Goal: Task Accomplishment & Management: Manage account settings

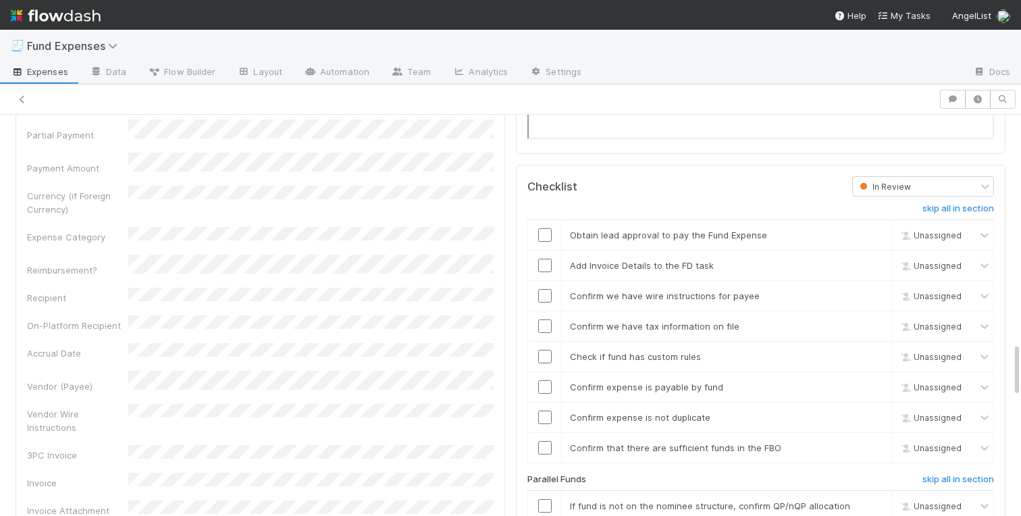
scroll to position [1693, 0]
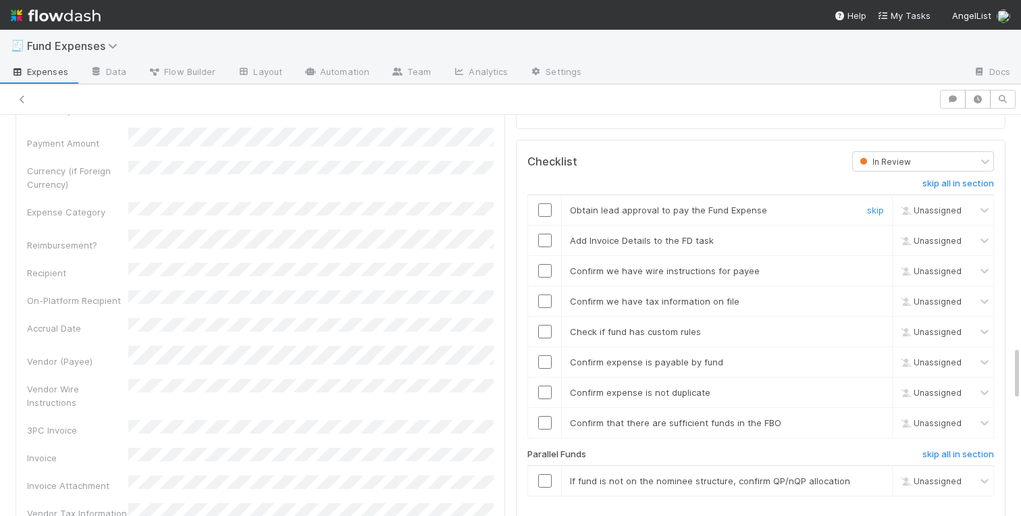
click at [545, 211] on input "checkbox" at bounding box center [544, 209] width 13 height 13
click at [547, 238] on input "checkbox" at bounding box center [544, 240] width 13 height 13
click at [541, 276] on input "checkbox" at bounding box center [544, 270] width 13 height 13
checkbox input "true"
click at [544, 310] on td at bounding box center [545, 301] width 34 height 30
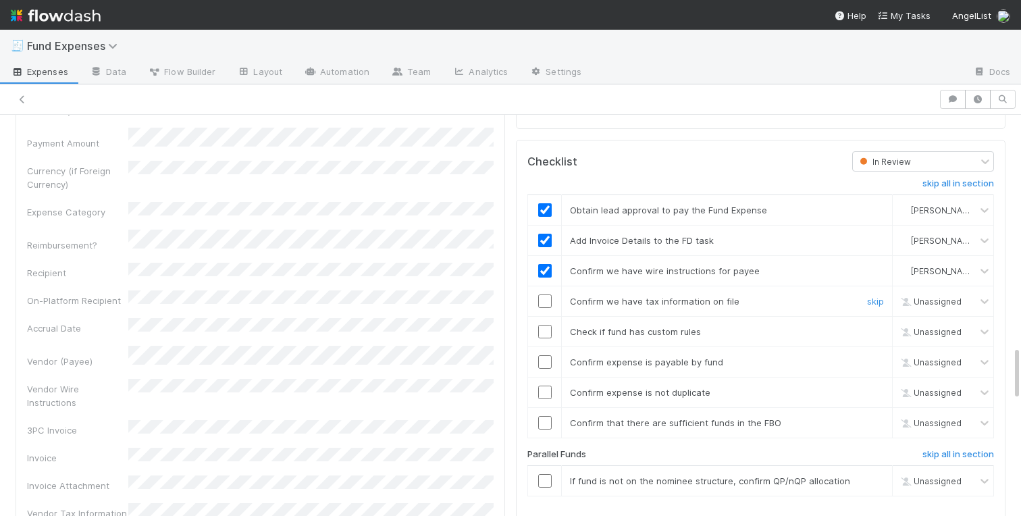
click at [544, 305] on input "checkbox" at bounding box center [544, 300] width 13 height 13
click at [544, 330] on input "checkbox" at bounding box center [544, 331] width 13 height 13
click at [544, 363] on input "checkbox" at bounding box center [544, 361] width 13 height 13
click at [543, 397] on input "checkbox" at bounding box center [544, 391] width 13 height 13
click at [543, 425] on input "checkbox" at bounding box center [544, 422] width 13 height 13
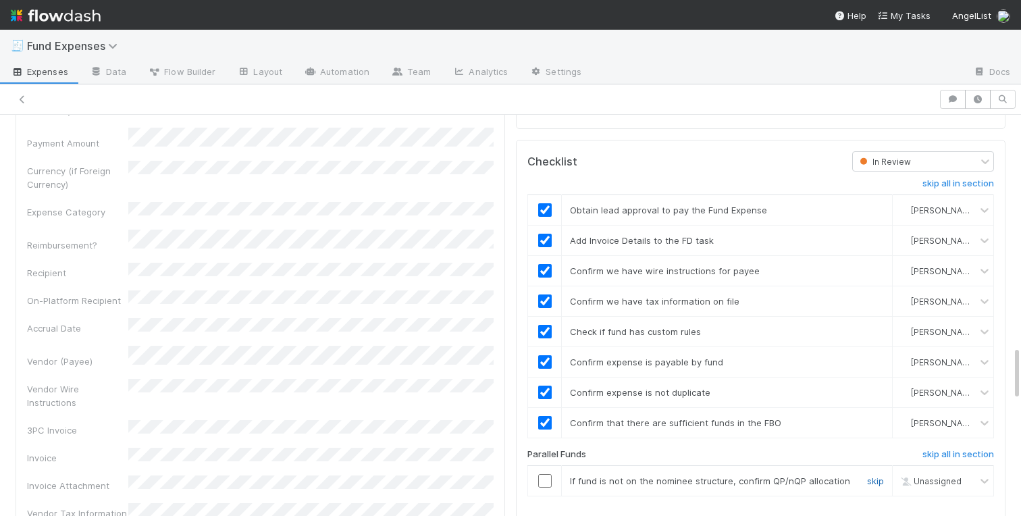
click at [874, 483] on link "skip" at bounding box center [875, 480] width 17 height 11
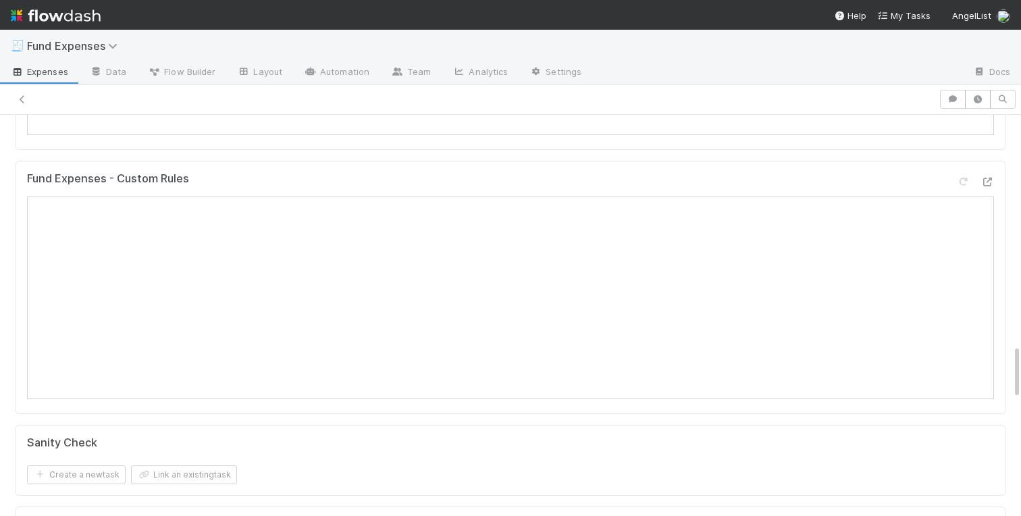
scroll to position [0, 0]
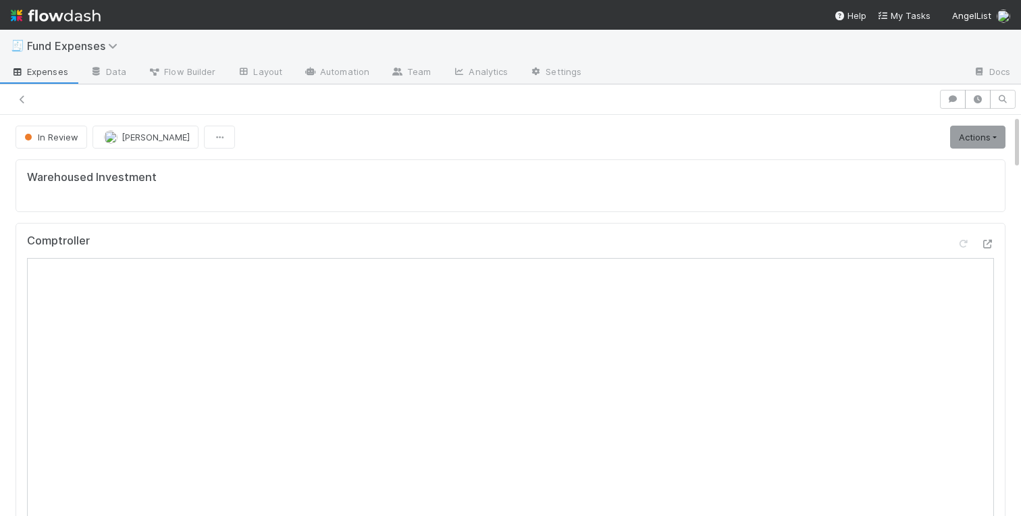
click at [976, 143] on link "Actions" at bounding box center [977, 137] width 55 height 23
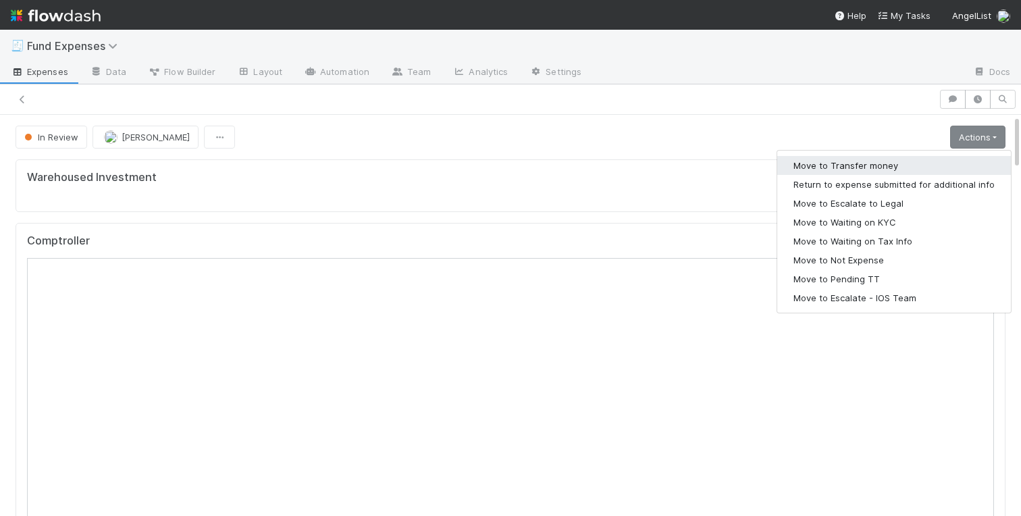
click at [855, 171] on button "Move to Transfer money" at bounding box center [894, 165] width 234 height 19
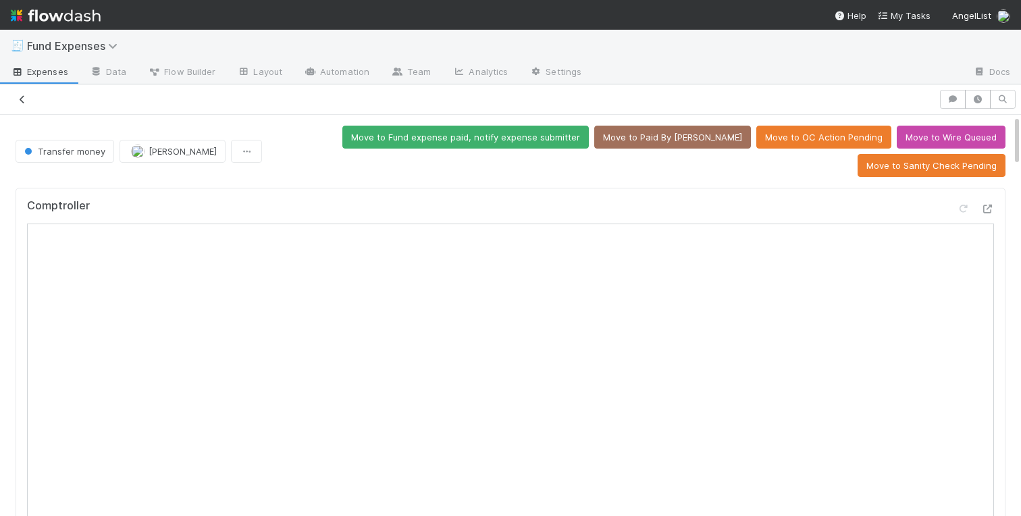
click at [20, 105] on link at bounding box center [22, 98] width 13 height 13
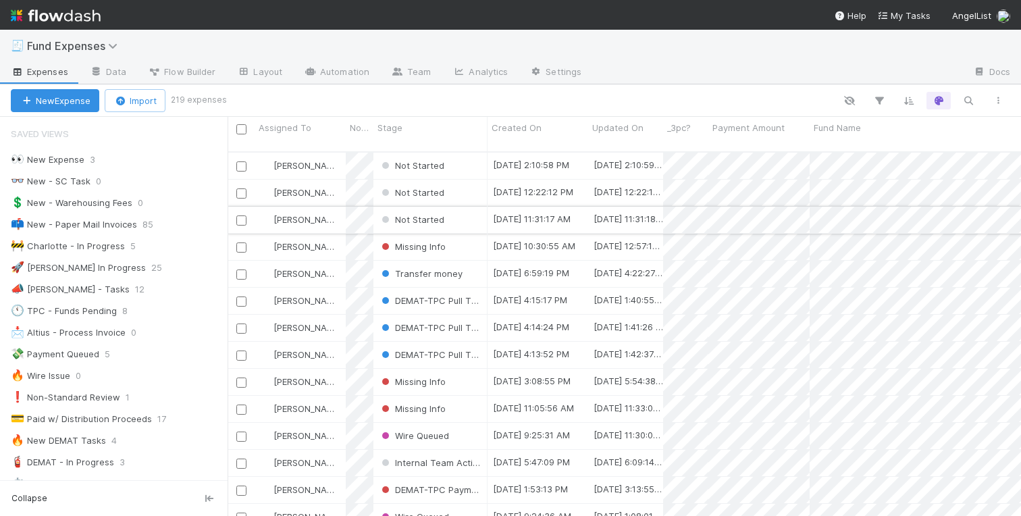
click at [458, 207] on div "Not Started" at bounding box center [430, 220] width 114 height 26
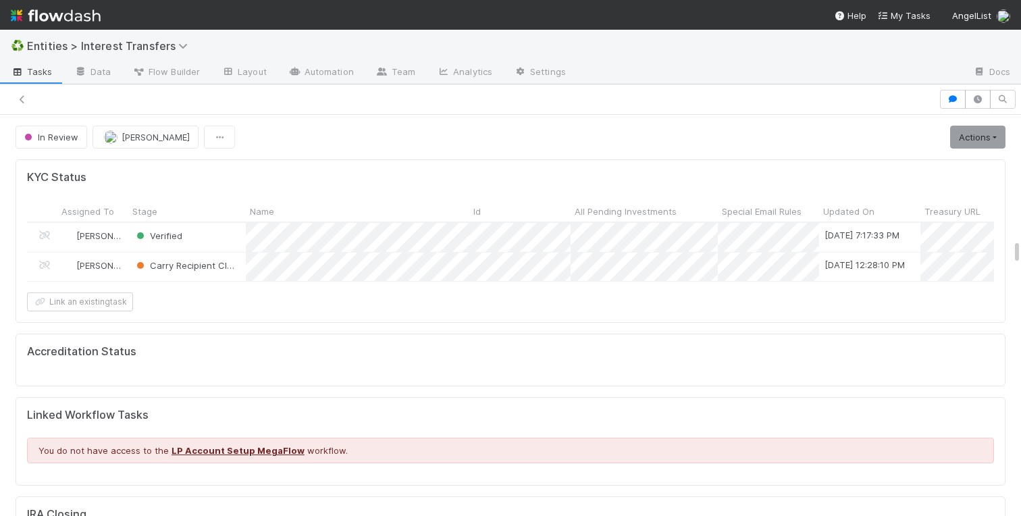
scroll to position [274, 474]
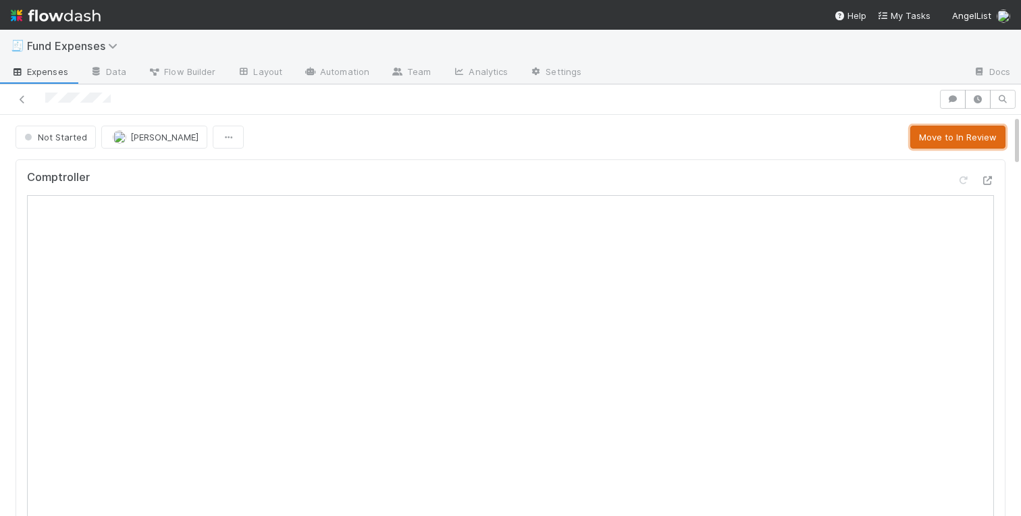
click at [924, 139] on button "Move to In Review" at bounding box center [957, 137] width 95 height 23
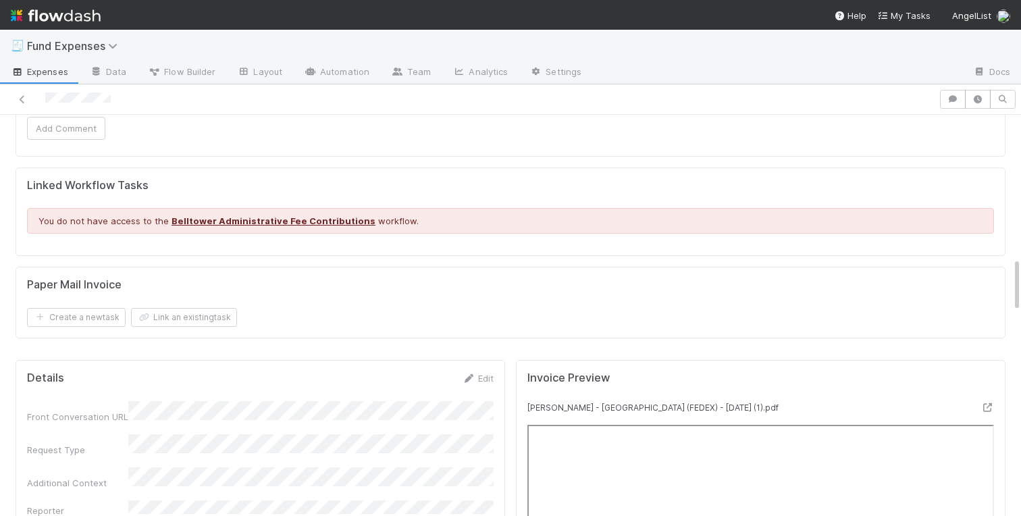
scroll to position [1158, 0]
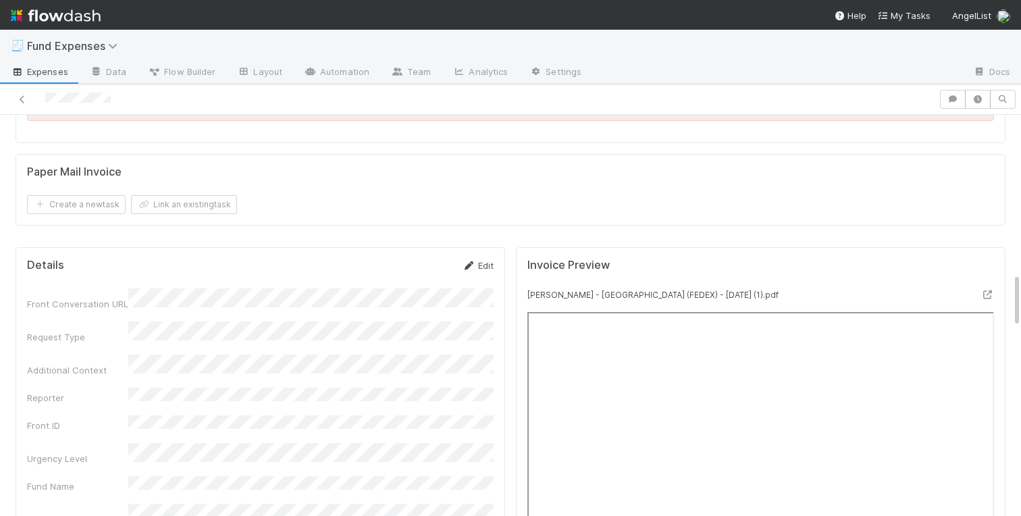
click at [479, 263] on link "Edit" at bounding box center [478, 265] width 32 height 11
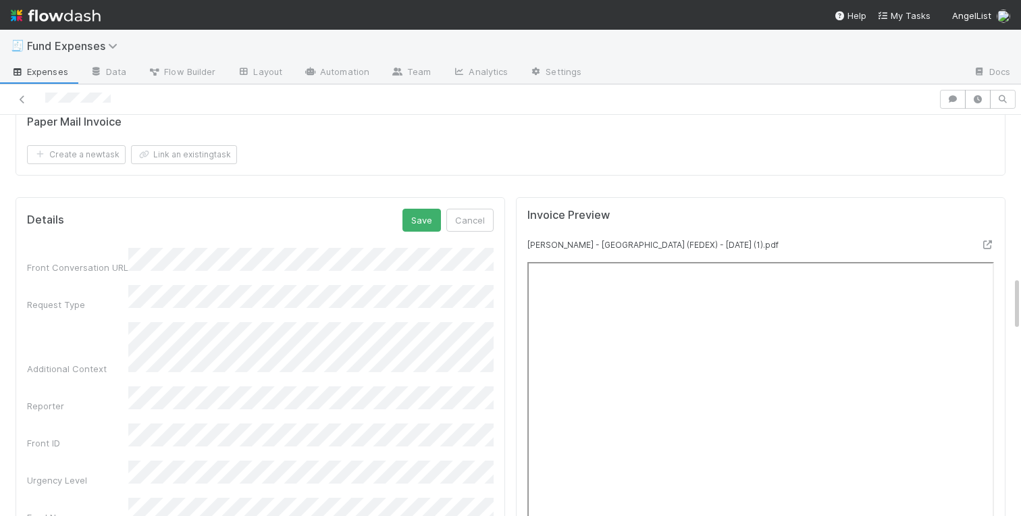
scroll to position [1168, 0]
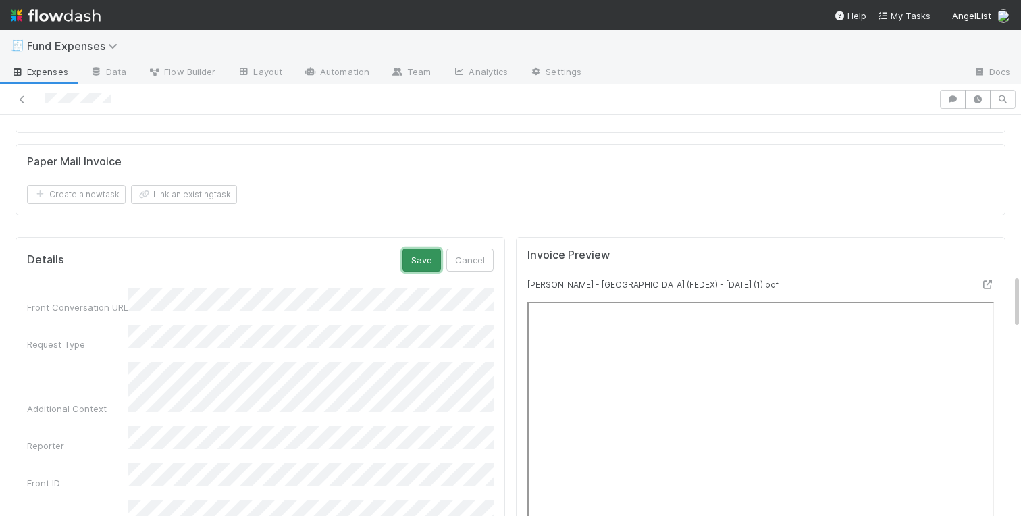
click at [431, 258] on button "Save" at bounding box center [421, 259] width 38 height 23
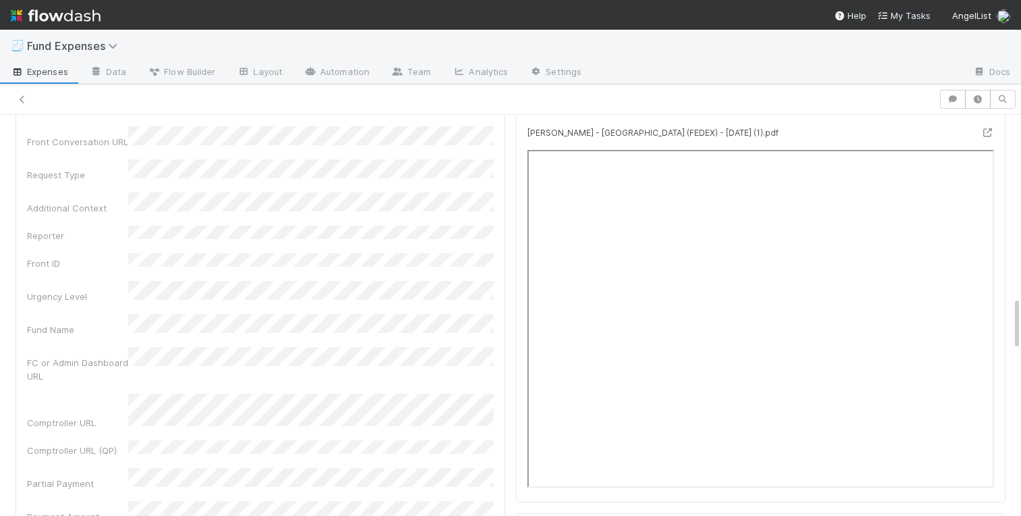
scroll to position [1330, 0]
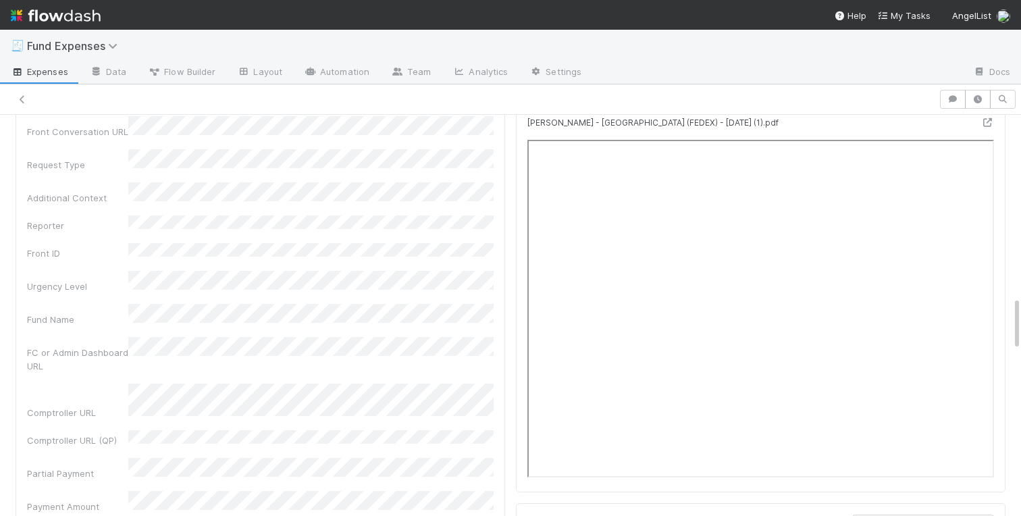
click at [0, 308] on div "Warehoused Investment Comptroller Fund Expenses - Custom Rules Sanity Check Cre…" at bounding box center [510, 275] width 1021 height 2902
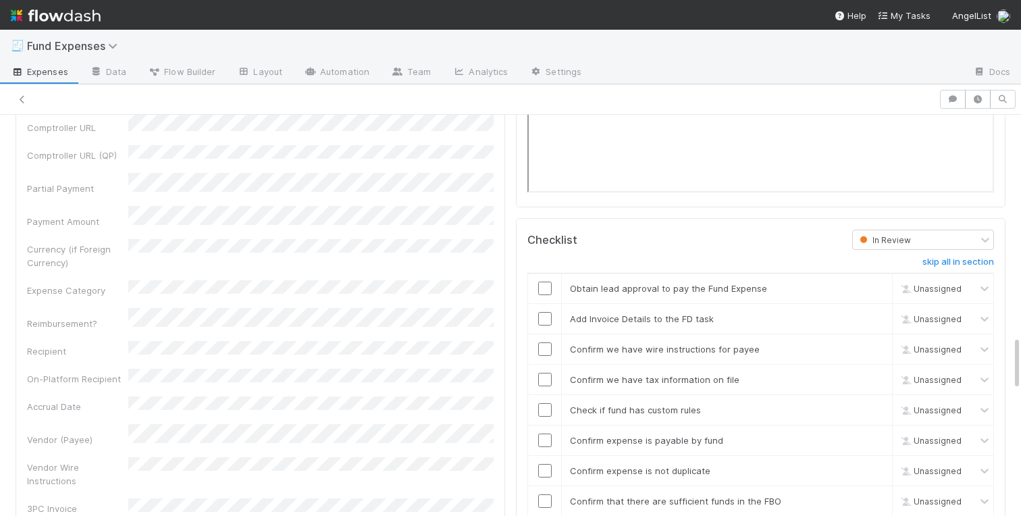
scroll to position [1639, 0]
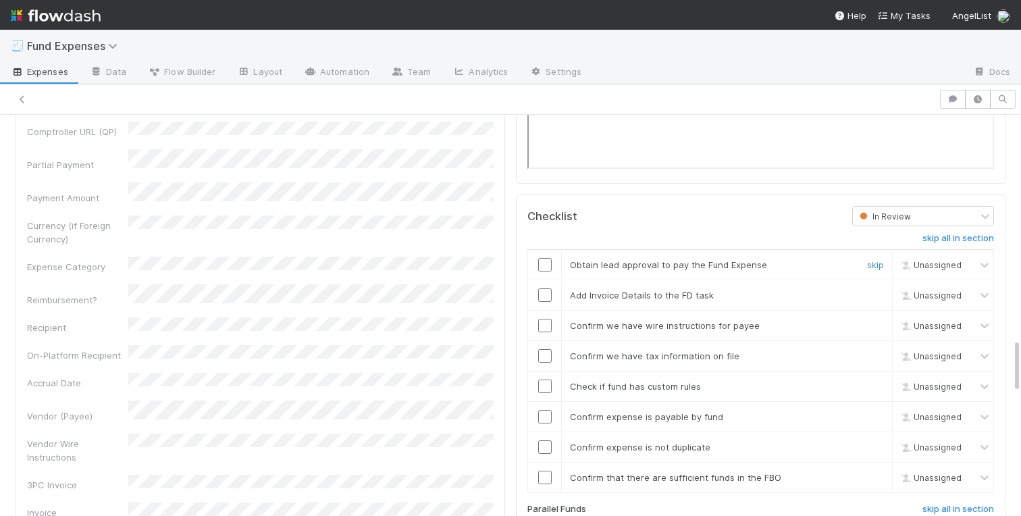
click at [543, 264] on input "checkbox" at bounding box center [544, 264] width 13 height 13
click at [543, 295] on input "checkbox" at bounding box center [544, 294] width 13 height 13
click at [543, 265] on input "checkbox" at bounding box center [544, 264] width 13 height 13
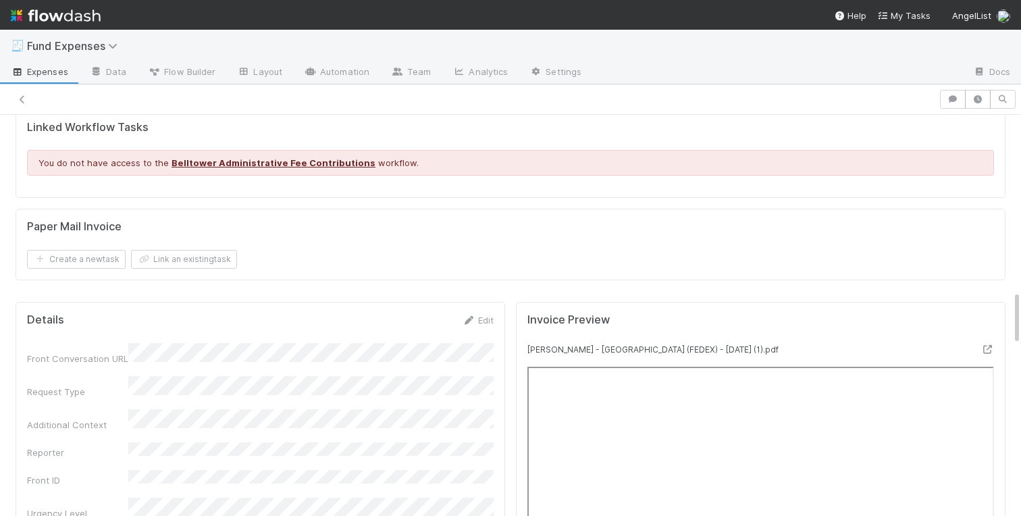
scroll to position [1087, 0]
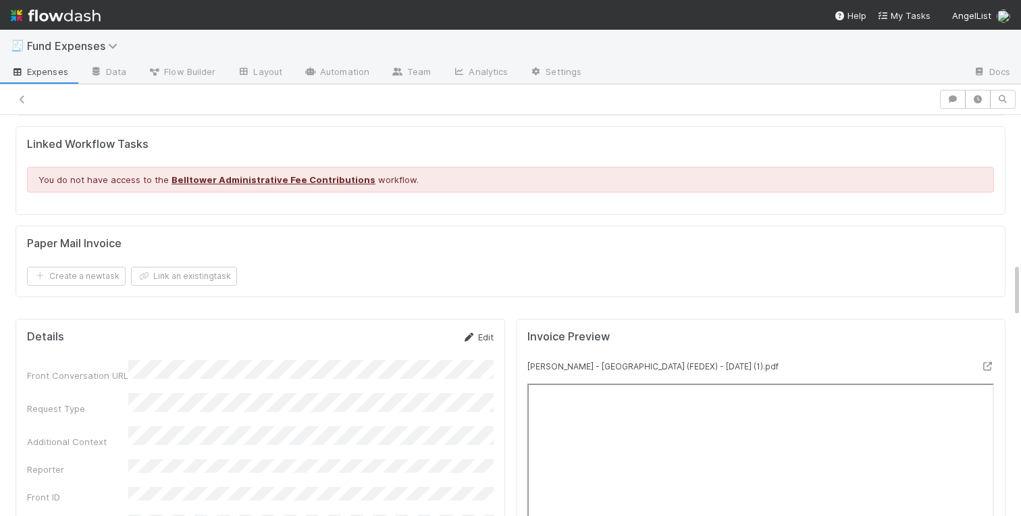
click at [483, 337] on link "Edit" at bounding box center [478, 336] width 32 height 11
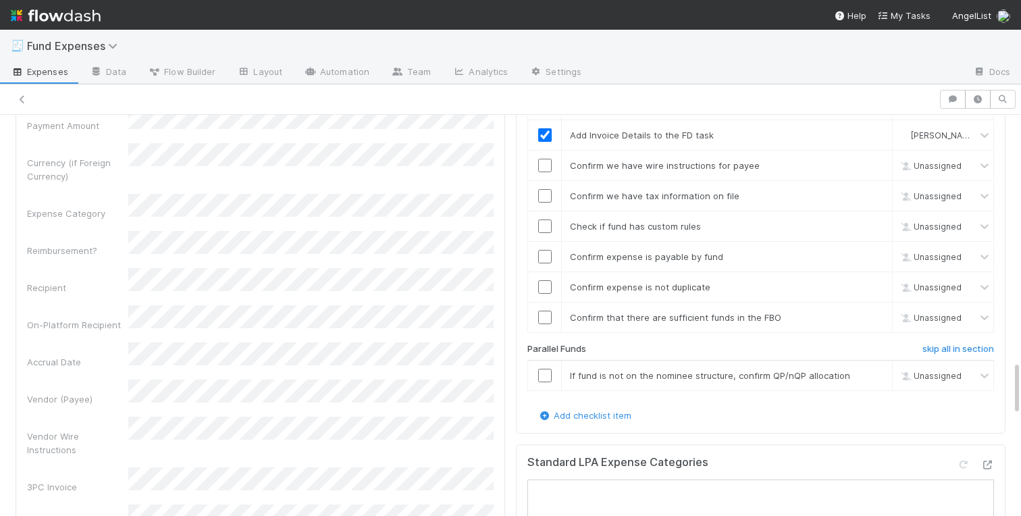
scroll to position [1818, 0]
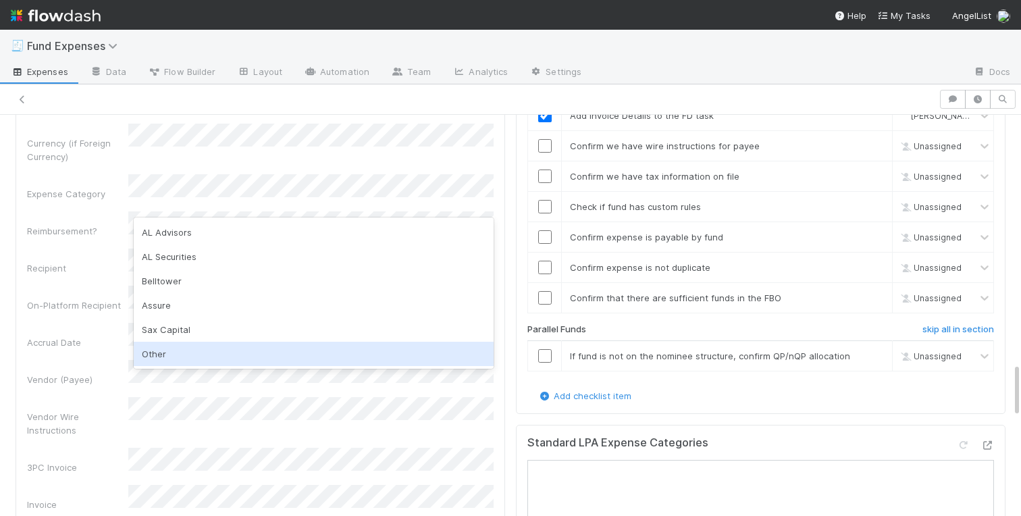
click at [187, 365] on div "Other" at bounding box center [314, 354] width 360 height 24
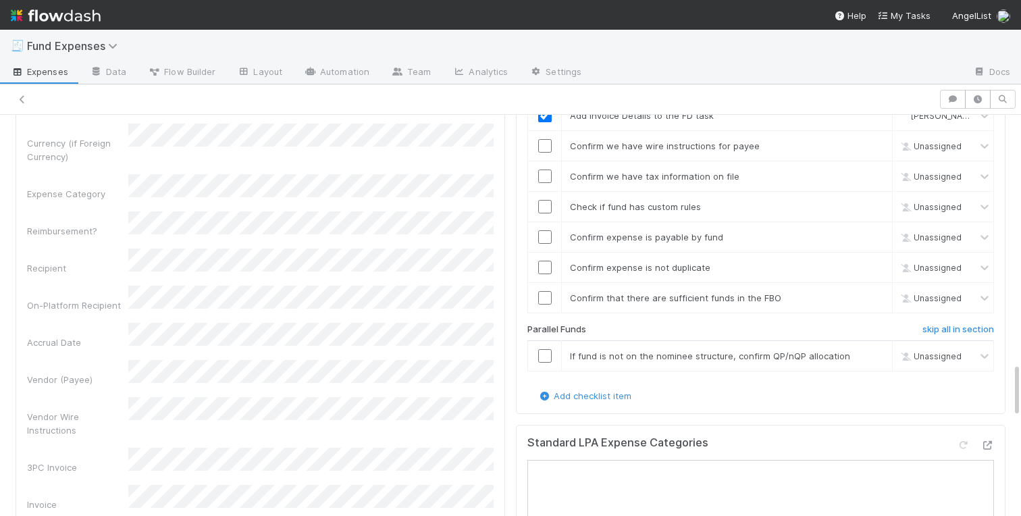
scroll to position [1829, 0]
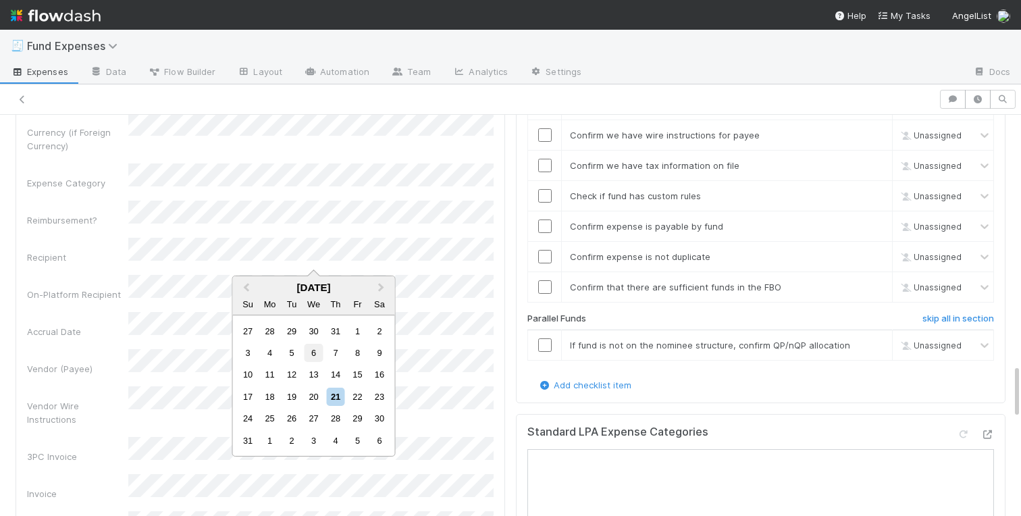
click at [320, 352] on div "6" at bounding box center [313, 353] width 18 height 18
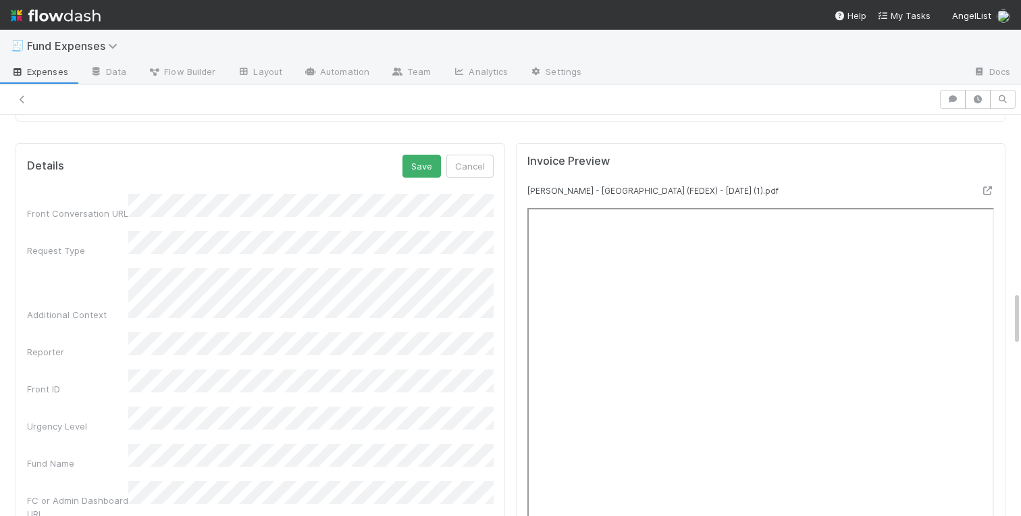
scroll to position [1259, 0]
click at [424, 159] on button "Save" at bounding box center [421, 169] width 38 height 23
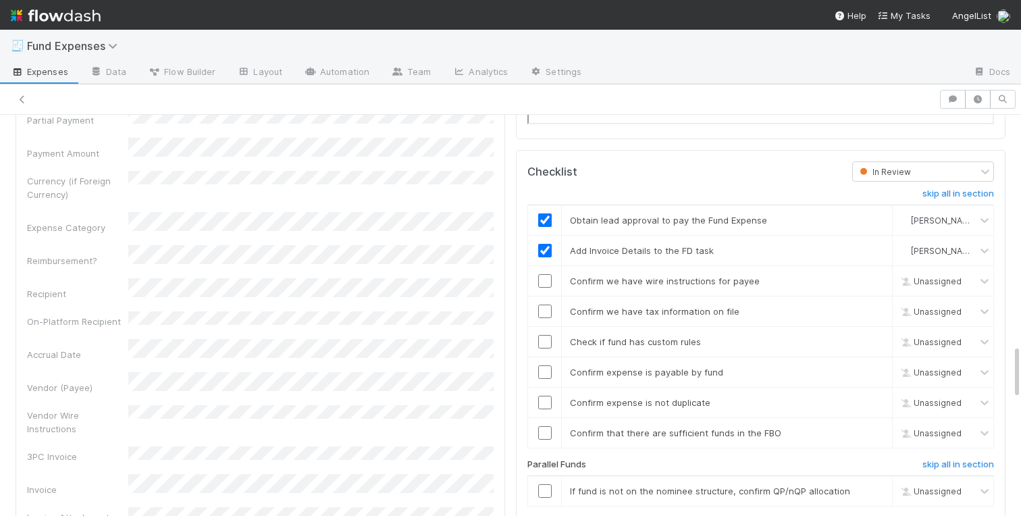
scroll to position [1712, 0]
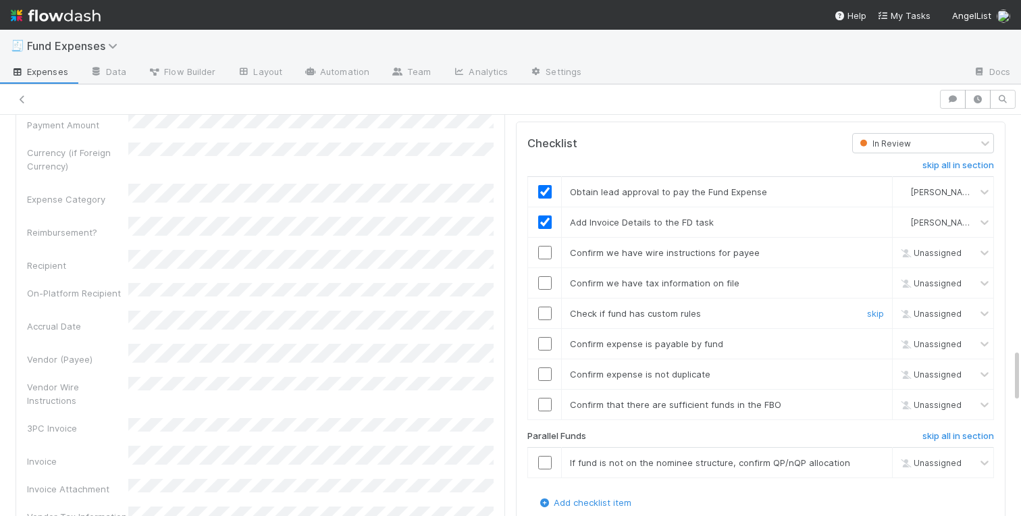
click at [544, 313] on input "checkbox" at bounding box center [544, 312] width 13 height 13
click at [543, 344] on input "checkbox" at bounding box center [544, 343] width 13 height 13
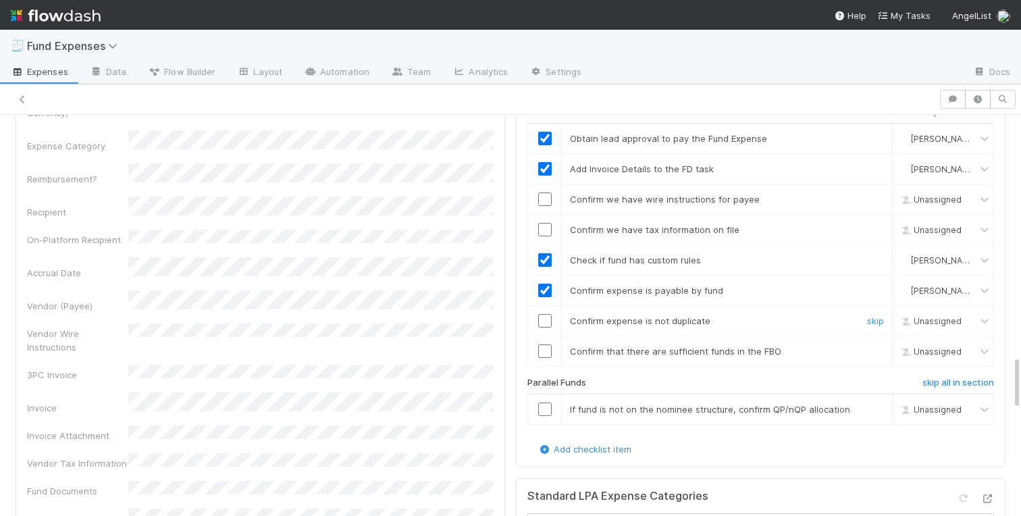
click at [547, 322] on input "checkbox" at bounding box center [544, 320] width 13 height 13
click at [546, 350] on input "checkbox" at bounding box center [544, 350] width 13 height 13
click at [881, 410] on link "skip" at bounding box center [875, 409] width 17 height 11
click at [547, 353] on input "checkbox" at bounding box center [544, 350] width 13 height 13
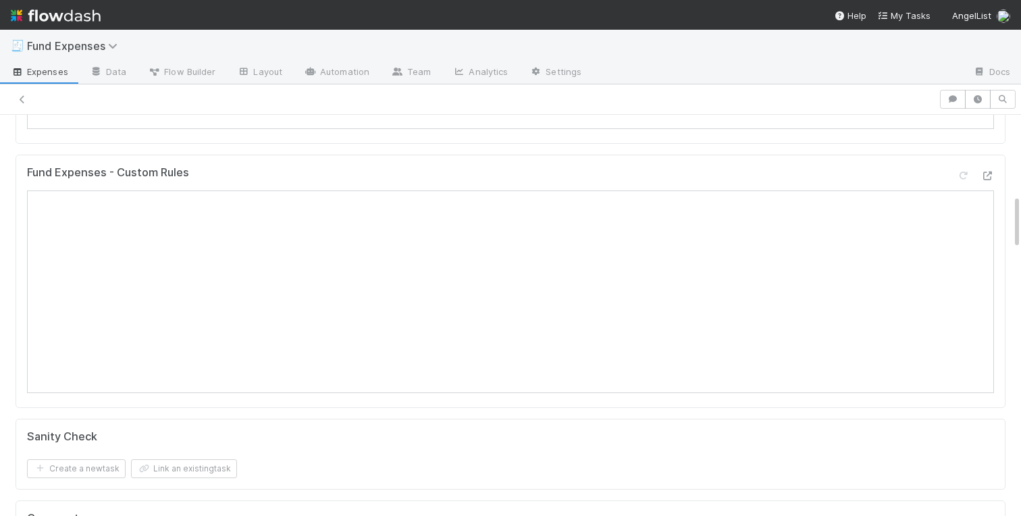
scroll to position [0, 0]
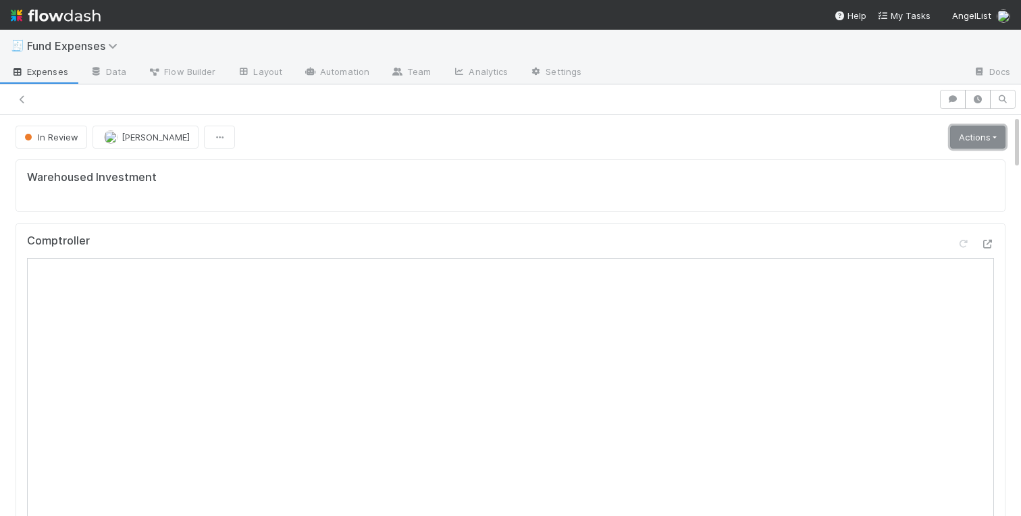
click at [967, 136] on link "Actions" at bounding box center [977, 137] width 55 height 23
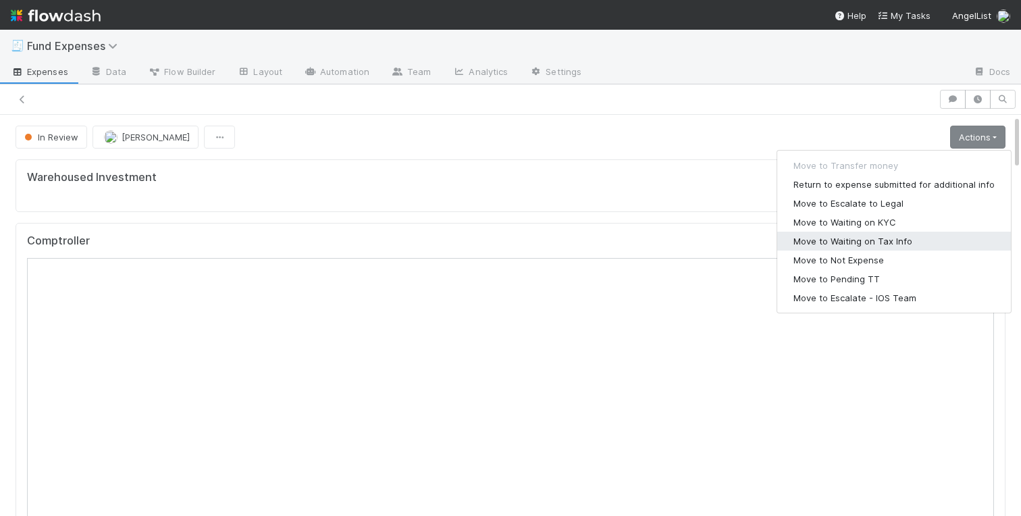
click at [858, 236] on button "Move to Waiting on Tax Info" at bounding box center [894, 241] width 234 height 19
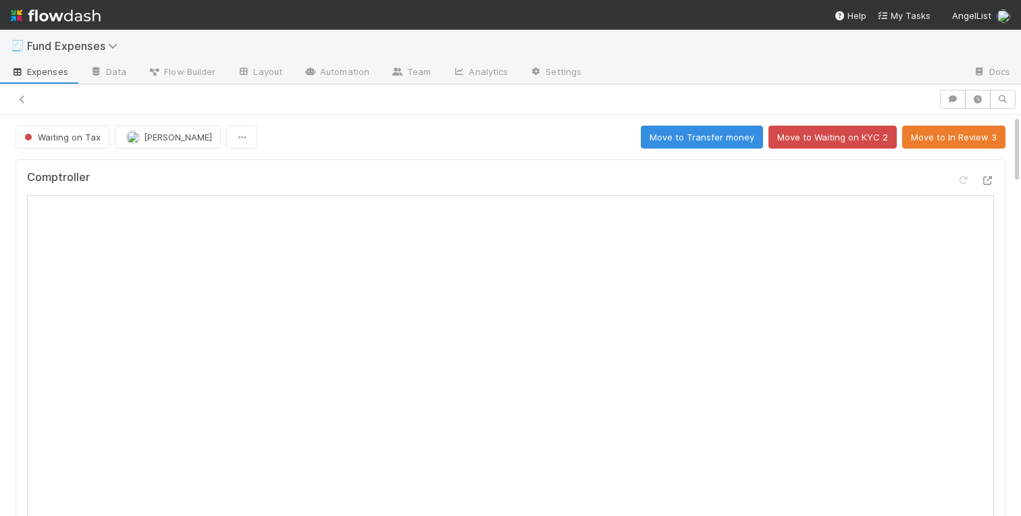
click at [984, 179] on icon at bounding box center [986, 180] width 13 height 9
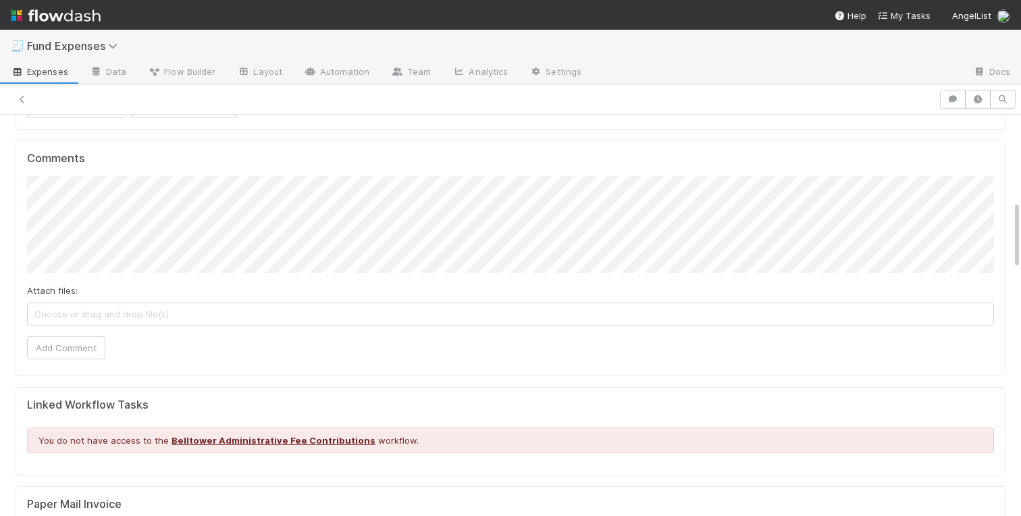
scroll to position [500, 0]
click at [51, 350] on button "Add Comment" at bounding box center [66, 346] width 78 height 23
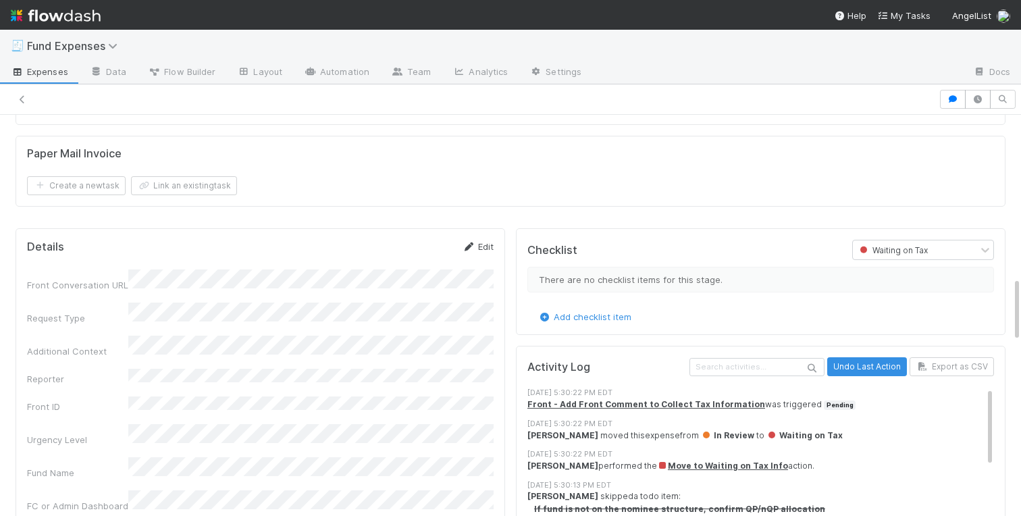
click at [477, 246] on link "Edit" at bounding box center [478, 246] width 32 height 11
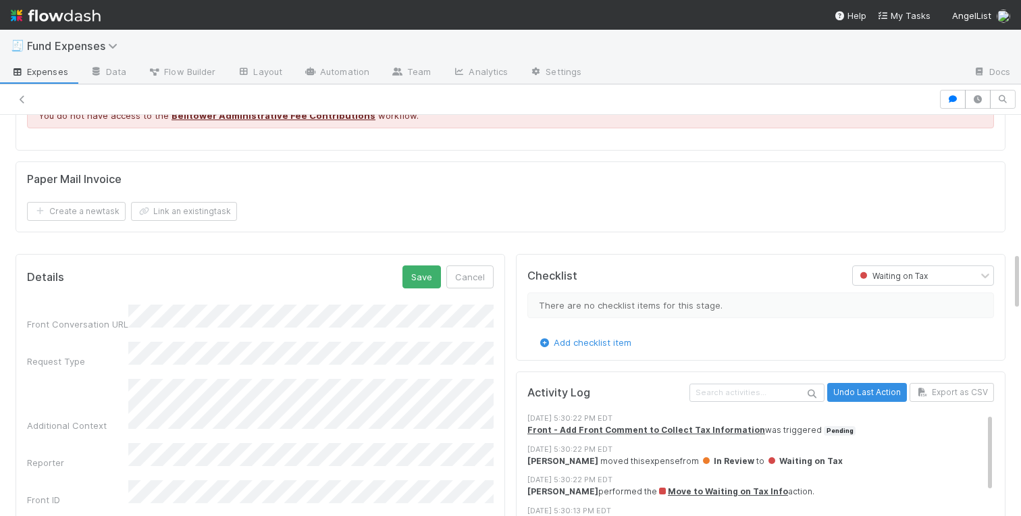
scroll to position [942, 0]
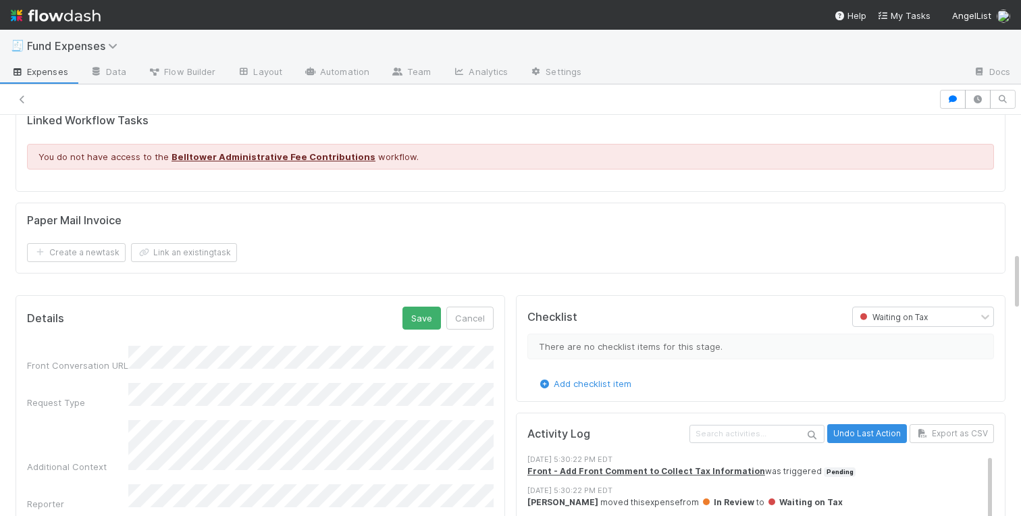
click at [413, 323] on button "Save" at bounding box center [421, 317] width 38 height 23
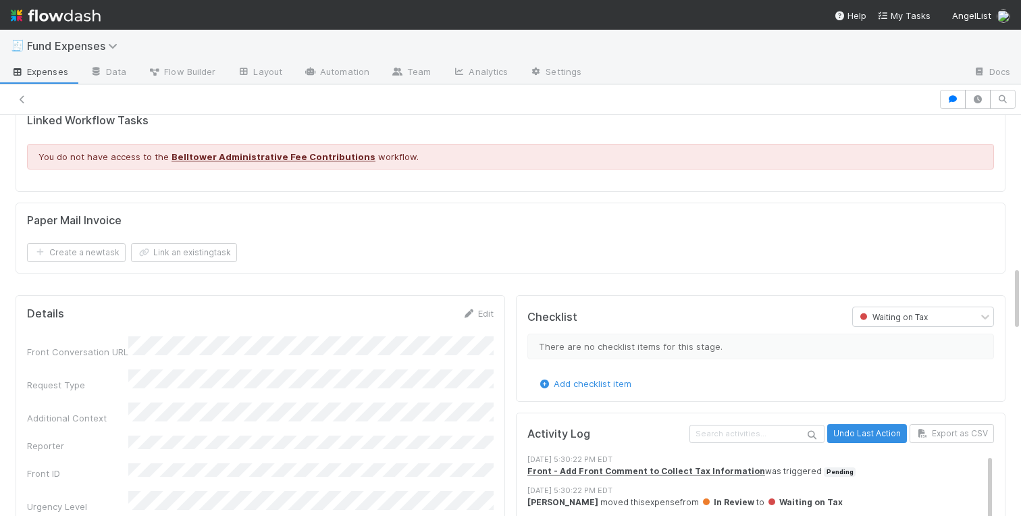
scroll to position [0, 0]
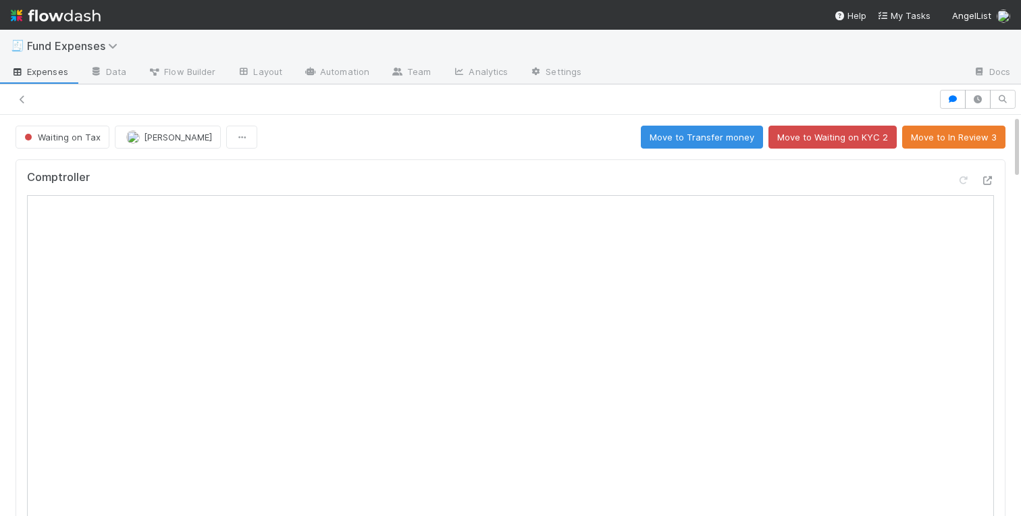
click at [373, 173] on div "Comptroller" at bounding box center [510, 183] width 967 height 24
click at [381, 165] on div "Comptroller" at bounding box center [510, 353] width 989 height 388
click at [372, 187] on div "Comptroller" at bounding box center [510, 183] width 967 height 24
click at [22, 95] on icon at bounding box center [22, 99] width 13 height 9
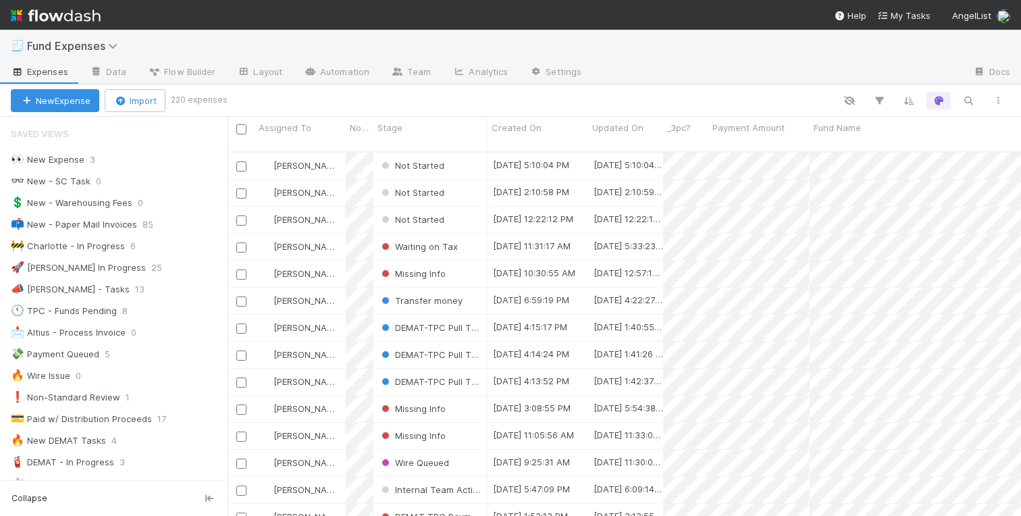
scroll to position [0, 1]
click at [85, 246] on div "🚧 Charlotte - In Progress" at bounding box center [68, 246] width 114 height 17
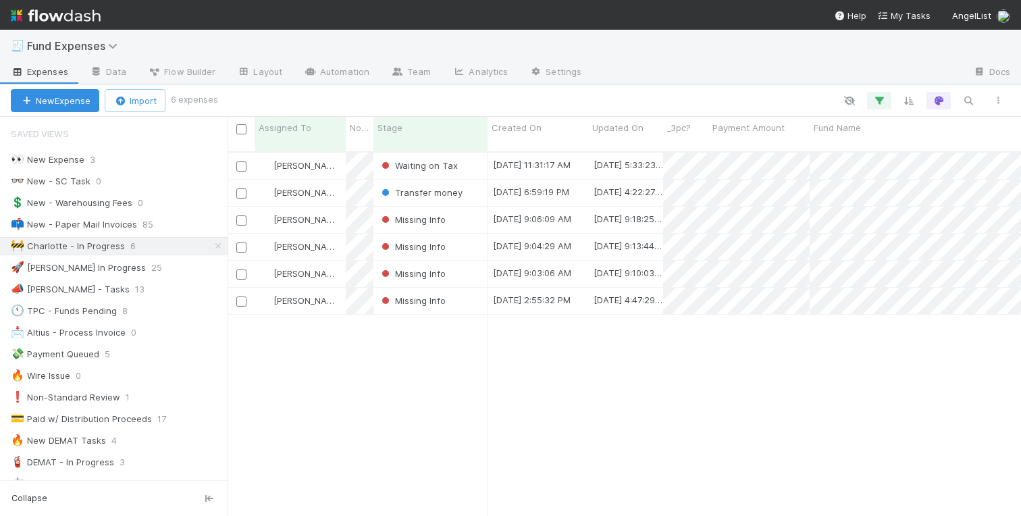
scroll to position [375, 793]
click at [71, 157] on div "👀 New Expense" at bounding box center [48, 159] width 74 height 17
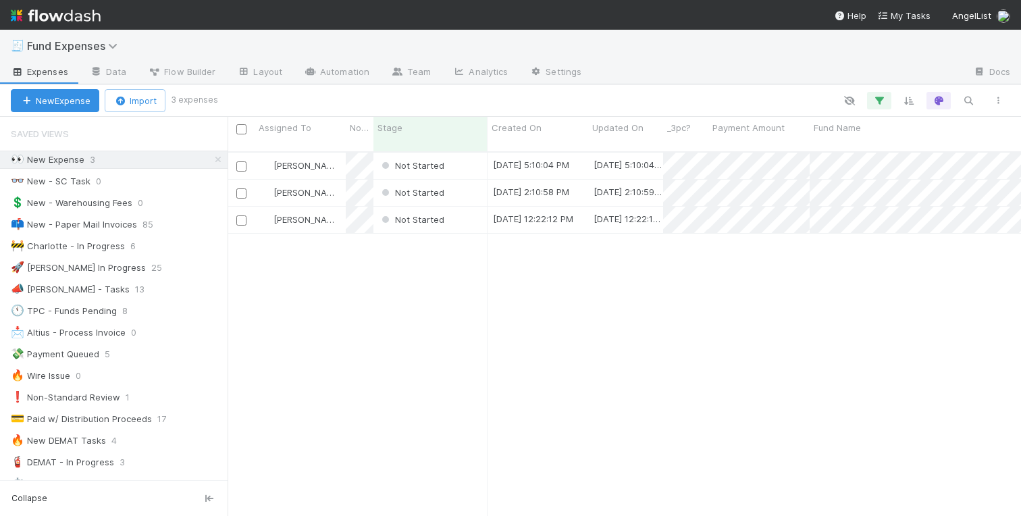
scroll to position [375, 793]
click at [469, 207] on div "Not Started" at bounding box center [430, 220] width 114 height 26
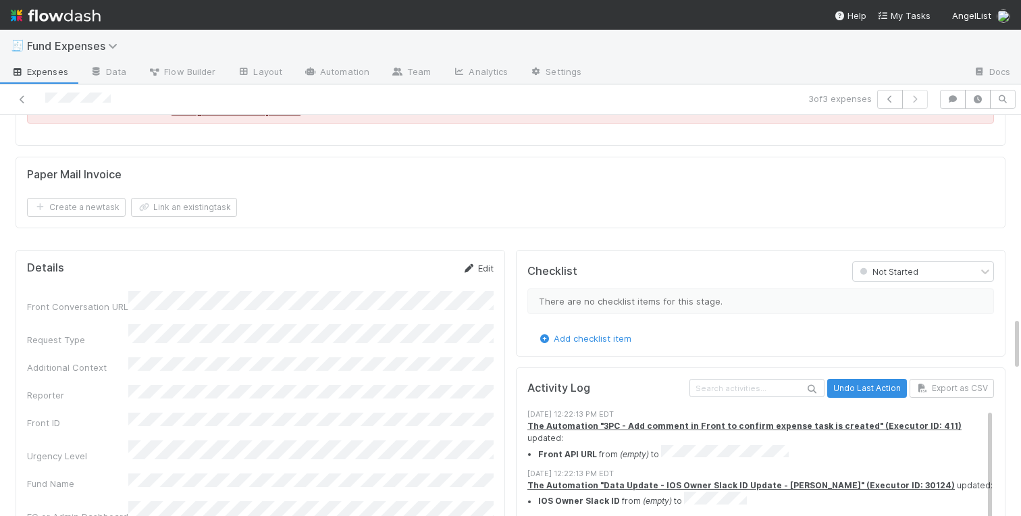
click at [485, 267] on link "Edit" at bounding box center [478, 268] width 32 height 11
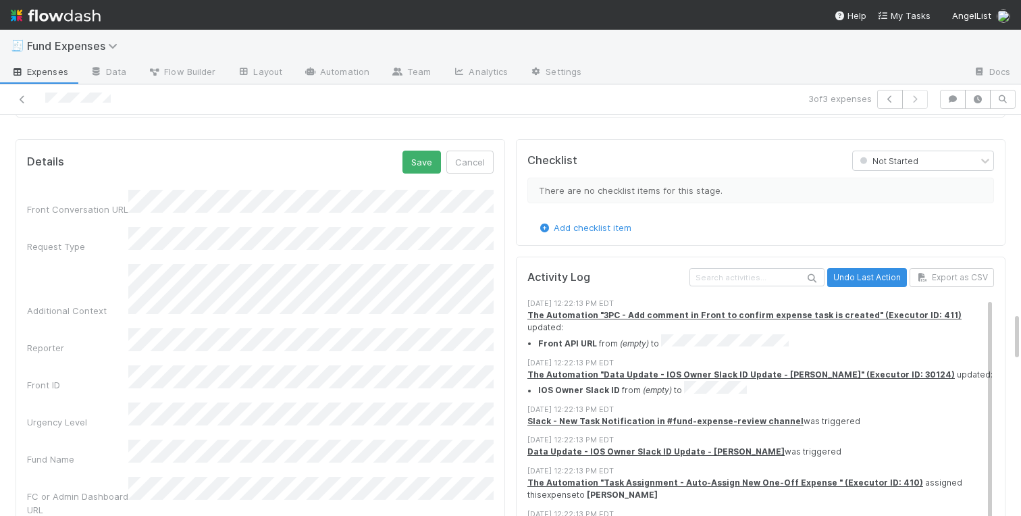
scroll to position [1590, 0]
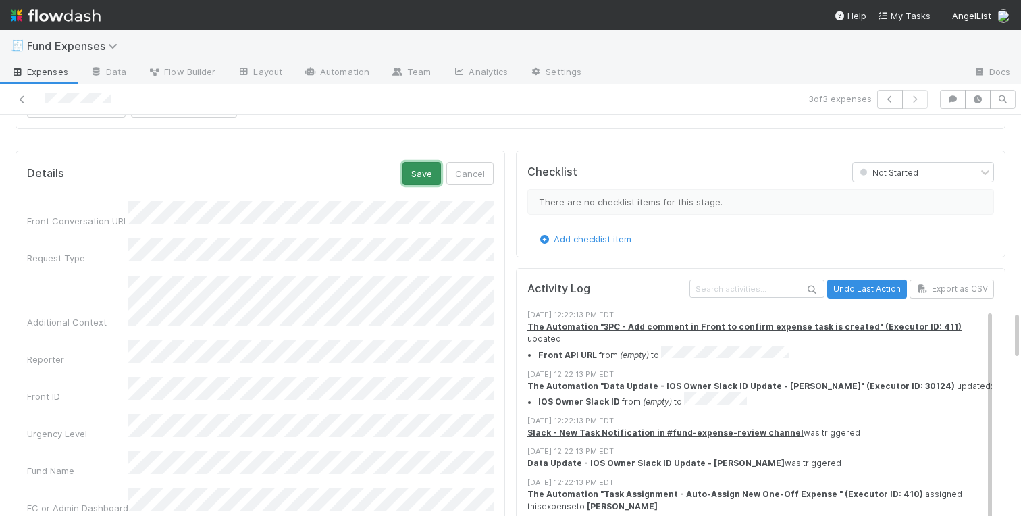
click at [422, 170] on button "Save" at bounding box center [421, 173] width 38 height 23
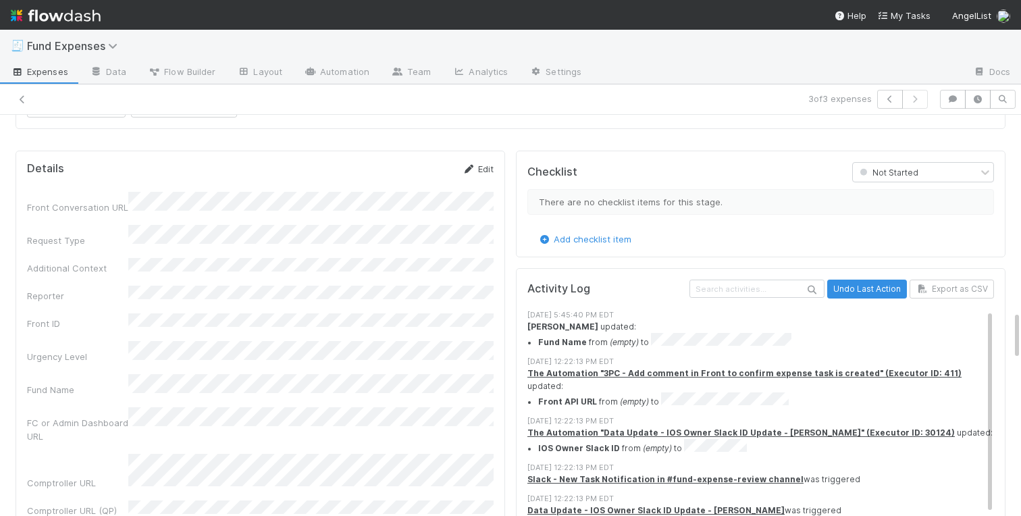
click at [480, 166] on link "Edit" at bounding box center [478, 168] width 32 height 11
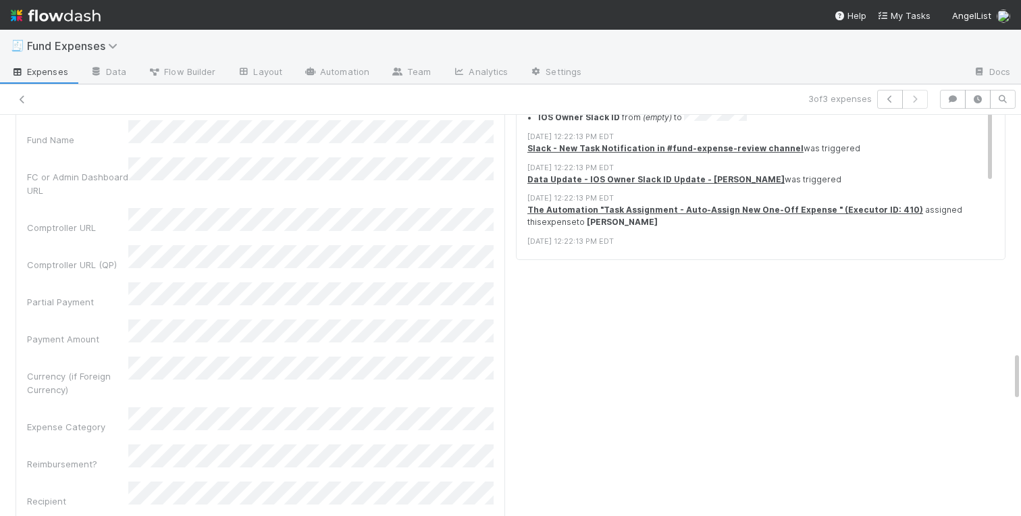
scroll to position [1935, 0]
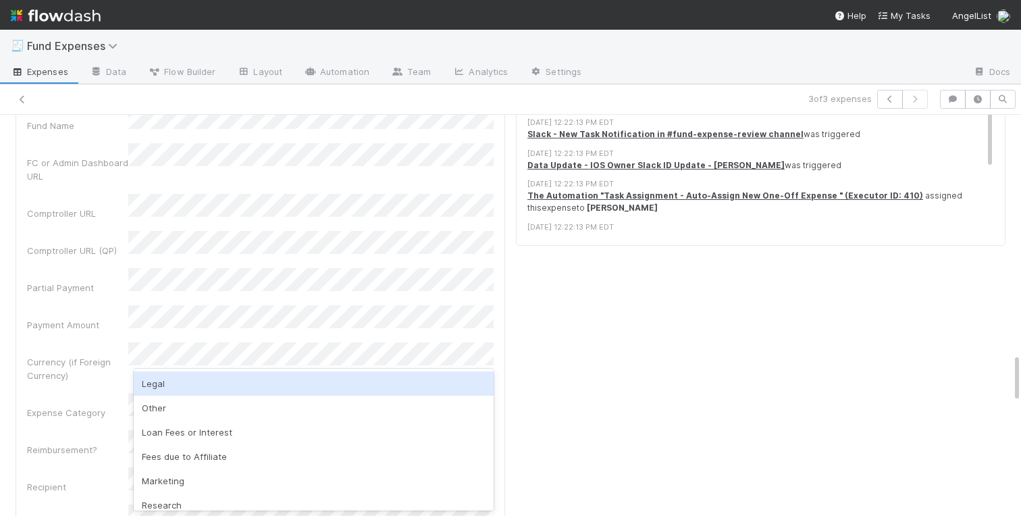
click at [160, 383] on div "Legal" at bounding box center [314, 383] width 360 height 24
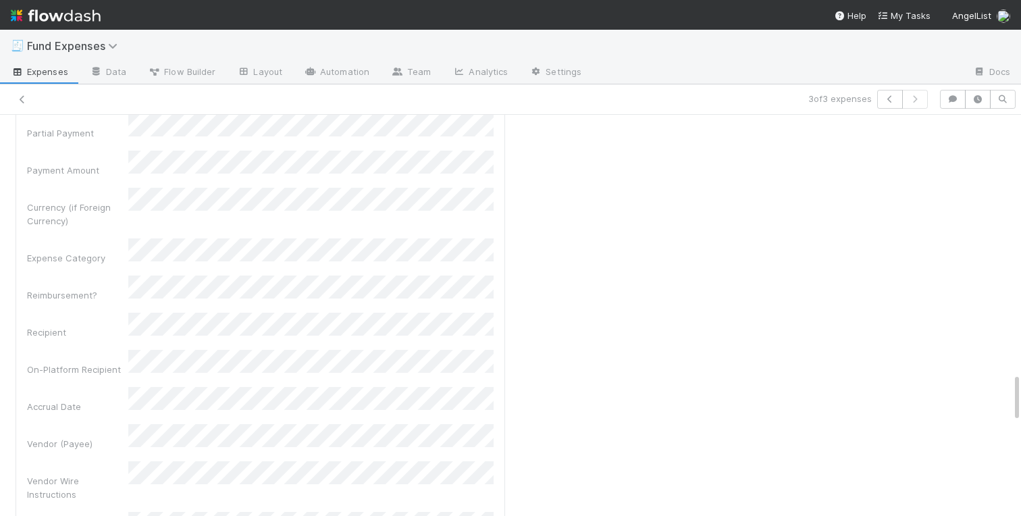
scroll to position [2095, 0]
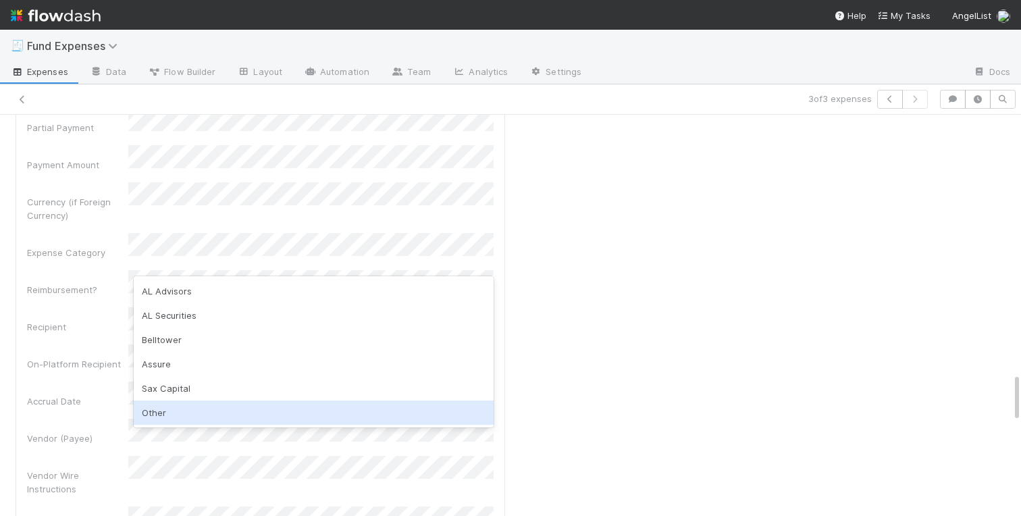
click at [166, 414] on div "Other" at bounding box center [314, 412] width 360 height 24
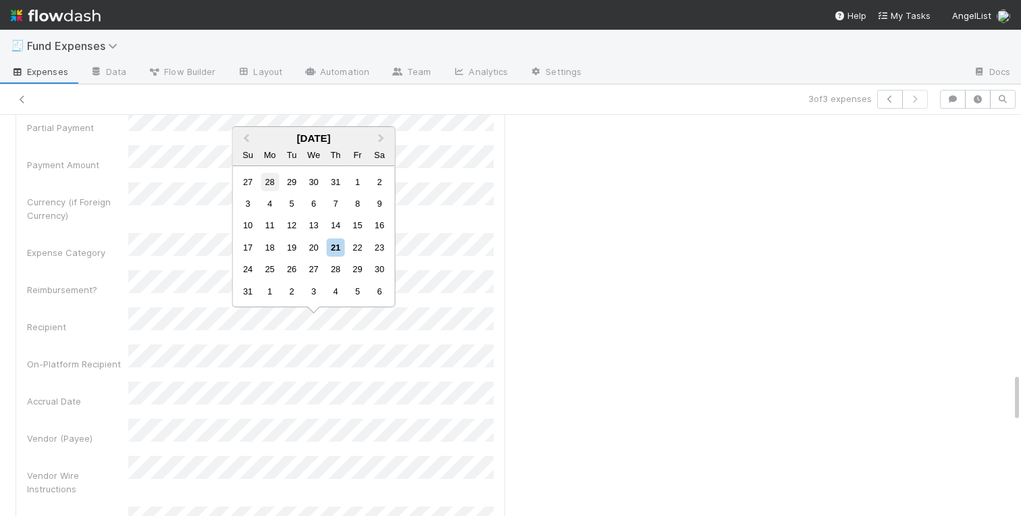
click at [271, 183] on div "28" at bounding box center [270, 182] width 18 height 18
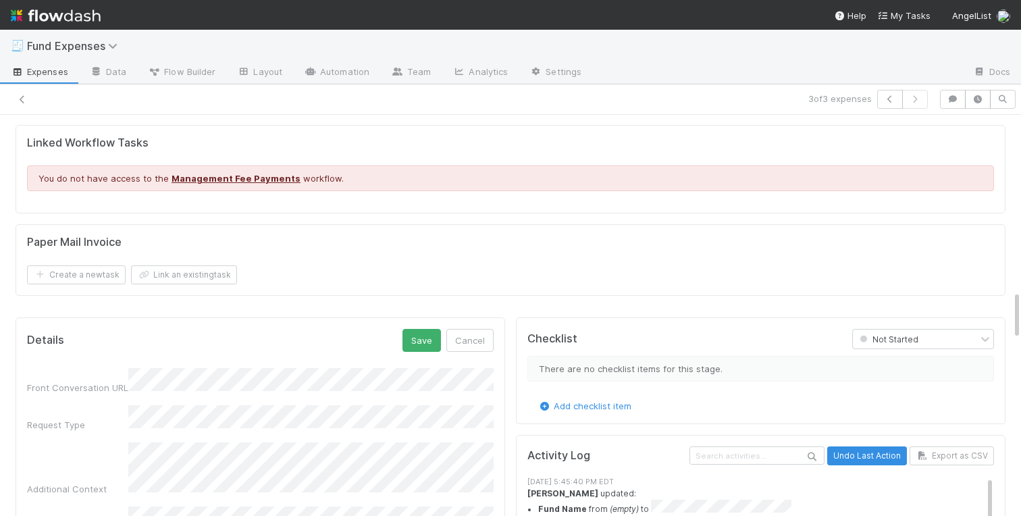
scroll to position [1404, 0]
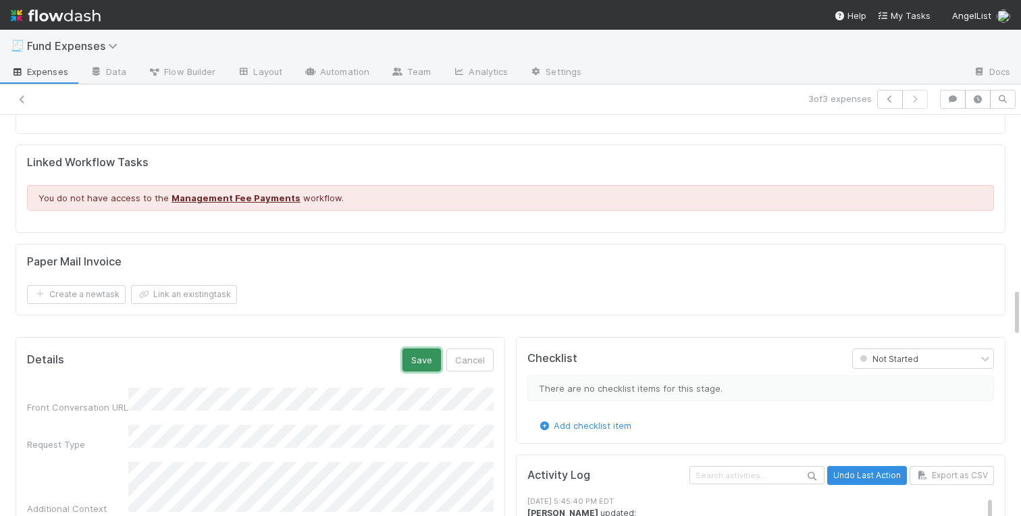
click at [420, 360] on button "Save" at bounding box center [421, 359] width 38 height 23
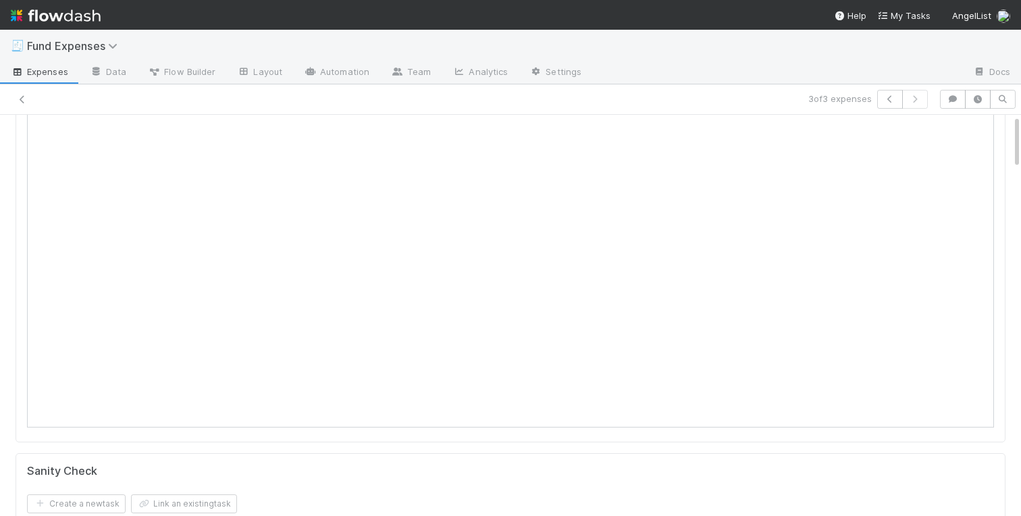
scroll to position [0, 0]
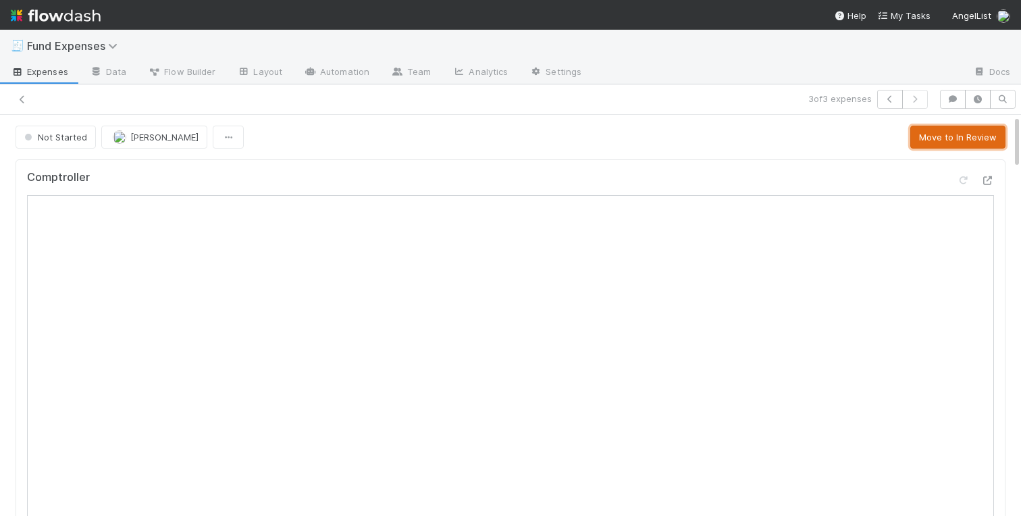
click at [929, 144] on button "Move to In Review" at bounding box center [957, 137] width 95 height 23
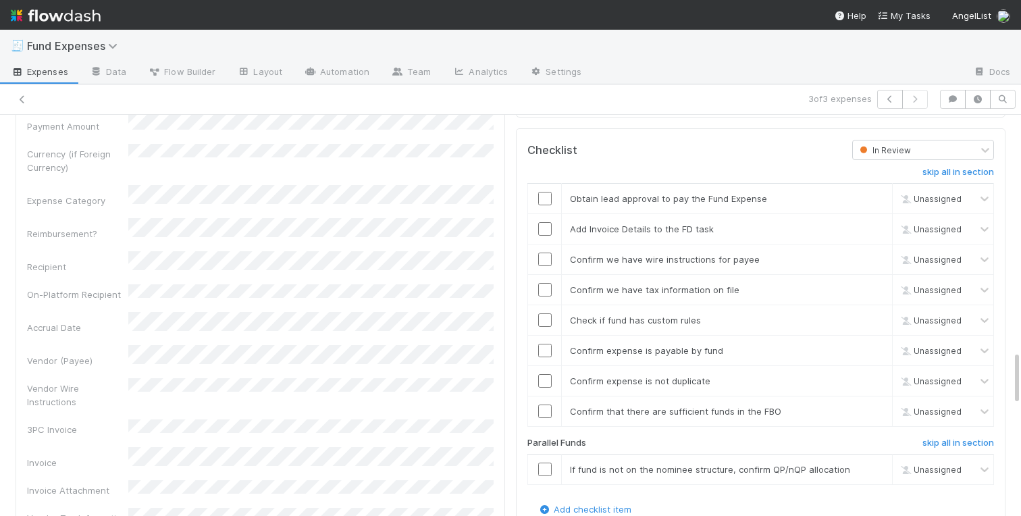
scroll to position [1699, 0]
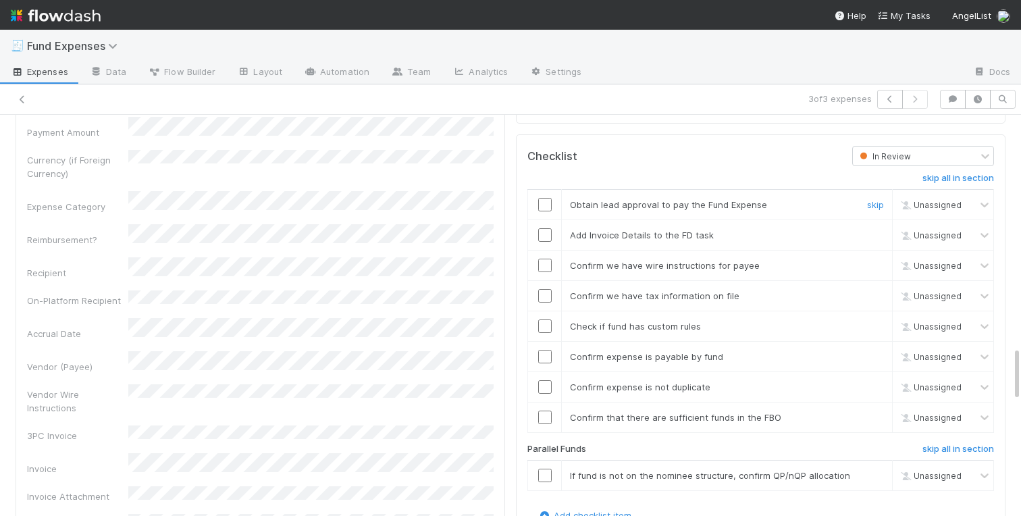
click at [543, 207] on input "checkbox" at bounding box center [544, 204] width 13 height 13
click at [543, 238] on input "checkbox" at bounding box center [544, 234] width 13 height 13
click at [543, 273] on td at bounding box center [545, 265] width 34 height 30
click at [543, 265] on input "checkbox" at bounding box center [544, 265] width 13 height 13
click at [543, 292] on input "checkbox" at bounding box center [544, 295] width 13 height 13
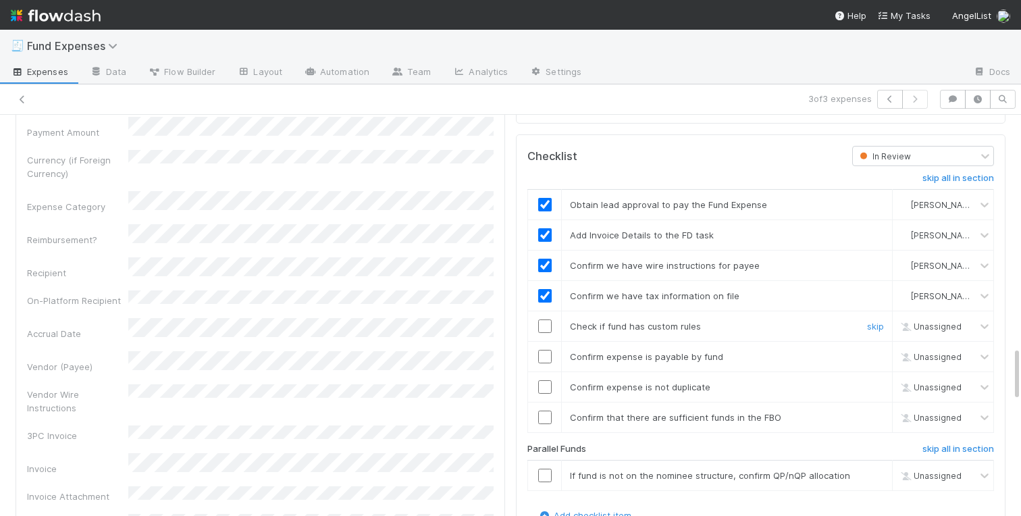
click at [543, 328] on input "checkbox" at bounding box center [544, 325] width 13 height 13
click at [544, 363] on input "checkbox" at bounding box center [544, 356] width 13 height 13
click at [544, 389] on input "checkbox" at bounding box center [544, 386] width 13 height 13
click at [543, 416] on input "checkbox" at bounding box center [544, 416] width 13 height 13
click at [874, 473] on link "skip" at bounding box center [875, 475] width 17 height 11
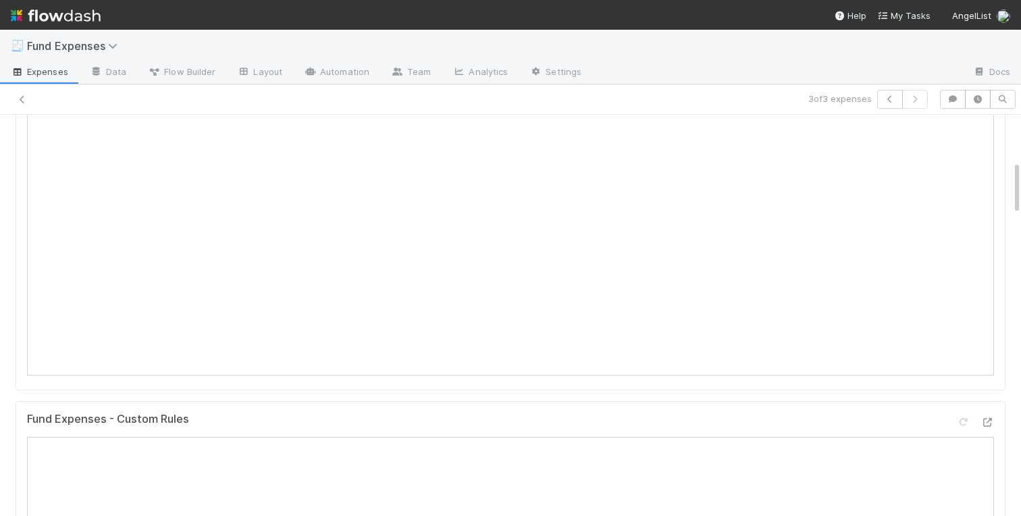
scroll to position [0, 0]
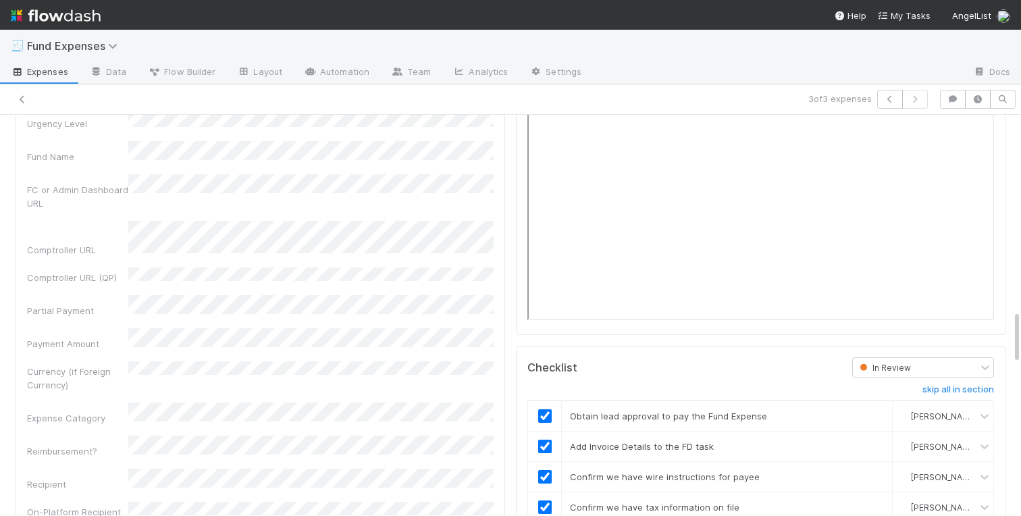
click at [7, 230] on div "Warehoused Investment Comptroller Fund Expenses - Custom Rules Sanity Check Cre…" at bounding box center [510, 117] width 1021 height 2902
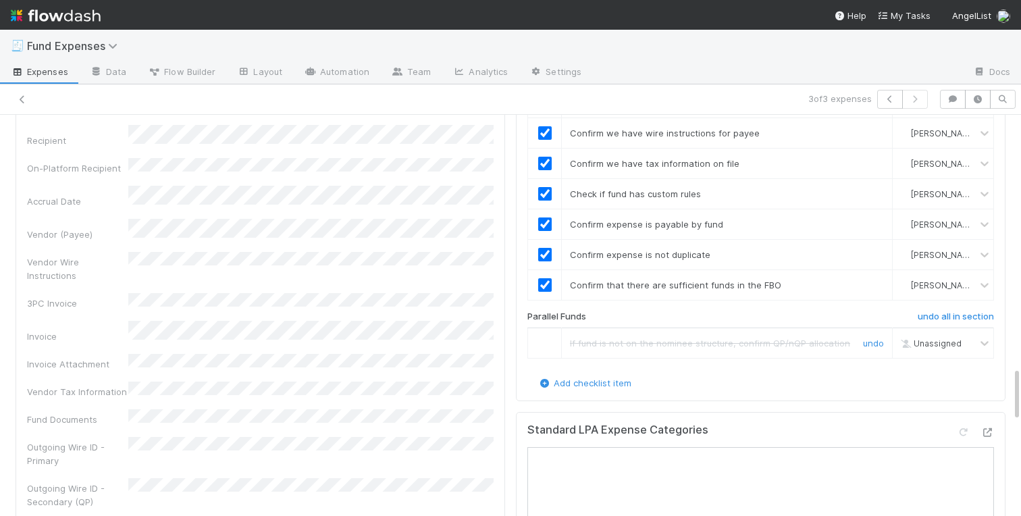
scroll to position [1847, 0]
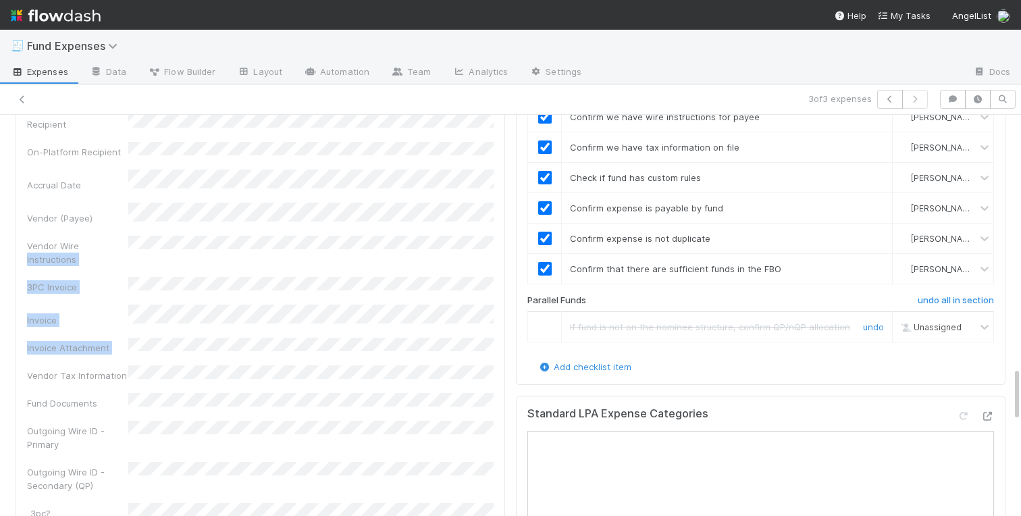
drag, startPoint x: 20, startPoint y: 288, endPoint x: 20, endPoint y: 187, distance: 101.2
click at [20, 187] on div "Details Edit Front Conversation URL Request Type Additional Context Reporter Fr…" at bounding box center [260, 312] width 489 height 1509
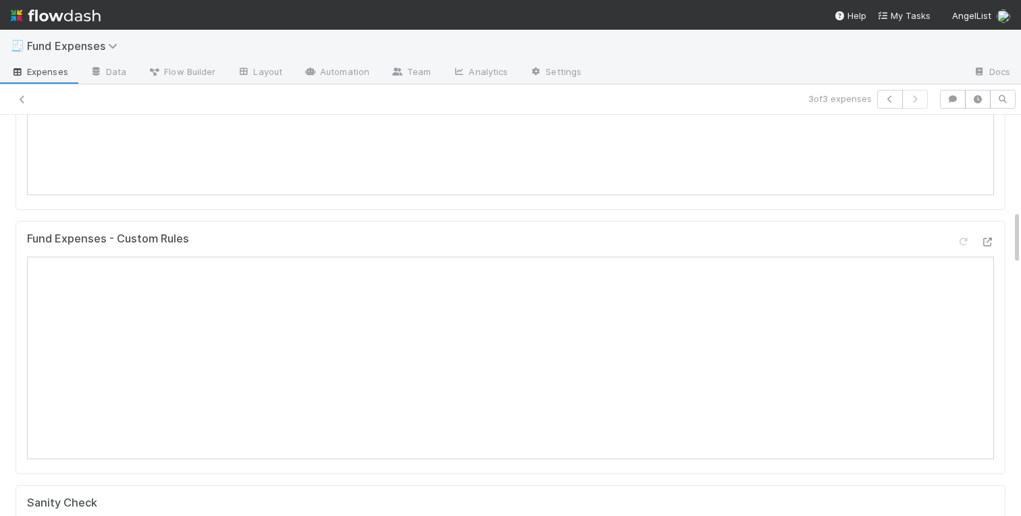
scroll to position [0, 0]
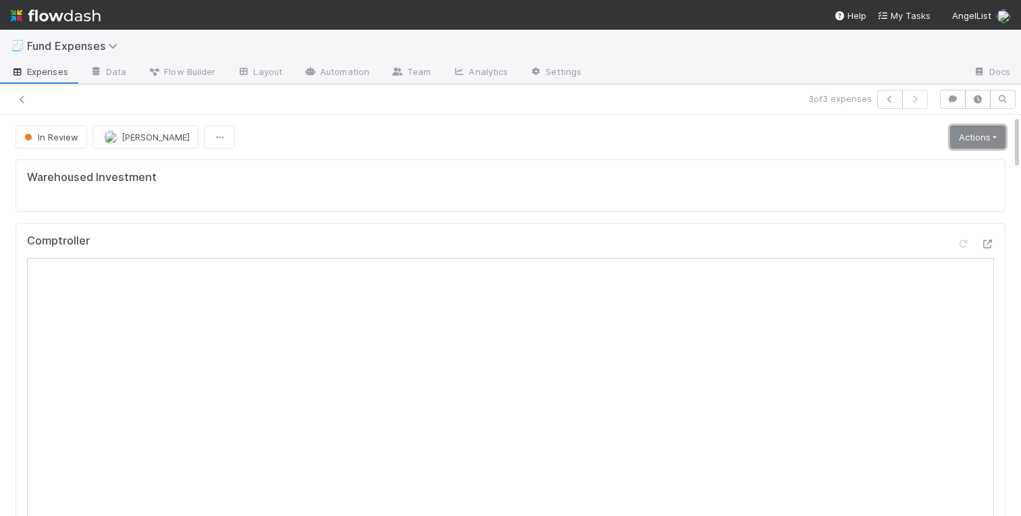
click at [997, 136] on link "Actions" at bounding box center [977, 137] width 55 height 23
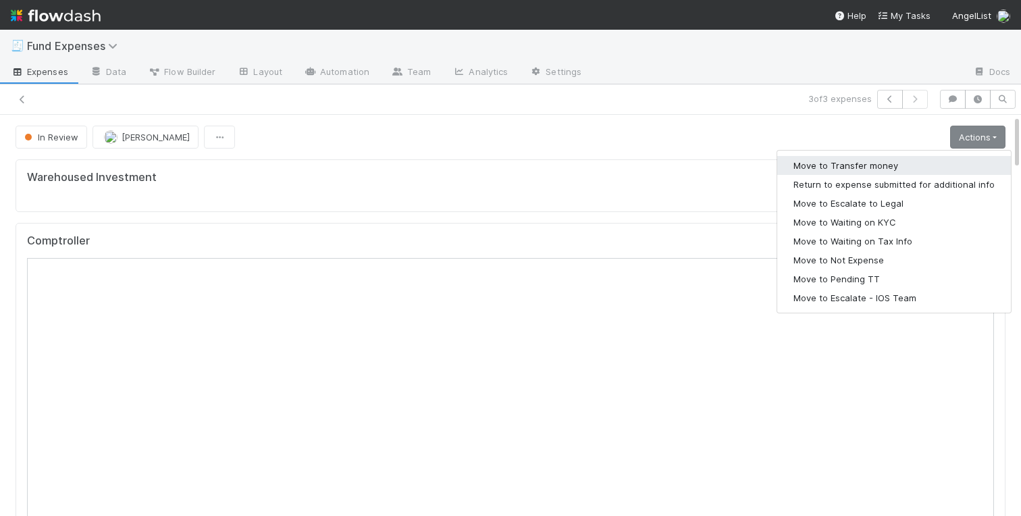
click at [811, 162] on button "Move to Transfer money" at bounding box center [894, 165] width 234 height 19
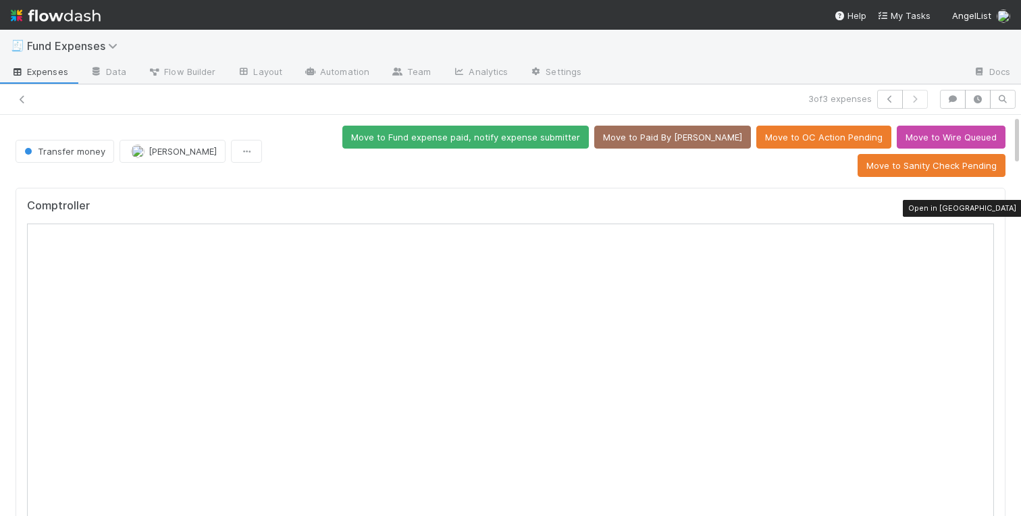
click at [989, 209] on icon at bounding box center [986, 209] width 13 height 9
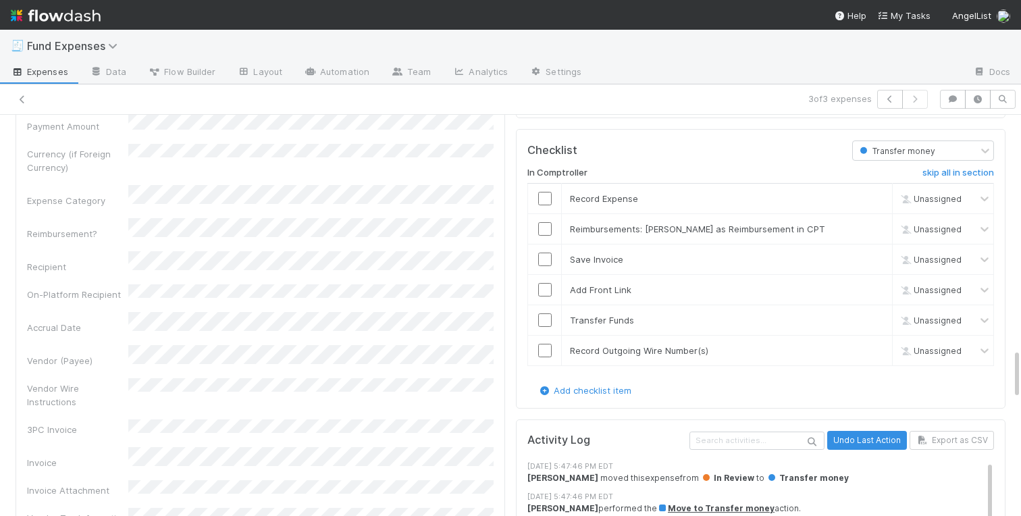
scroll to position [1797, 0]
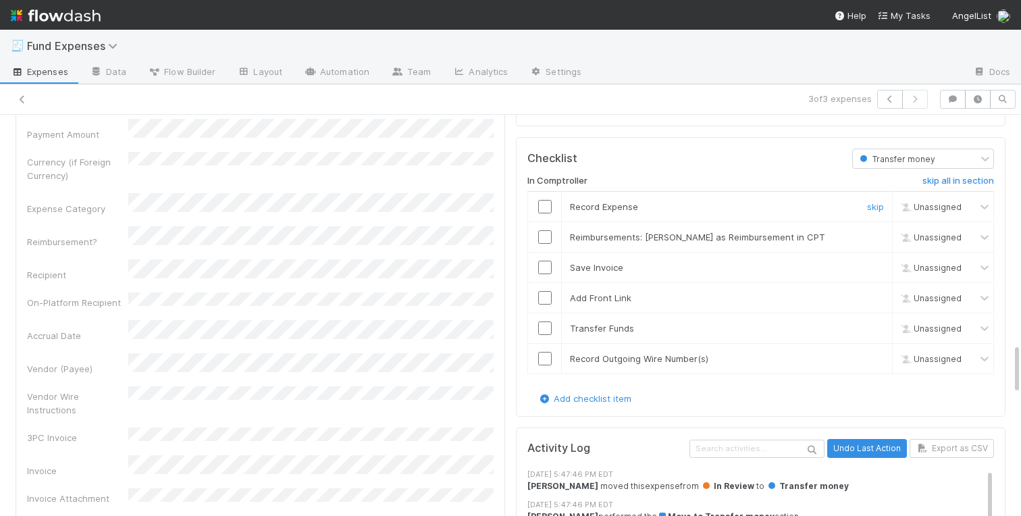
click at [545, 211] on input "checkbox" at bounding box center [544, 206] width 13 height 13
click at [545, 267] on input "checkbox" at bounding box center [544, 267] width 13 height 13
click at [543, 300] on input "checkbox" at bounding box center [544, 297] width 13 height 13
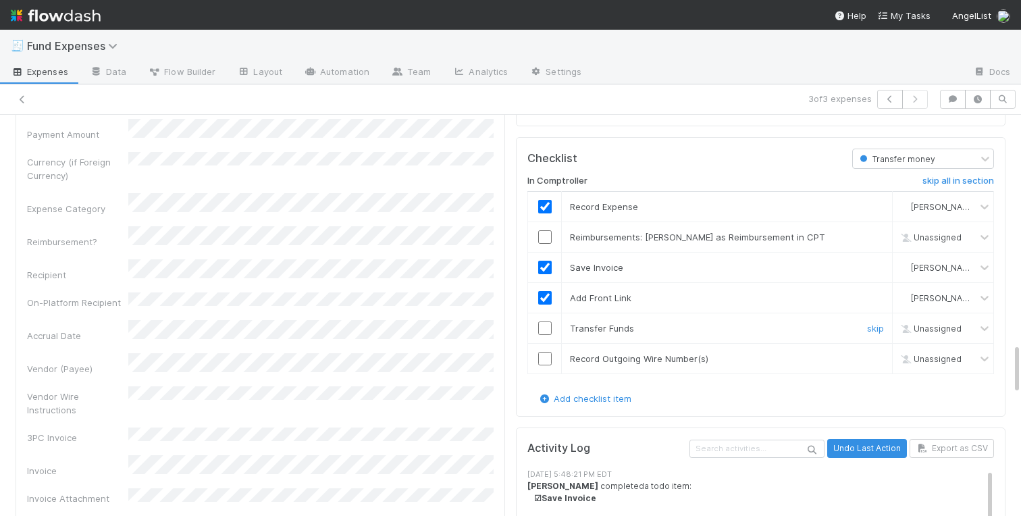
click at [543, 326] on input "checkbox" at bounding box center [544, 327] width 13 height 13
click at [543, 360] on input "checkbox" at bounding box center [544, 358] width 13 height 13
click at [876, 234] on link "skip" at bounding box center [875, 237] width 17 height 11
checkbox input "true"
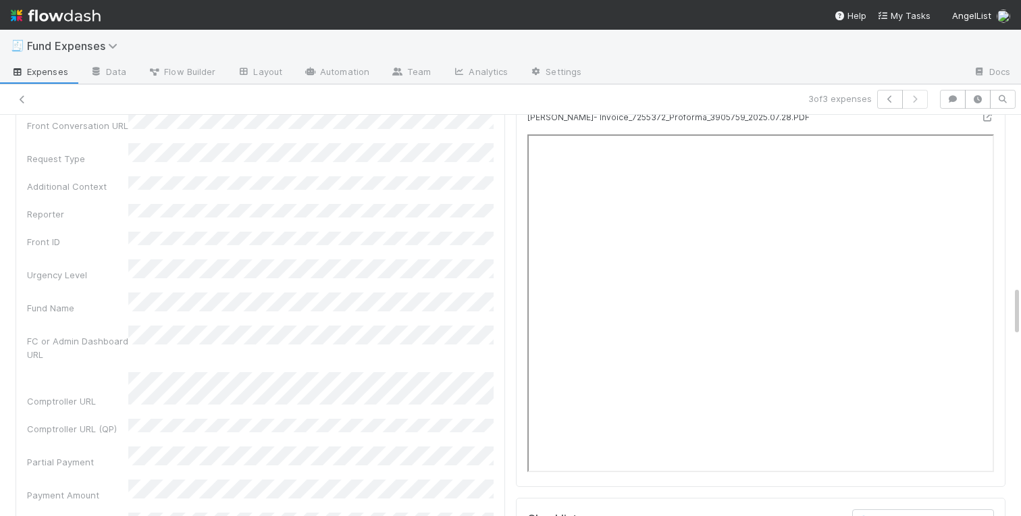
scroll to position [1344, 0]
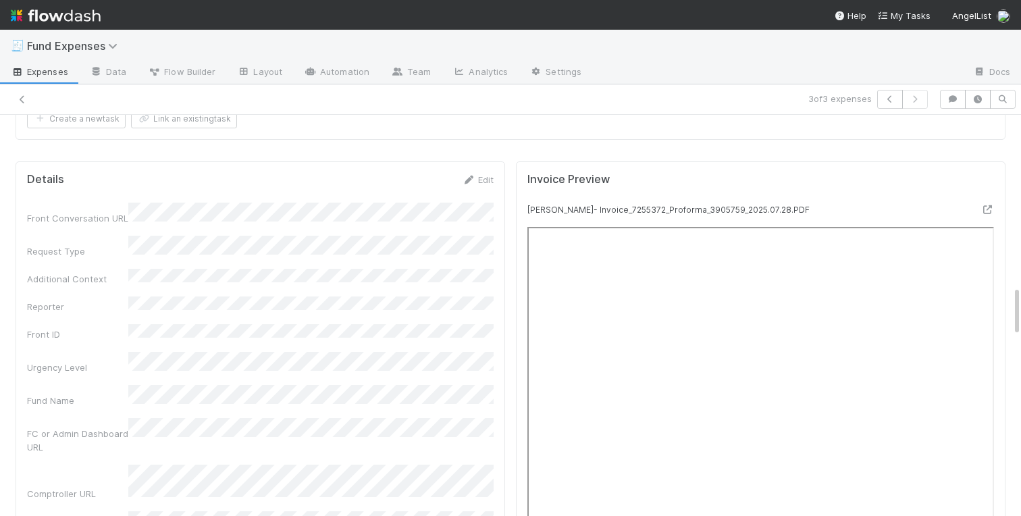
click at [116, 210] on div "Front Conversation URL" at bounding box center [260, 213] width 466 height 22
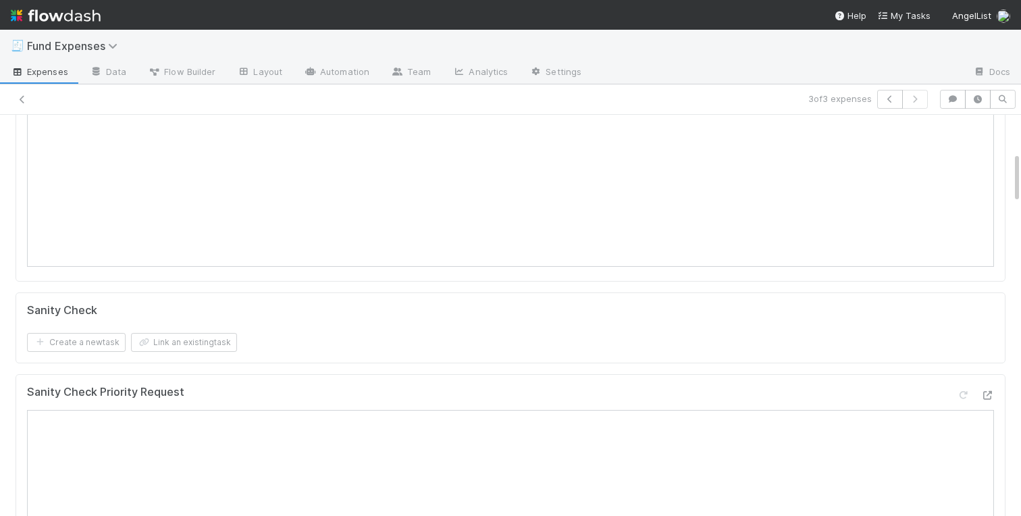
scroll to position [0, 0]
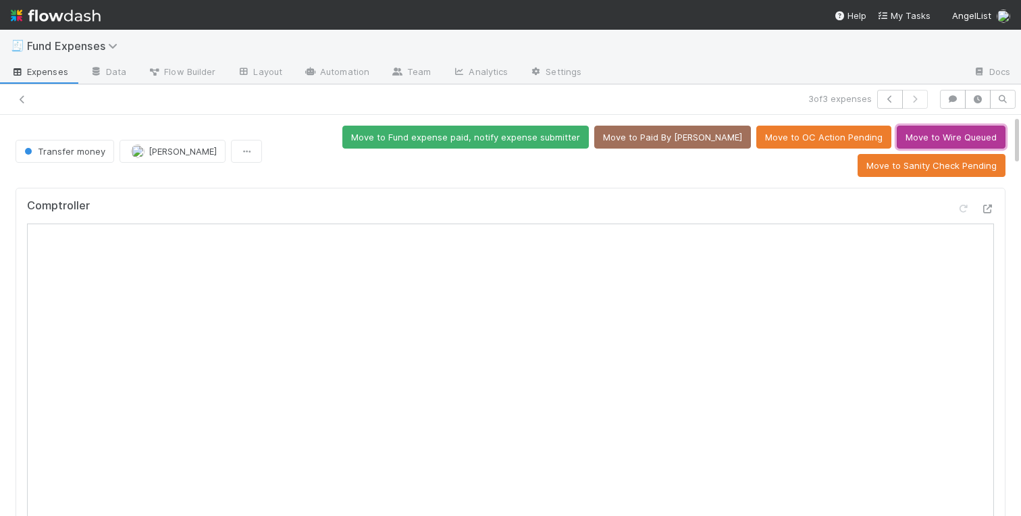
click at [945, 138] on button "Move to Wire Queued" at bounding box center [950, 137] width 109 height 23
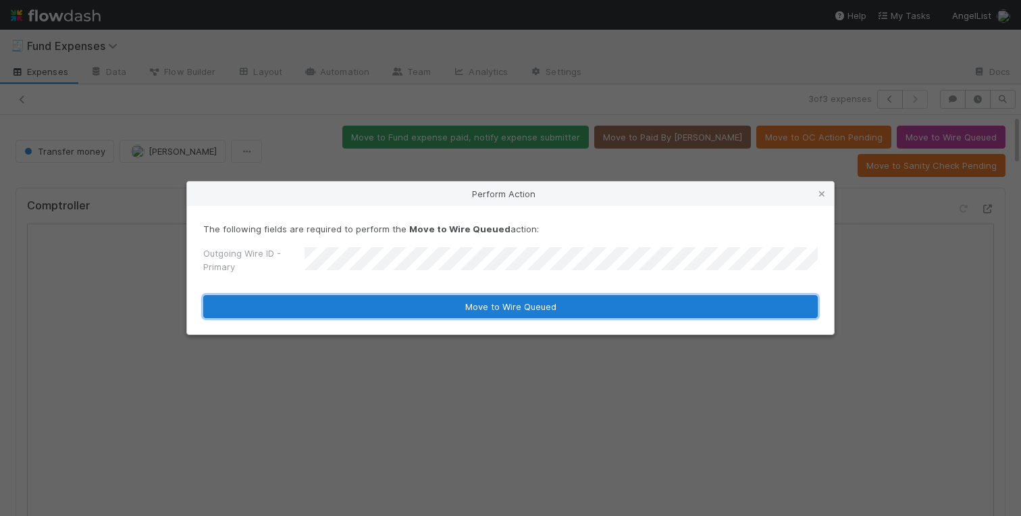
click at [337, 302] on button "Move to Wire Queued" at bounding box center [510, 306] width 614 height 23
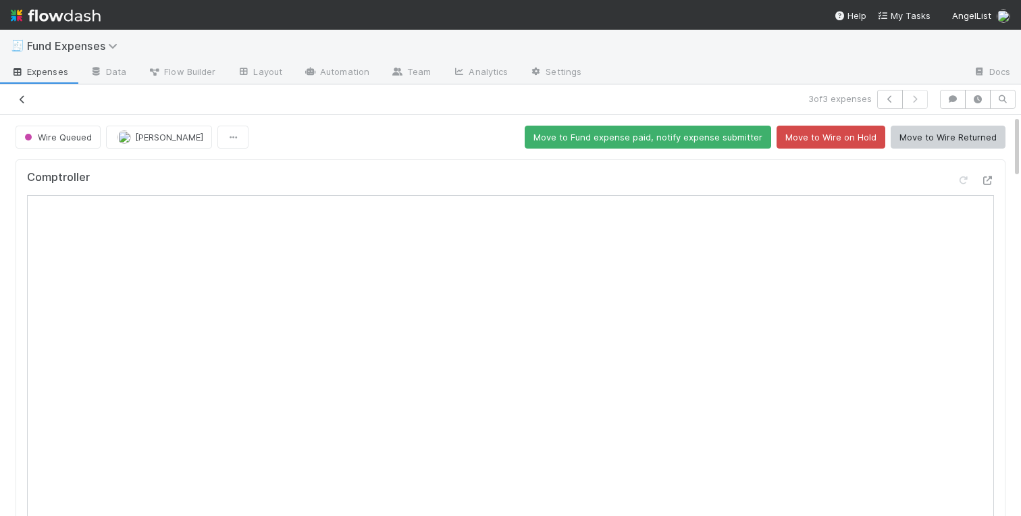
click at [22, 97] on icon at bounding box center [22, 99] width 13 height 9
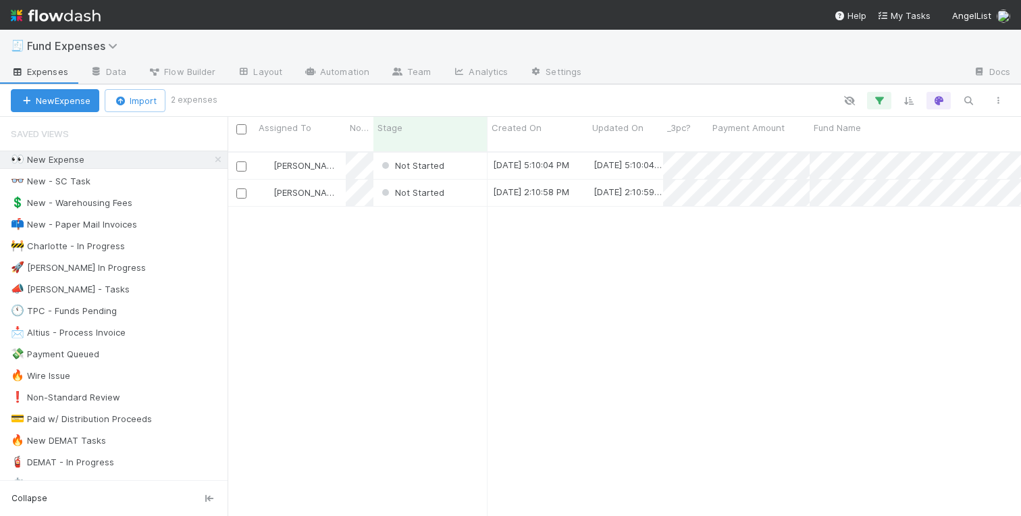
scroll to position [375, 793]
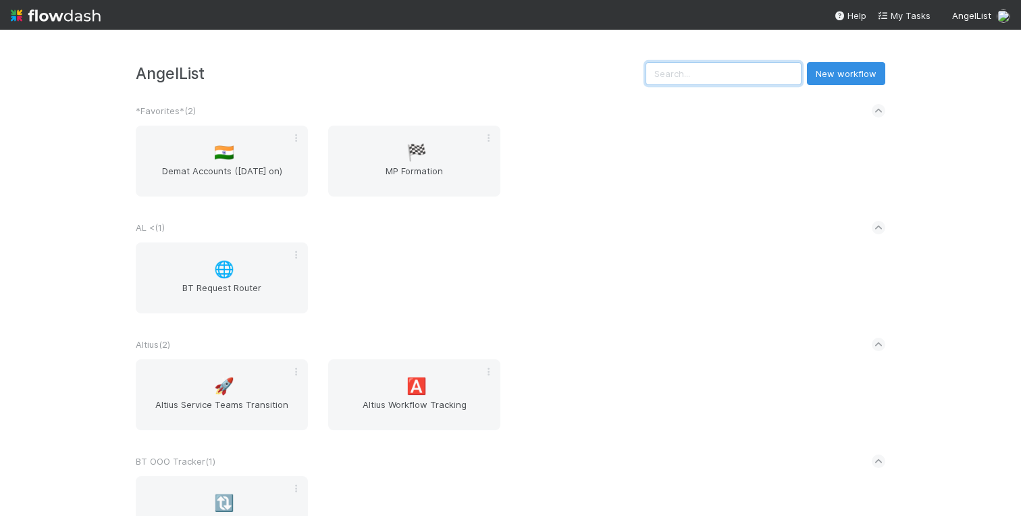
click at [737, 73] on input "text" at bounding box center [723, 73] width 156 height 23
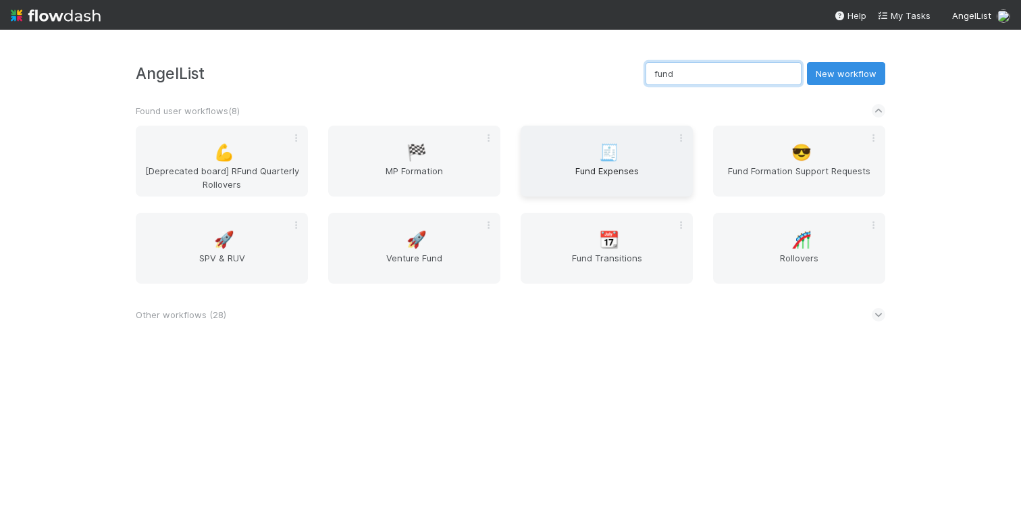
type input "fund"
click at [599, 155] on span "🧾" at bounding box center [609, 153] width 20 height 18
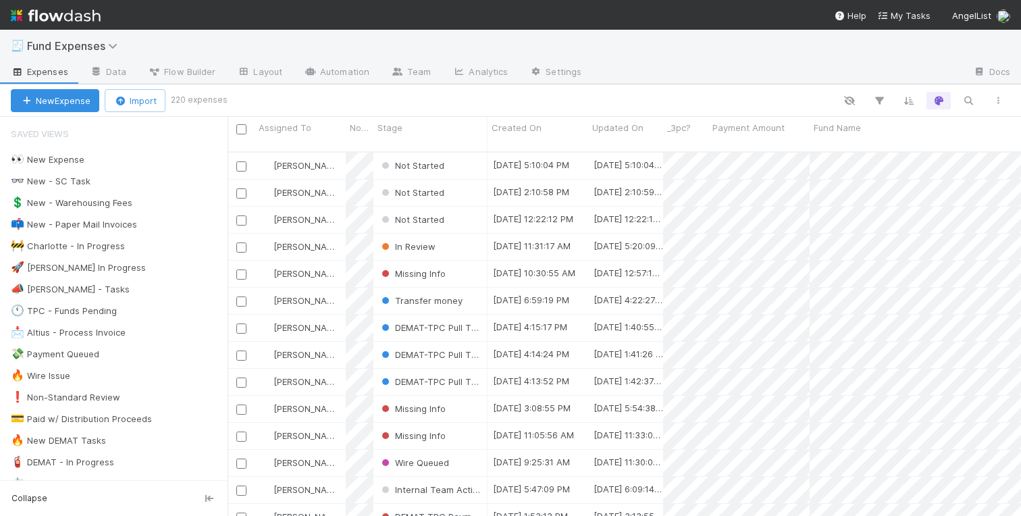
scroll to position [375, 793]
click at [531, 103] on div at bounding box center [619, 101] width 788 height 18
click at [541, 99] on div at bounding box center [619, 101] width 788 height 18
click at [541, 101] on div at bounding box center [619, 101] width 788 height 18
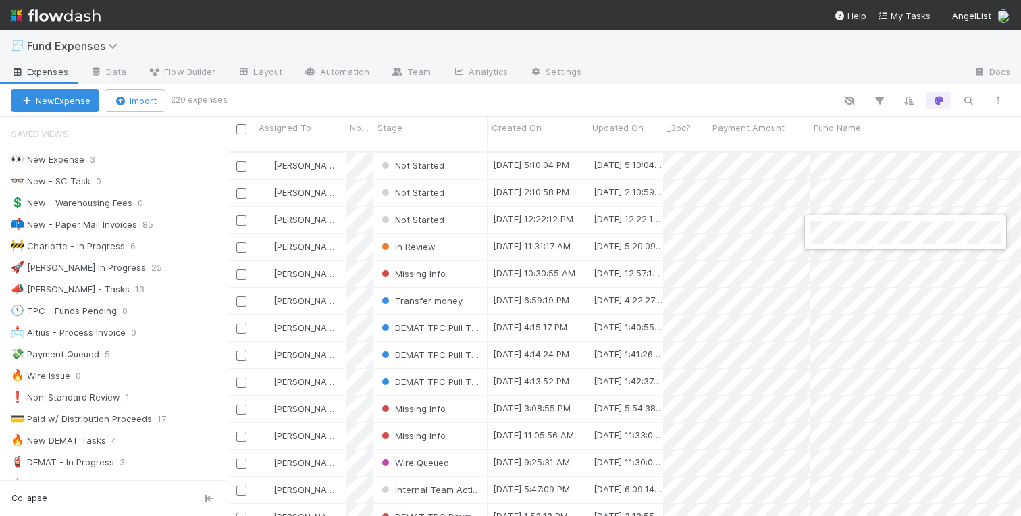
click at [193, 277] on div at bounding box center [510, 258] width 1021 height 516
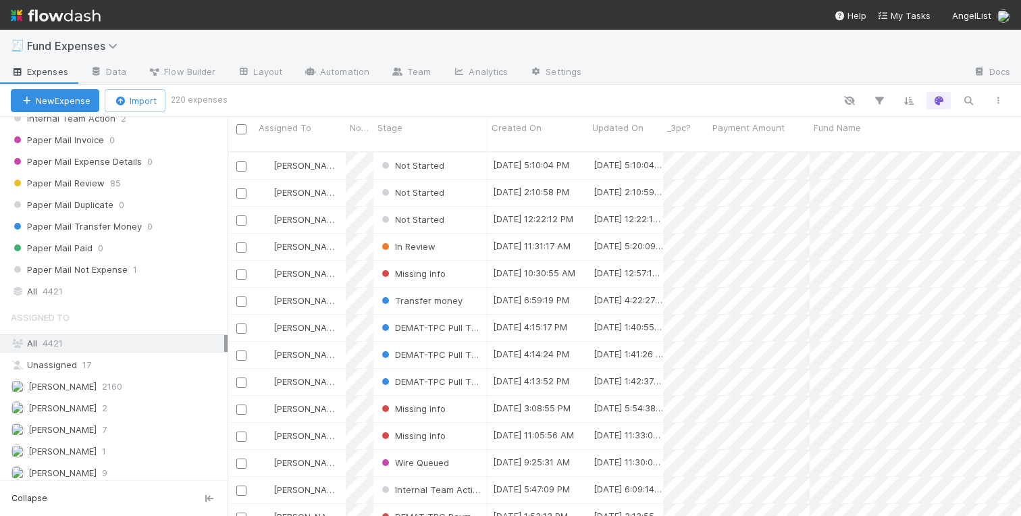
scroll to position [1589, 0]
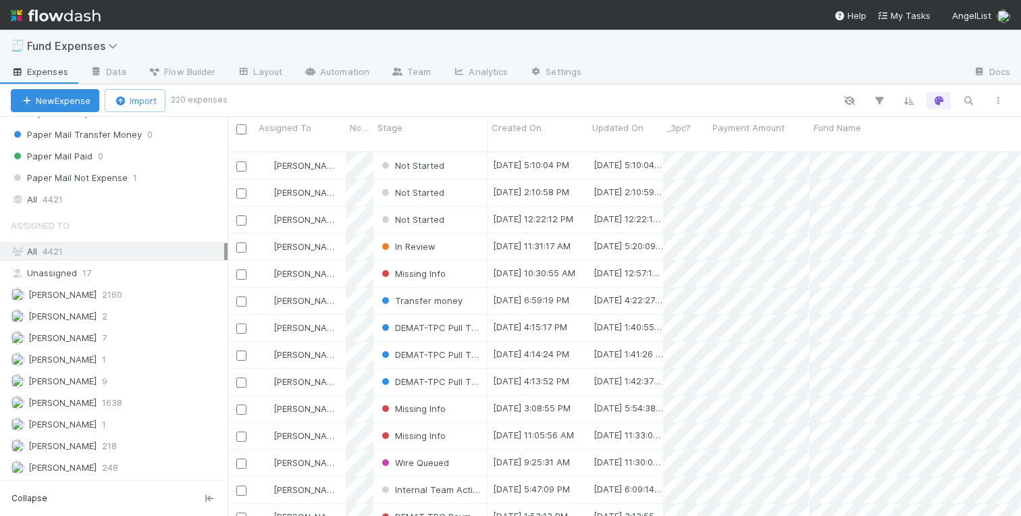
click at [62, 210] on div "Saved Views 👀 New Expense 3 👓 New - SC Task 0 💲 New - Warehousing Fees 0 📫 New …" at bounding box center [113, 298] width 227 height 363
click at [62, 200] on span "4421" at bounding box center [53, 199] width 20 height 17
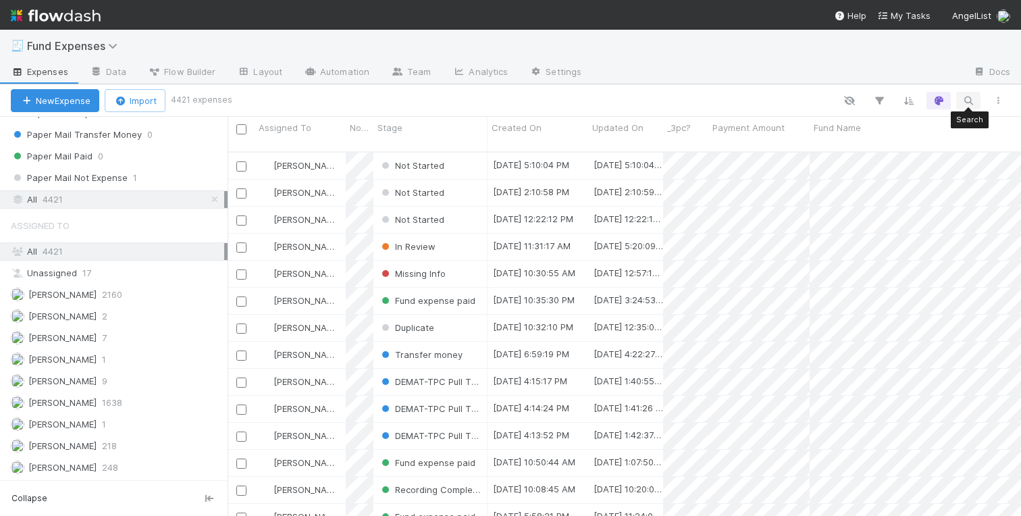
scroll to position [375, 793]
click at [964, 102] on icon "button" at bounding box center [967, 100] width 13 height 12
type input "6529 NFT Fund AI, LP - A3"
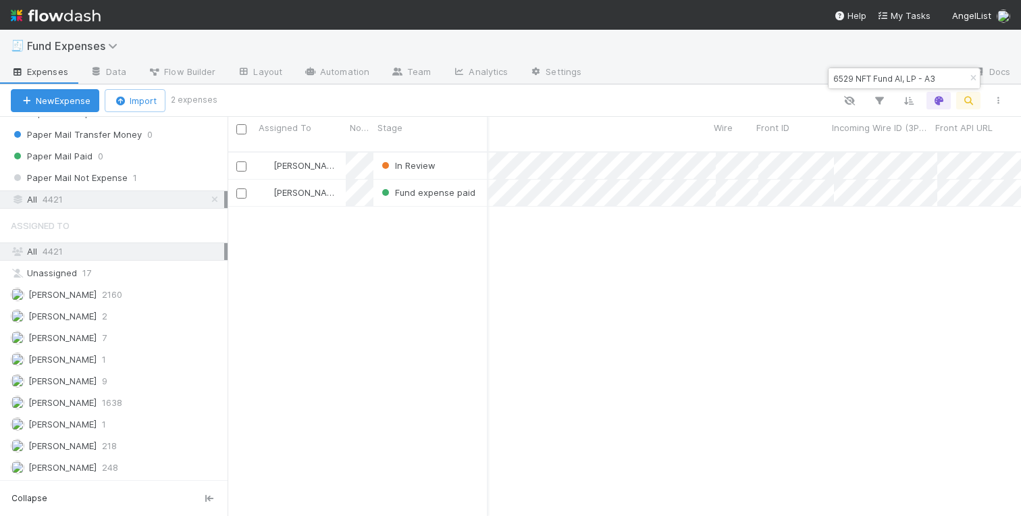
scroll to position [0, 0]
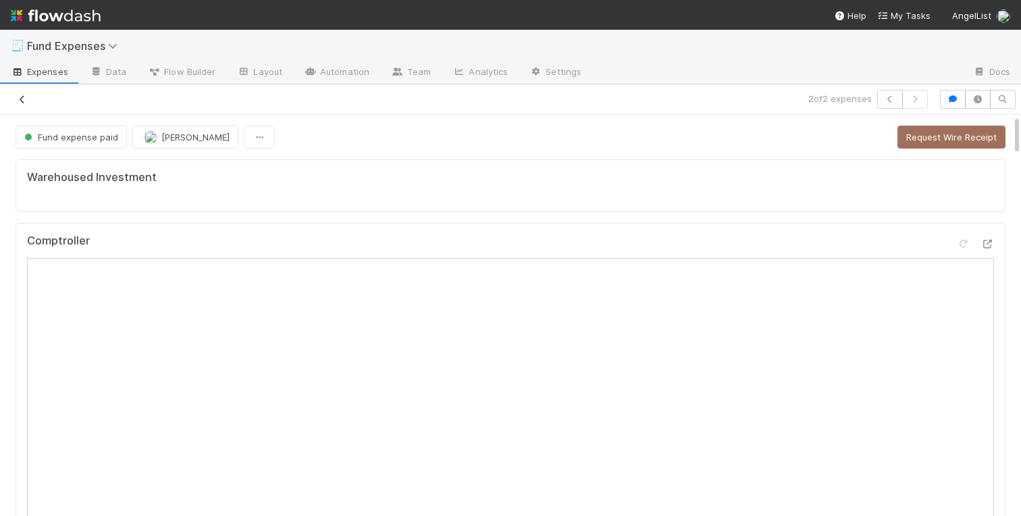
click at [25, 99] on icon at bounding box center [22, 99] width 13 height 9
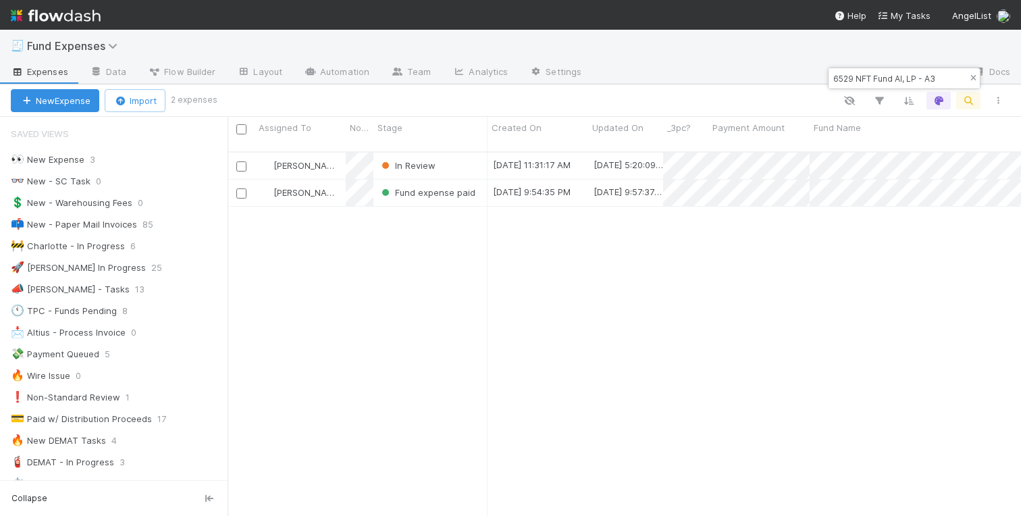
click at [972, 77] on icon "button" at bounding box center [972, 78] width 13 height 8
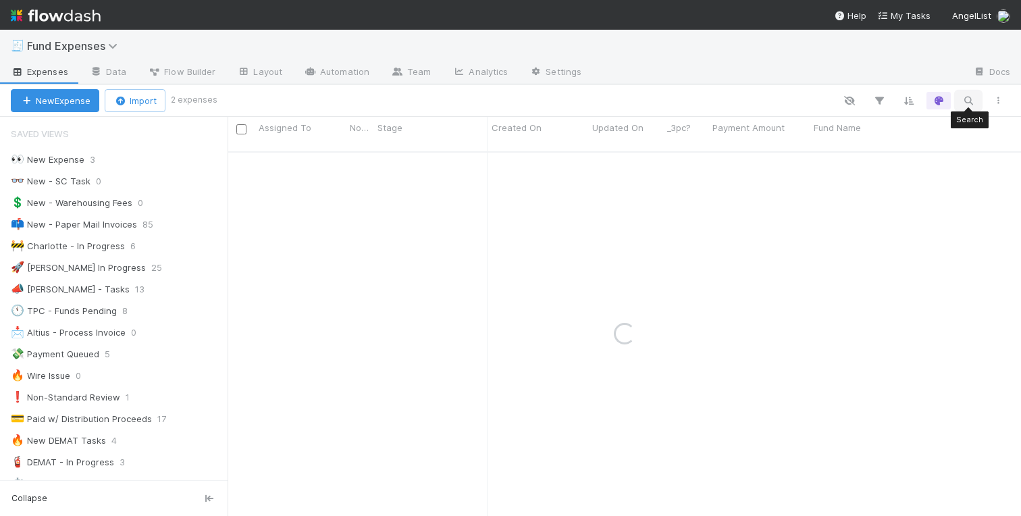
click at [964, 102] on icon "button" at bounding box center [967, 100] width 13 height 12
type input "Kraft"
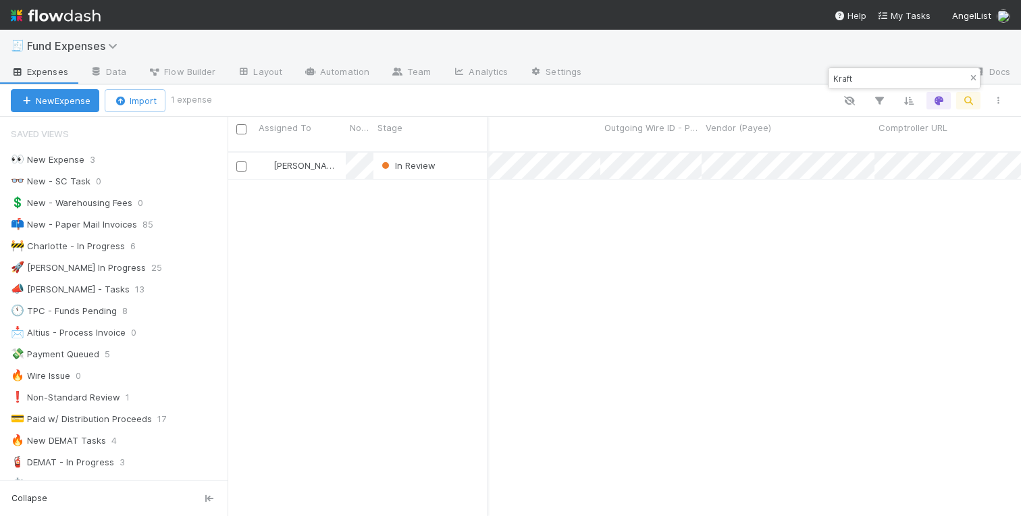
click at [971, 80] on icon "button" at bounding box center [972, 78] width 13 height 8
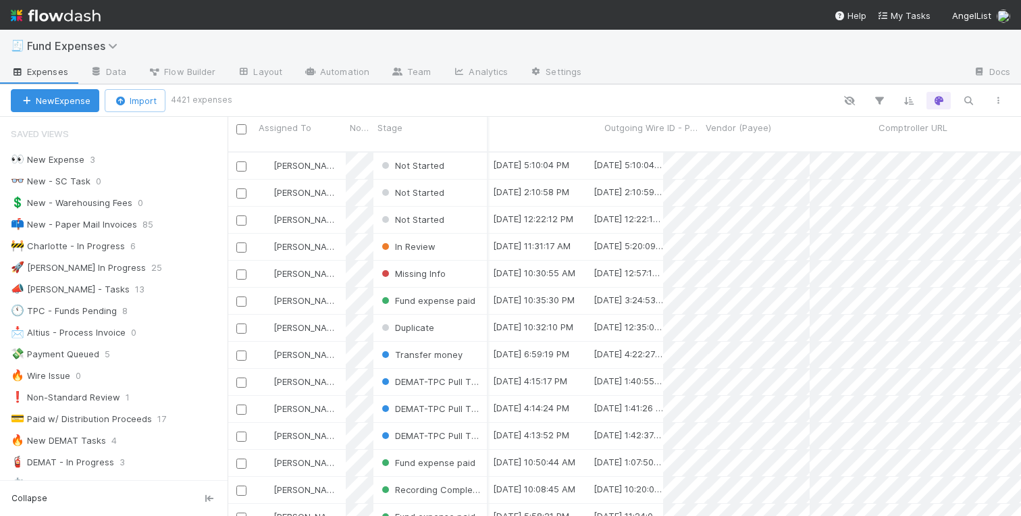
scroll to position [0, 1898]
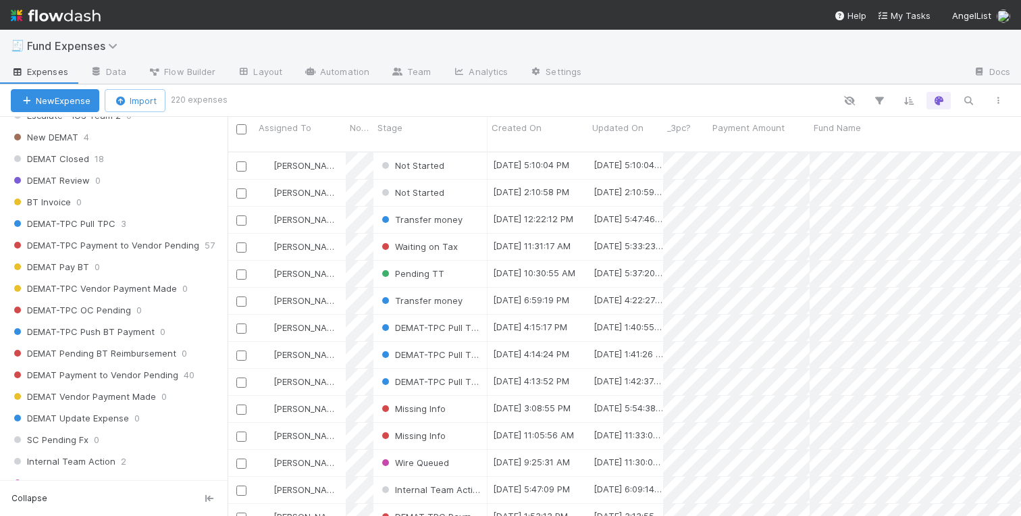
scroll to position [1589, 0]
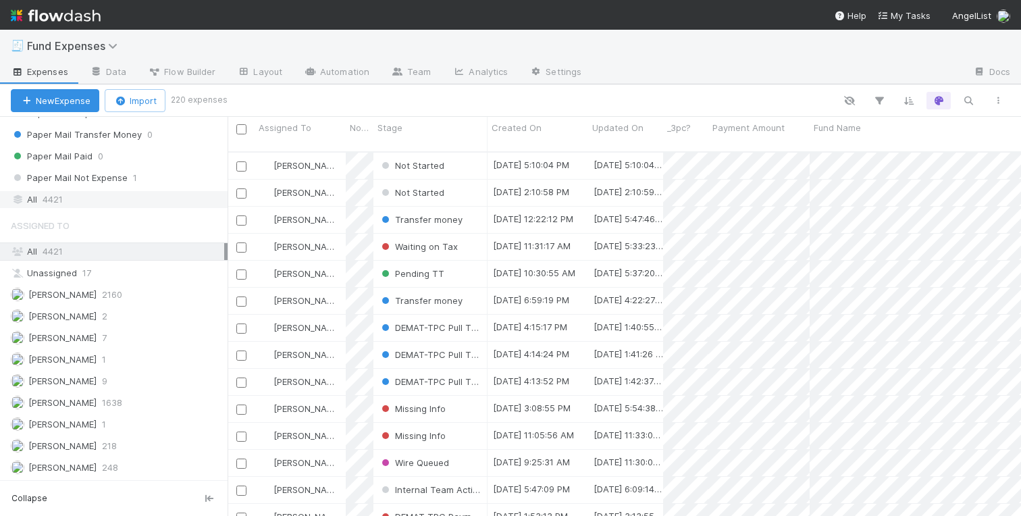
click at [74, 201] on div "All 4421" at bounding box center [117, 199] width 213 height 17
click at [967, 99] on icon "button" at bounding box center [967, 100] width 13 height 12
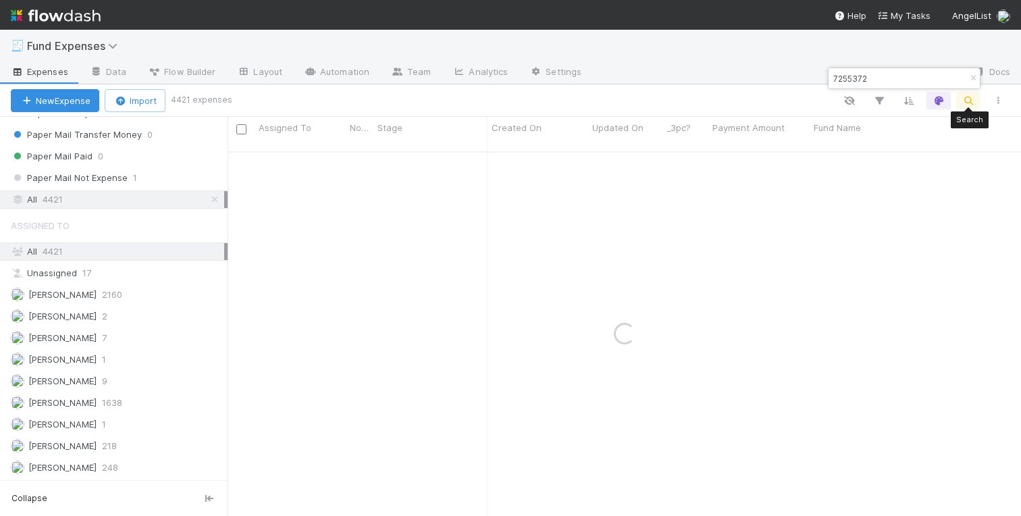
type input "7255372"
click at [967, 101] on icon "button" at bounding box center [967, 100] width 13 height 12
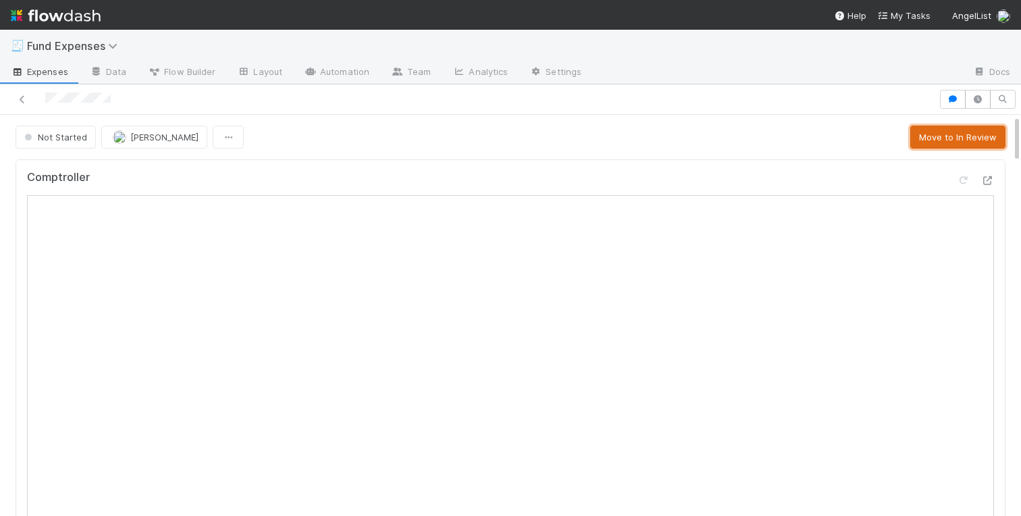
click at [950, 138] on button "Move to In Review" at bounding box center [957, 137] width 95 height 23
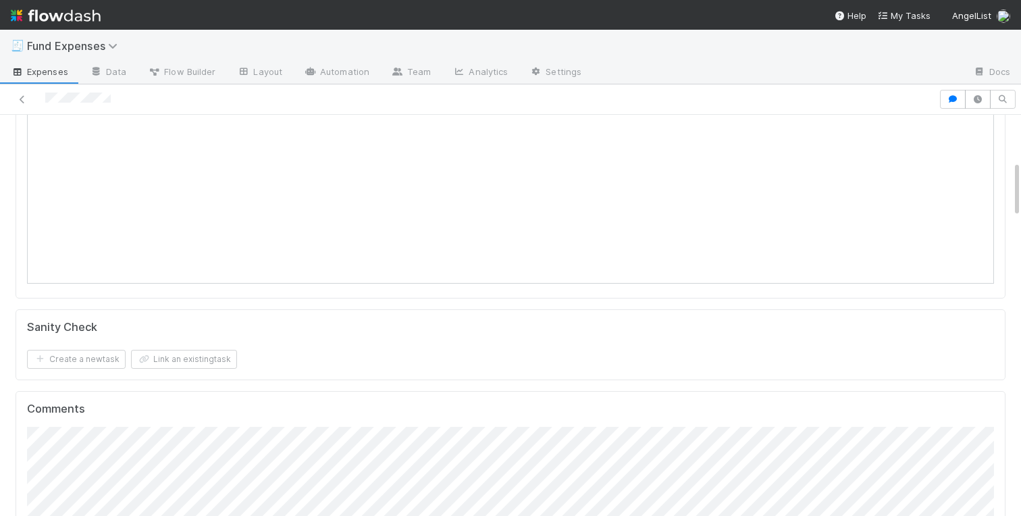
scroll to position [811, 0]
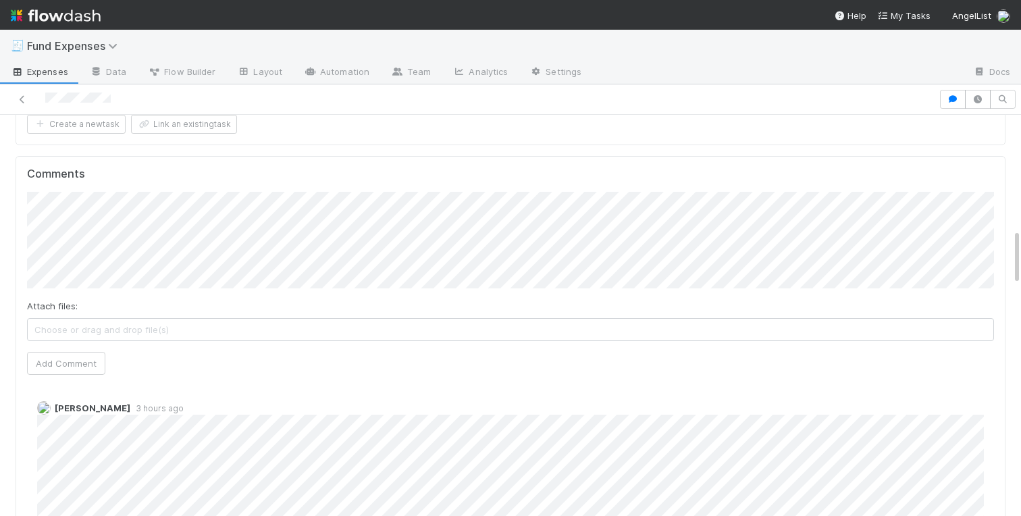
click at [141, 406] on span "3 hours ago" at bounding box center [156, 408] width 53 height 10
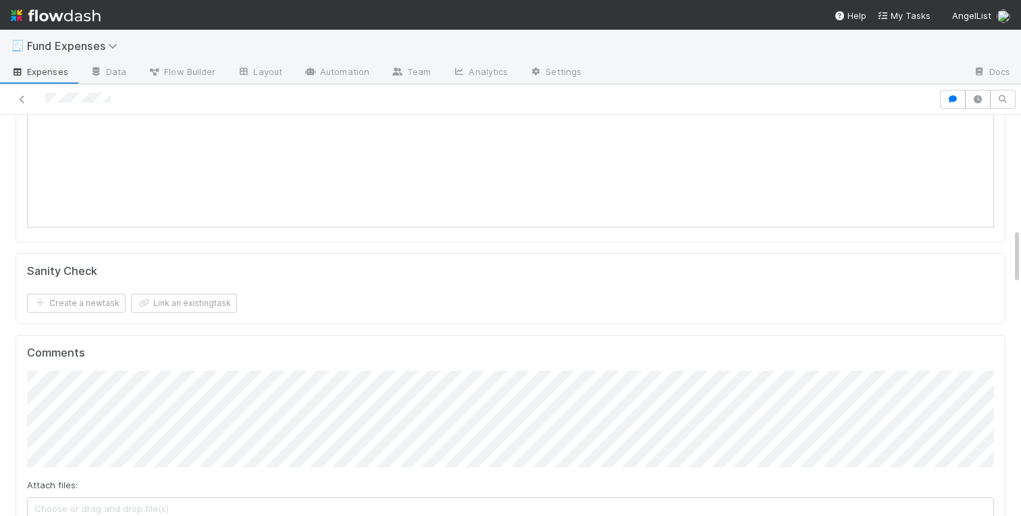
scroll to position [0, 0]
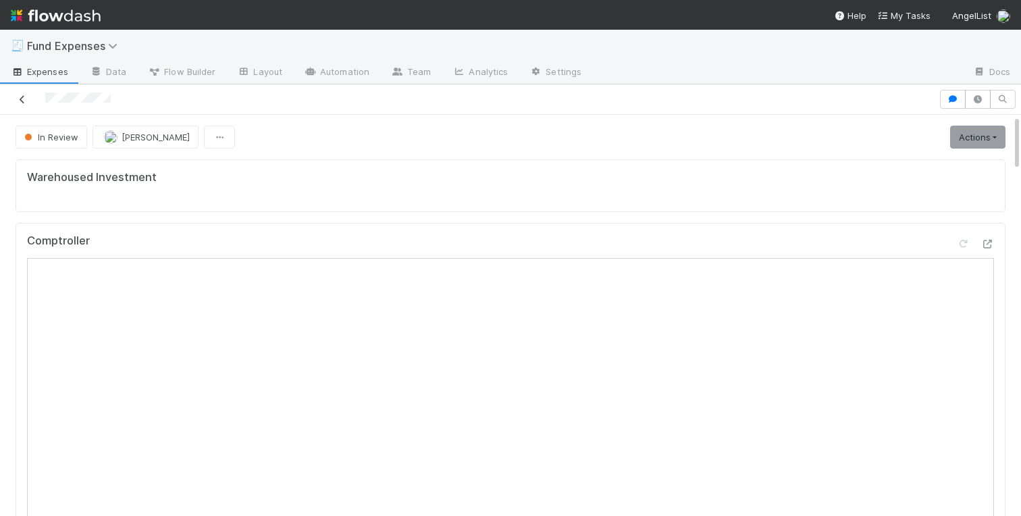
click at [24, 102] on icon at bounding box center [22, 99] width 13 height 9
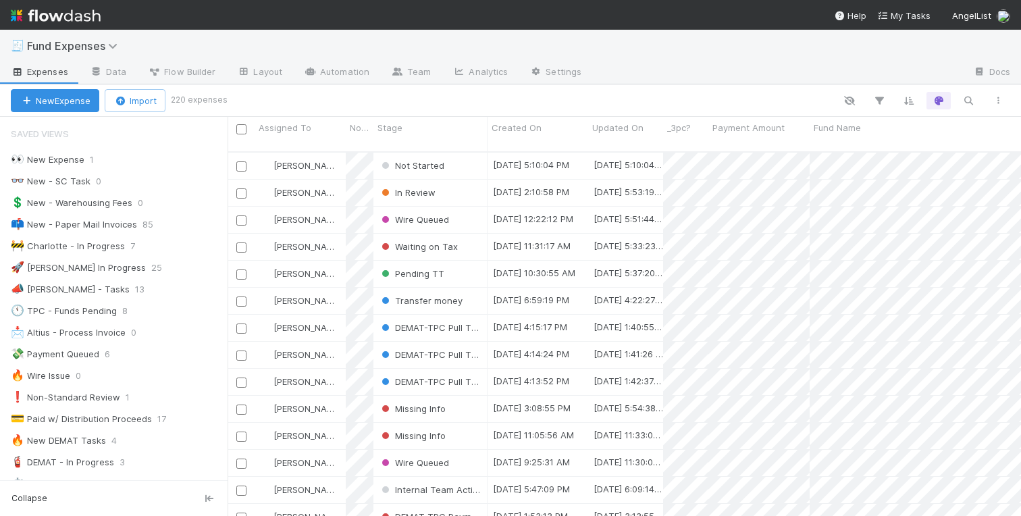
scroll to position [375, 793]
click at [315, 184] on div at bounding box center [510, 258] width 1021 height 516
click at [343, 187] on div "[PERSON_NAME]" at bounding box center [299, 193] width 91 height 26
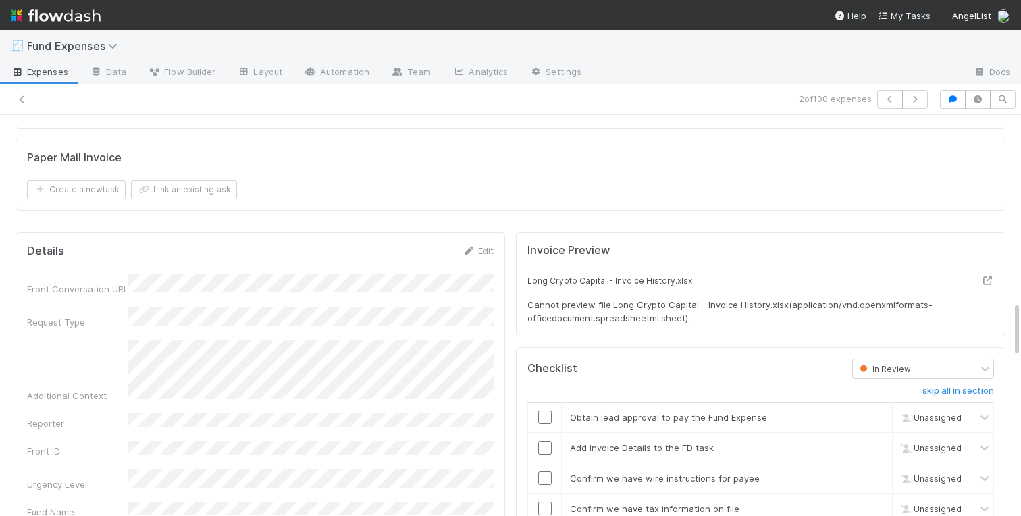
scroll to position [1355, 0]
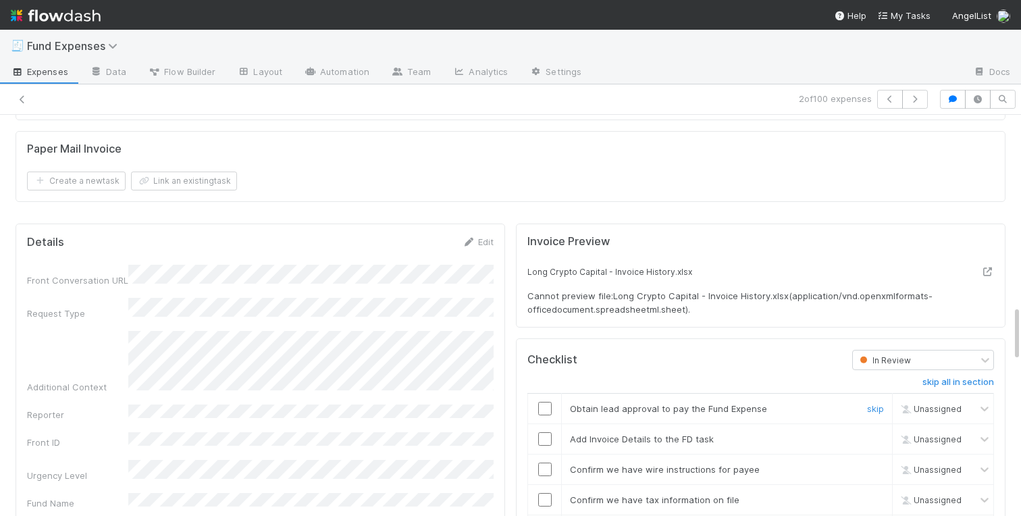
click at [547, 408] on input "checkbox" at bounding box center [544, 408] width 13 height 13
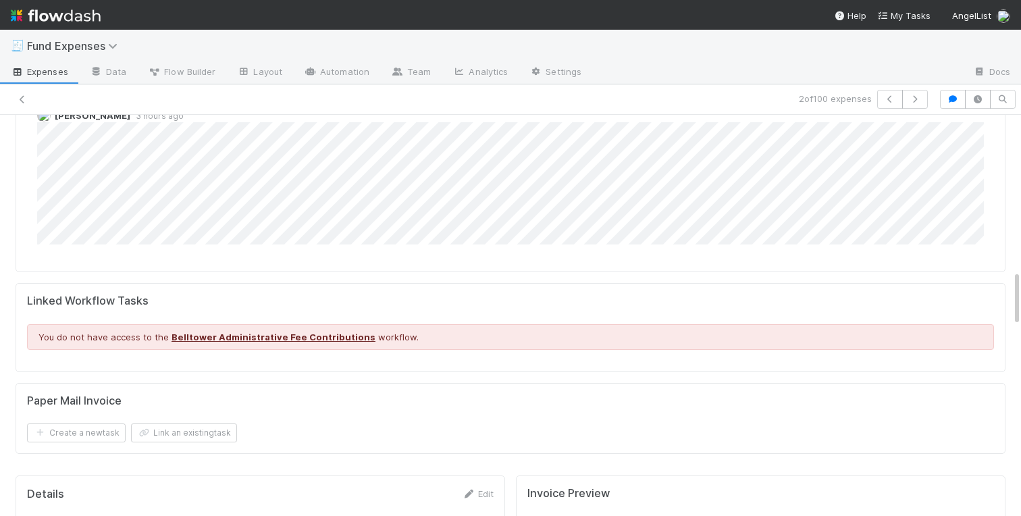
scroll to position [1106, 0]
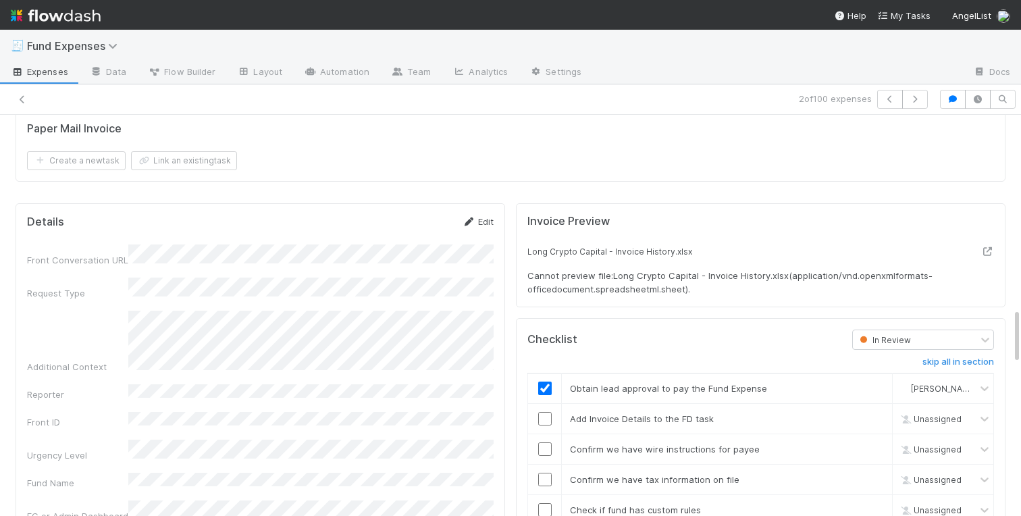
click at [485, 219] on link "Edit" at bounding box center [478, 221] width 32 height 11
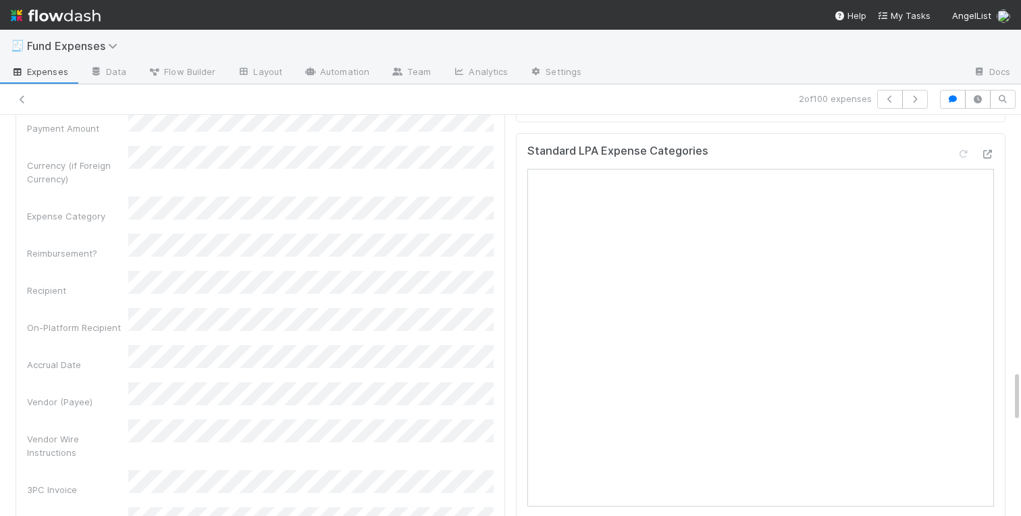
scroll to position [1963, 0]
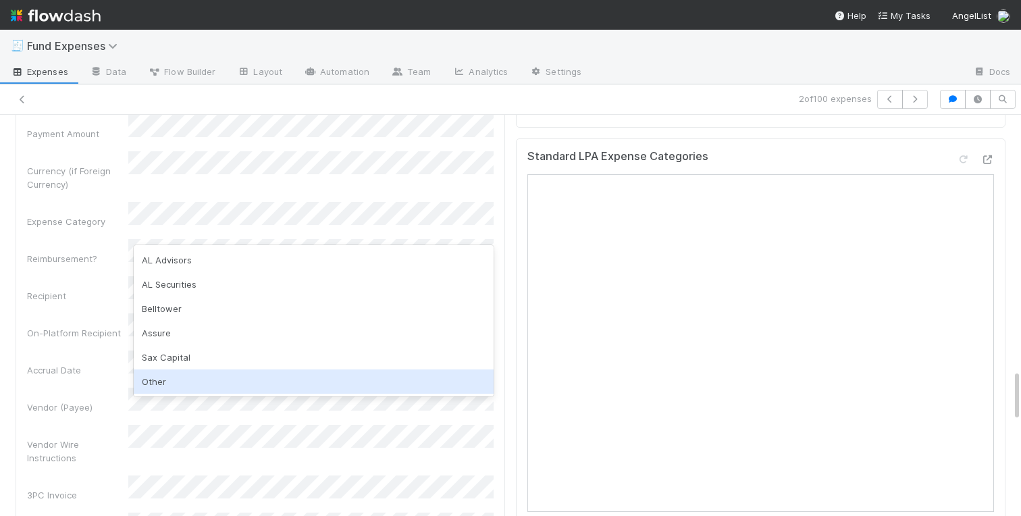
click at [155, 373] on div "Other" at bounding box center [314, 381] width 360 height 24
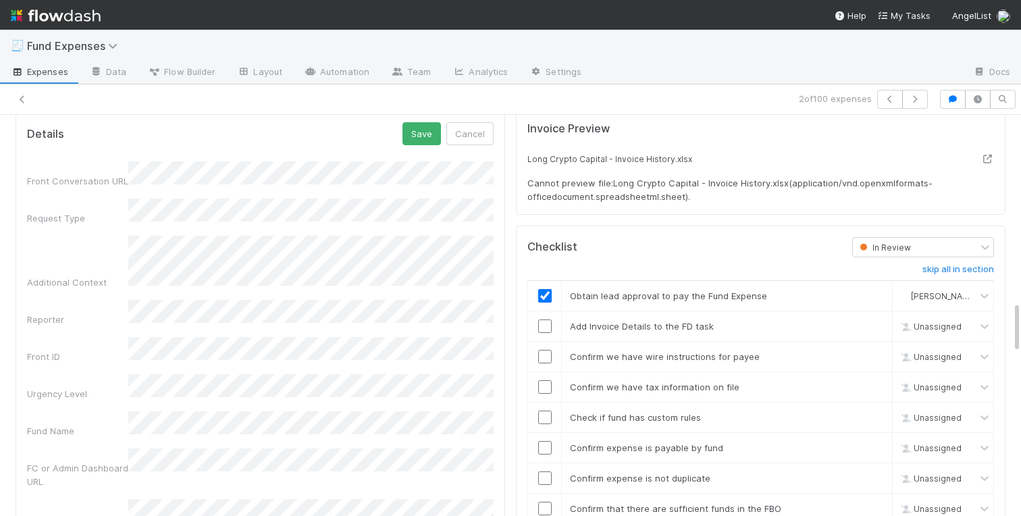
scroll to position [1407, 0]
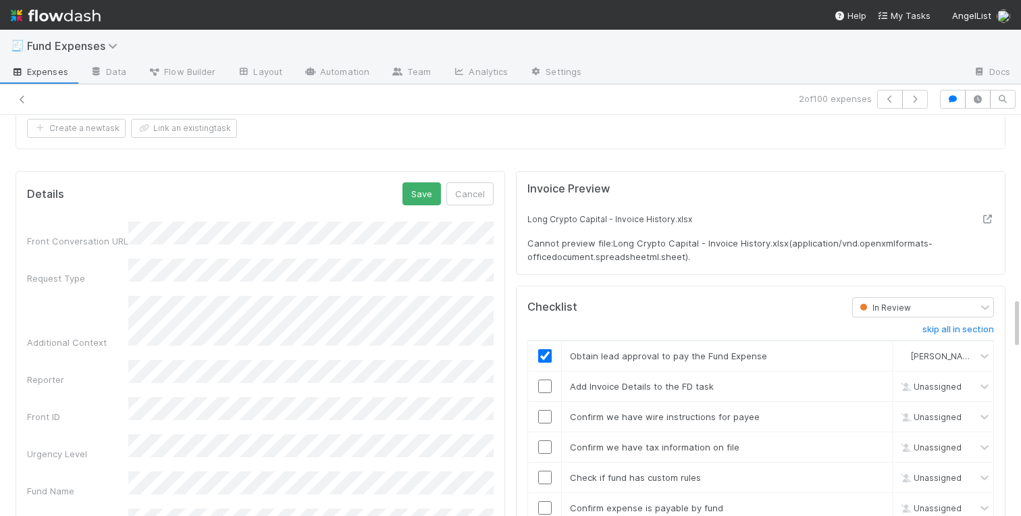
click at [415, 192] on button "Save" at bounding box center [421, 193] width 38 height 23
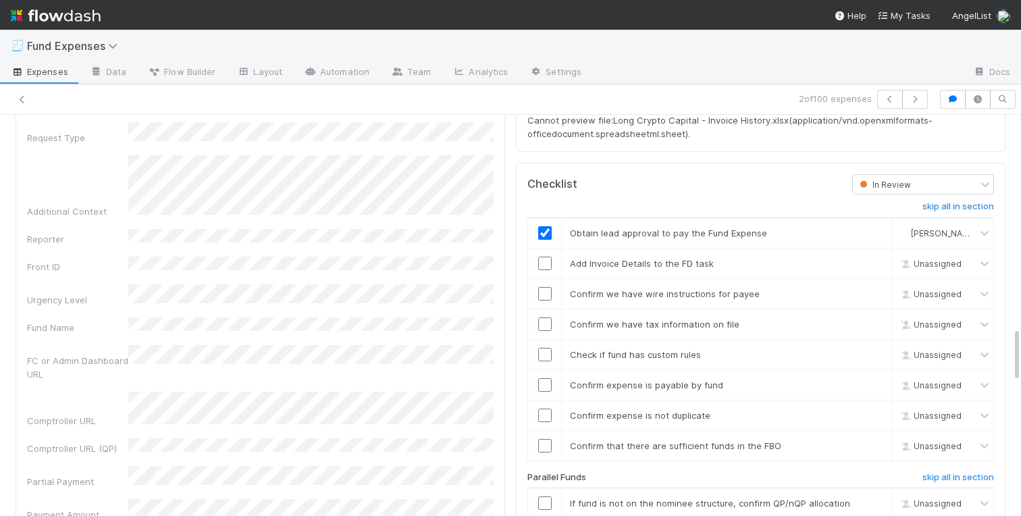
scroll to position [1531, 0]
click at [541, 256] on input "checkbox" at bounding box center [544, 261] width 13 height 13
click at [542, 294] on input "checkbox" at bounding box center [544, 291] width 13 height 13
click at [542, 322] on input "checkbox" at bounding box center [544, 322] width 13 height 13
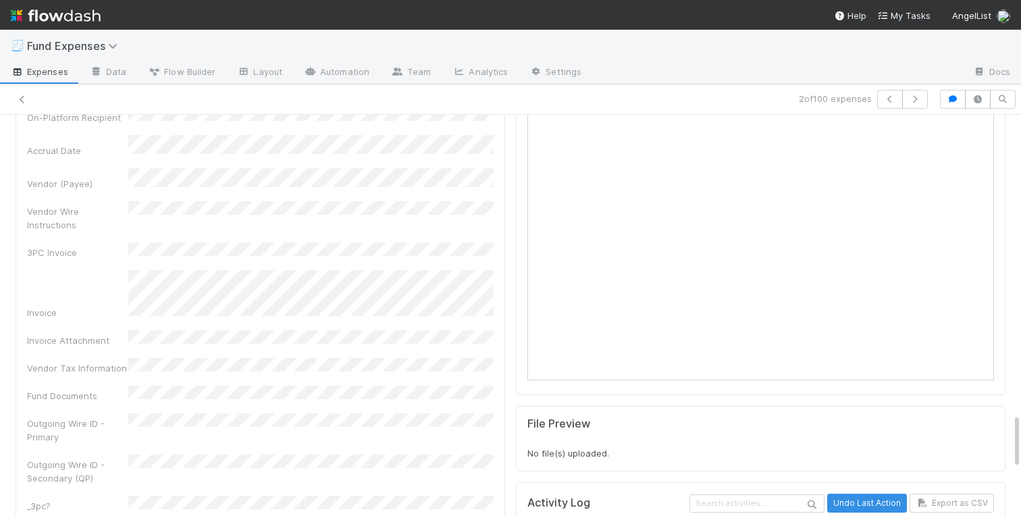
scroll to position [1603, 0]
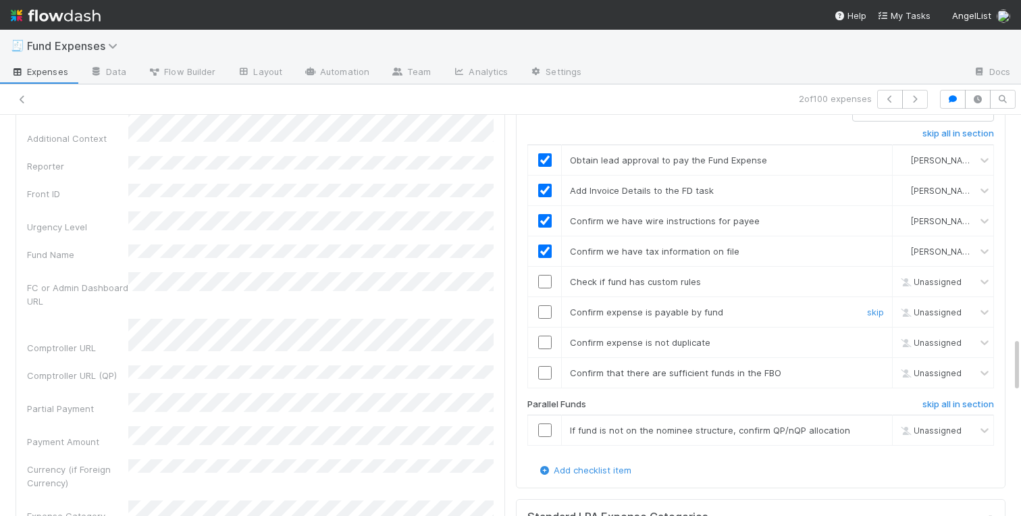
click at [546, 310] on input "checkbox" at bounding box center [544, 311] width 13 height 13
click at [541, 283] on input "checkbox" at bounding box center [544, 281] width 13 height 13
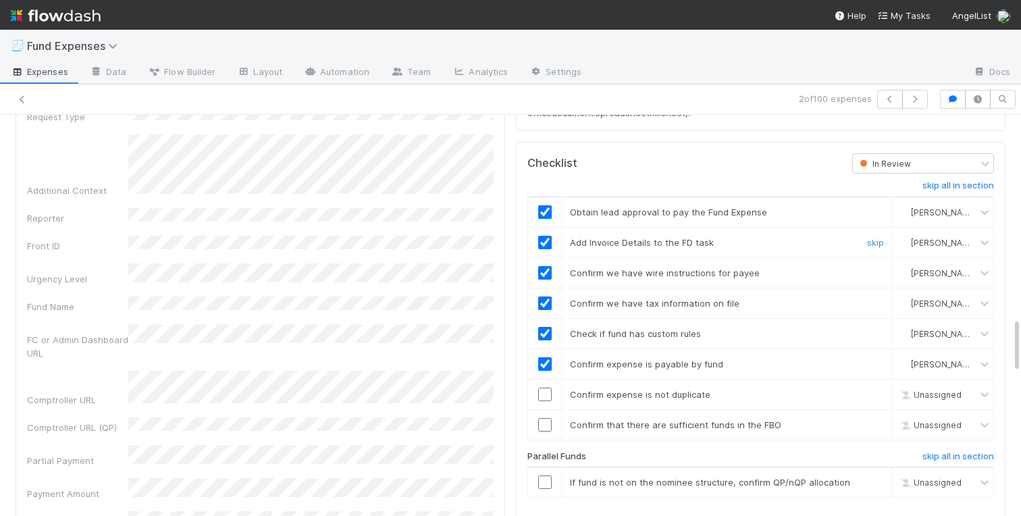
scroll to position [1600, 0]
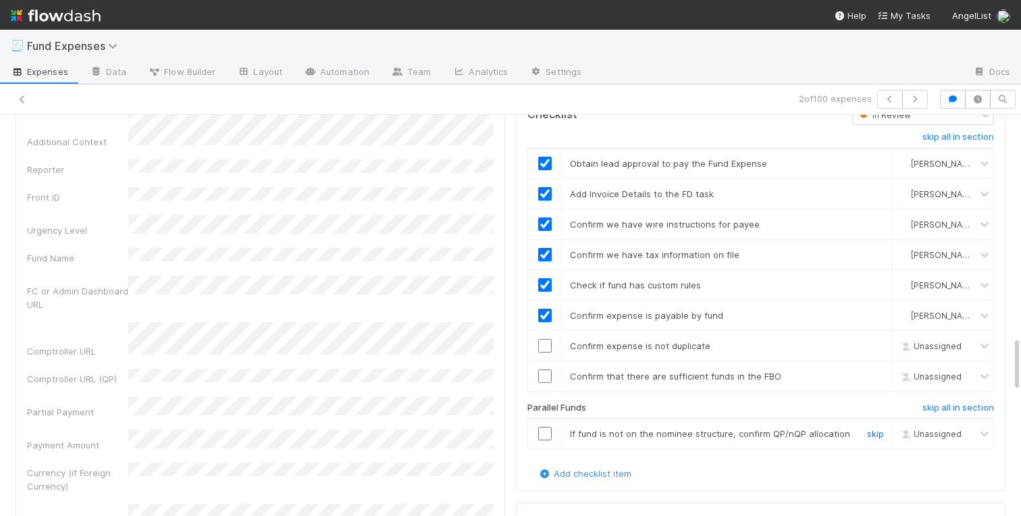
click at [869, 431] on link "skip" at bounding box center [875, 433] width 17 height 11
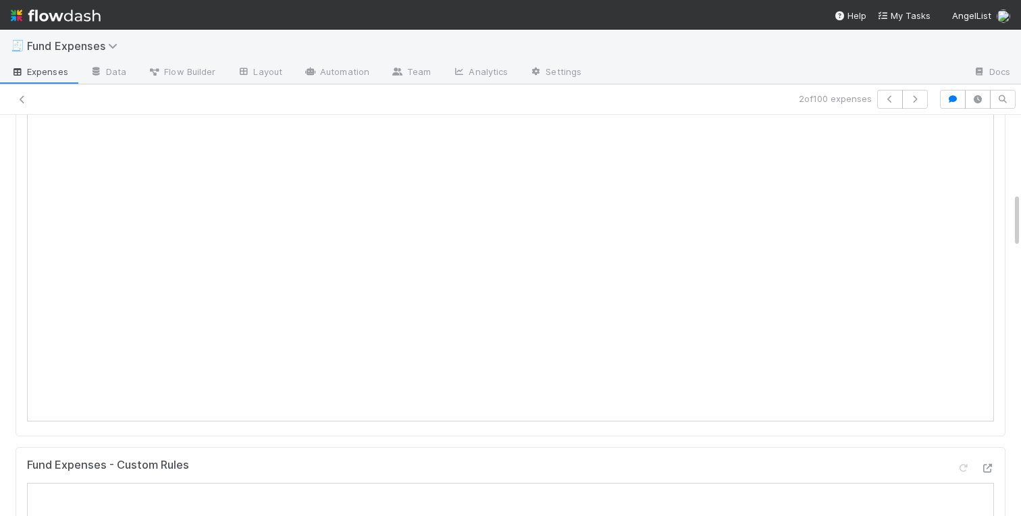
scroll to position [0, 0]
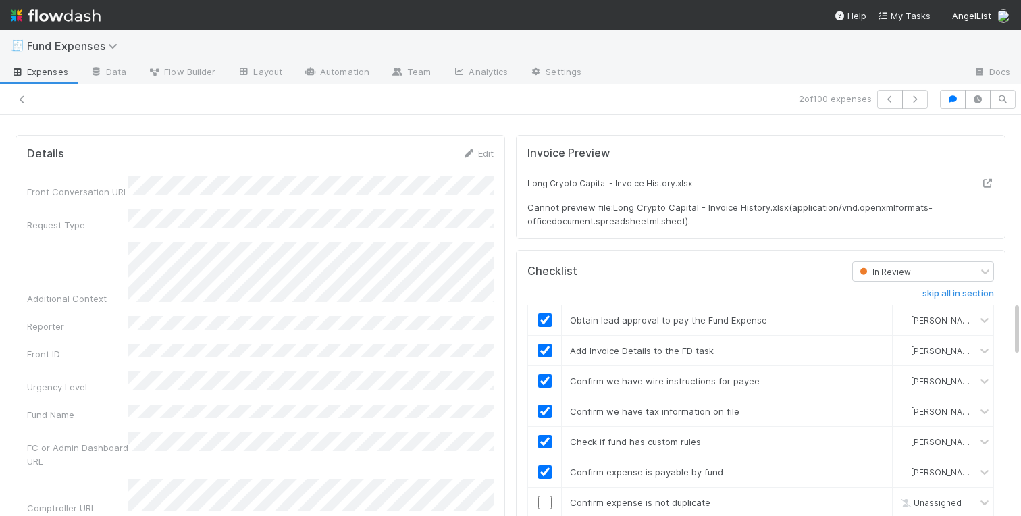
scroll to position [1541, 0]
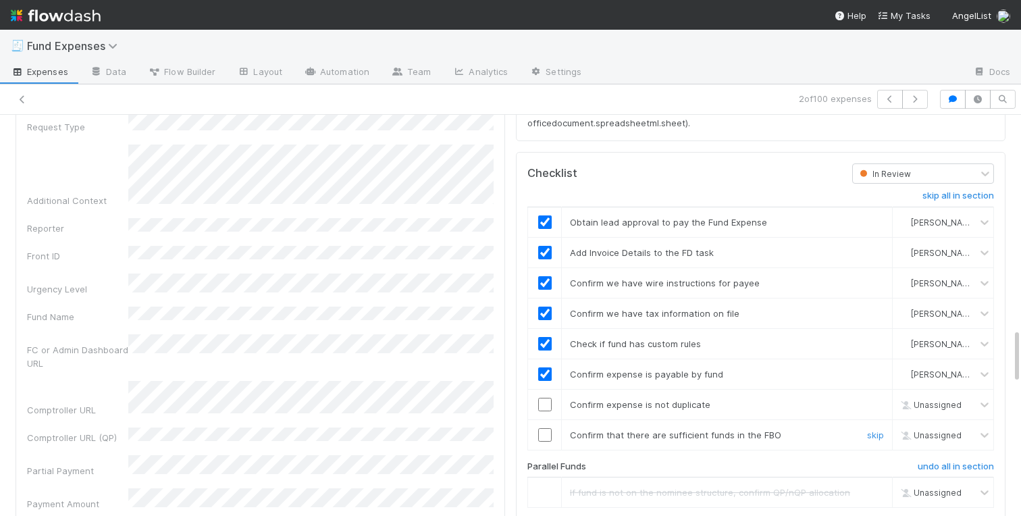
click at [543, 437] on input "checkbox" at bounding box center [544, 434] width 13 height 13
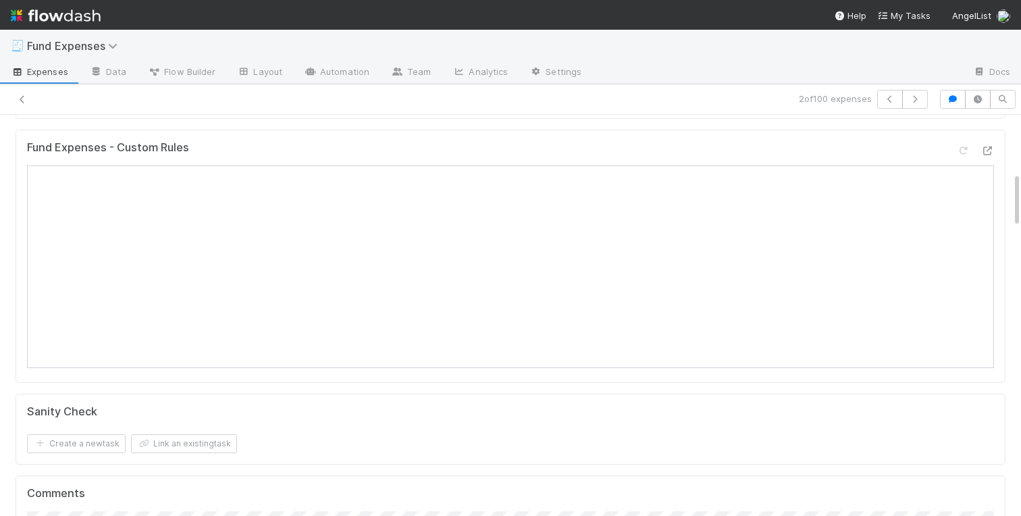
scroll to position [0, 0]
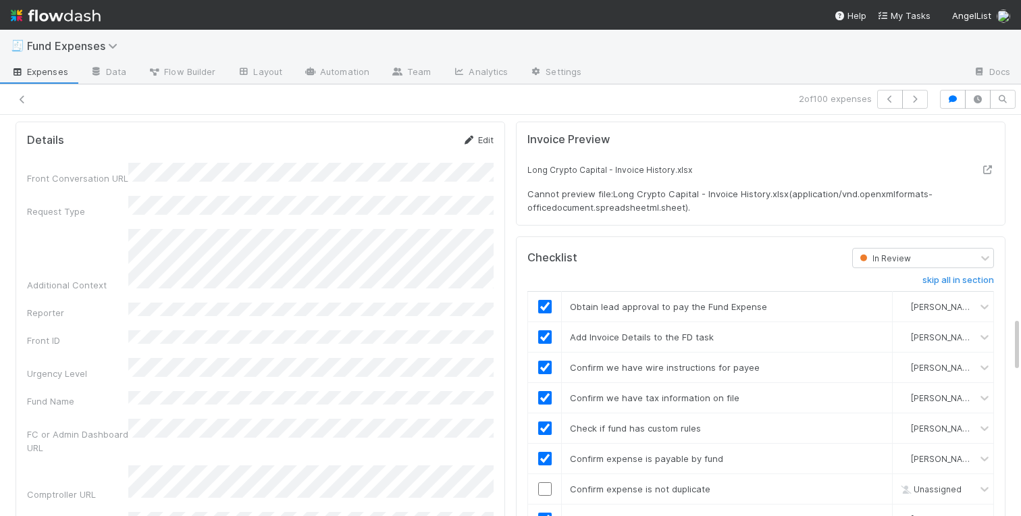
click at [483, 142] on link "Edit" at bounding box center [478, 139] width 32 height 11
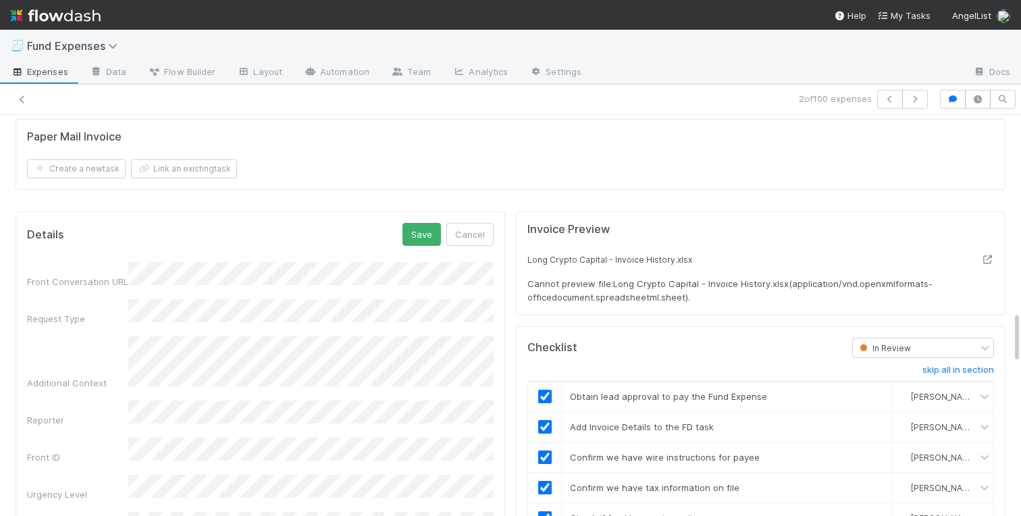
scroll to position [1303, 0]
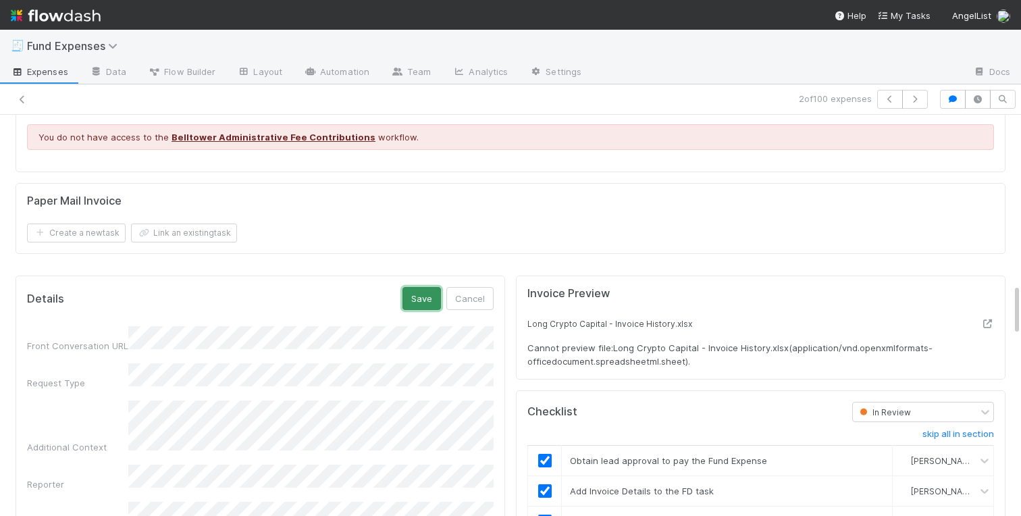
click at [416, 297] on button "Save" at bounding box center [421, 298] width 38 height 23
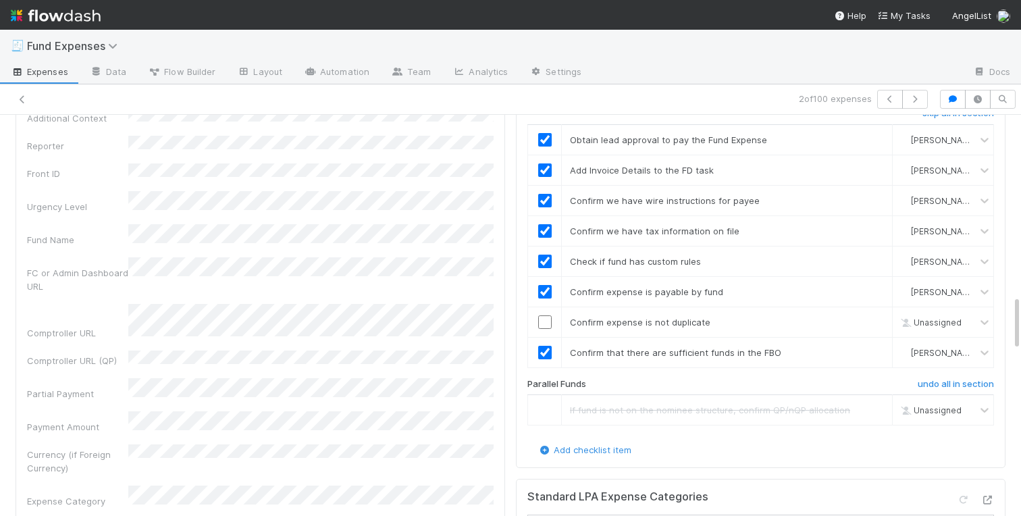
scroll to position [1704, 0]
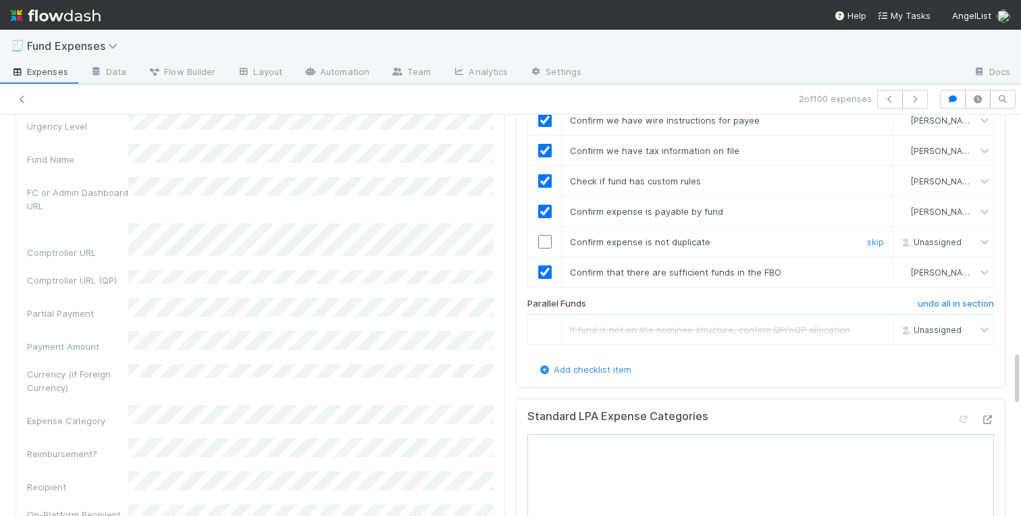
click at [543, 239] on input "checkbox" at bounding box center [544, 241] width 13 height 13
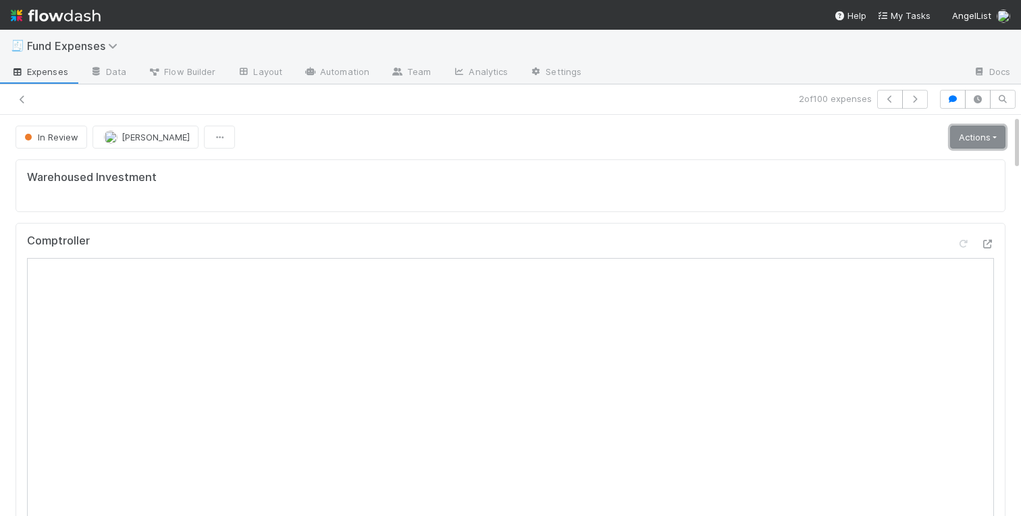
click at [975, 140] on link "Actions" at bounding box center [977, 137] width 55 height 23
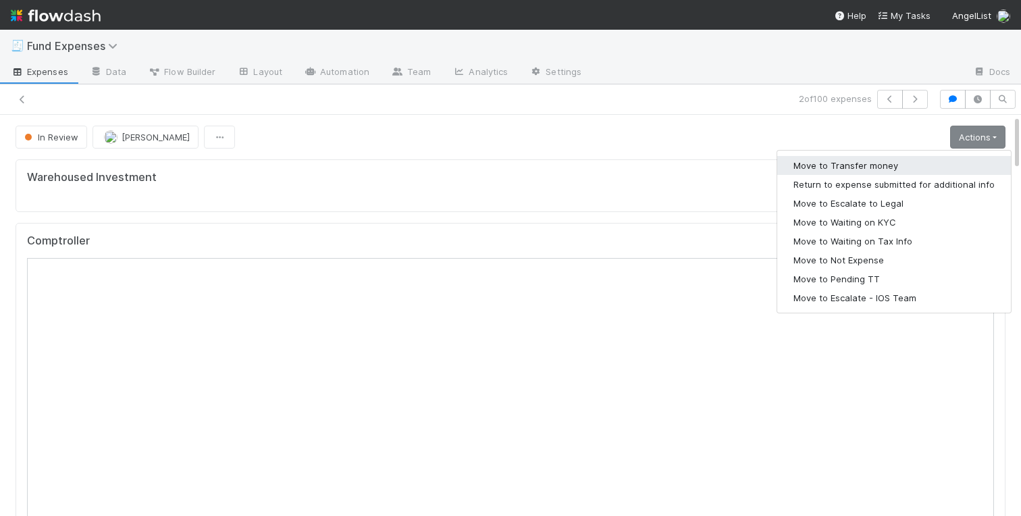
click at [886, 166] on button "Move to Transfer money" at bounding box center [894, 165] width 234 height 19
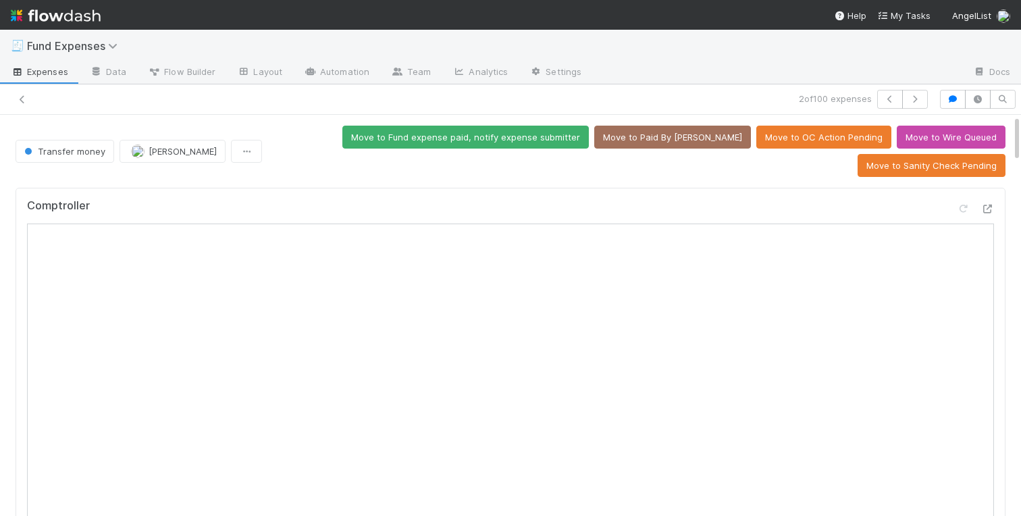
click at [5, 136] on div "Transfer money Charlotte Mas Move to Fund expense paid, notify expense submitte…" at bounding box center [510, 151] width 1010 height 51
click at [5, 130] on div "Transfer money Charlotte Mas Move to Fund expense paid, notify expense submitte…" at bounding box center [510, 151] width 1010 height 51
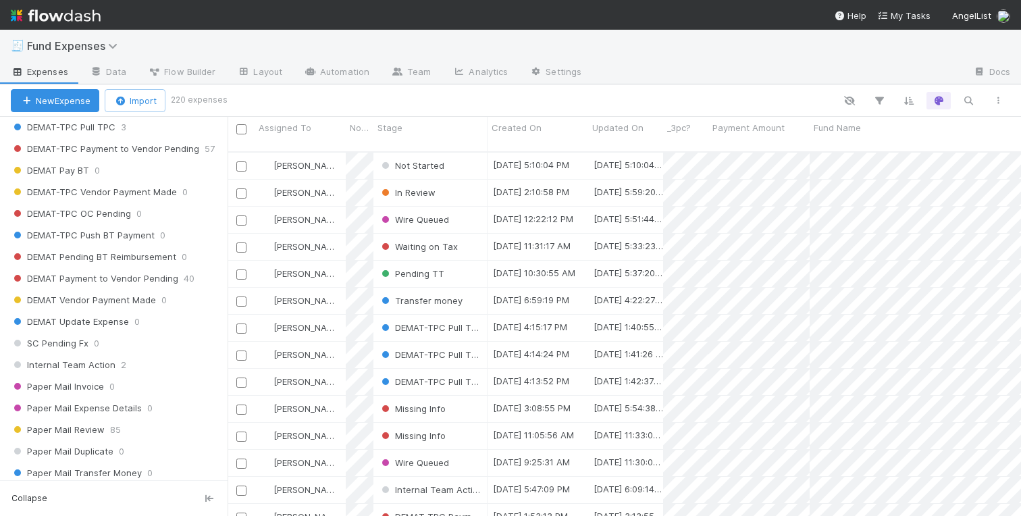
scroll to position [1589, 0]
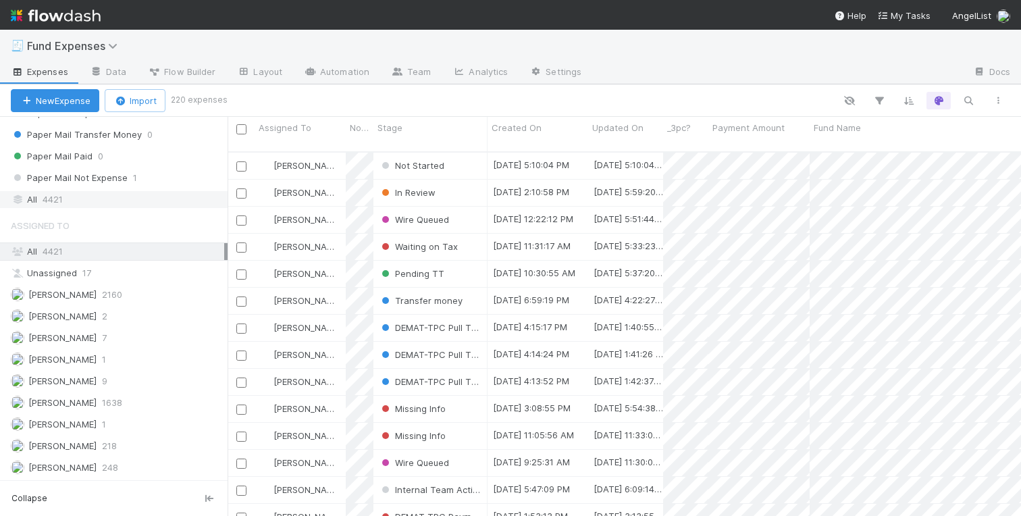
click at [53, 203] on span "4421" at bounding box center [53, 199] width 20 height 17
click at [966, 103] on icon "button" at bounding box center [967, 100] width 13 height 12
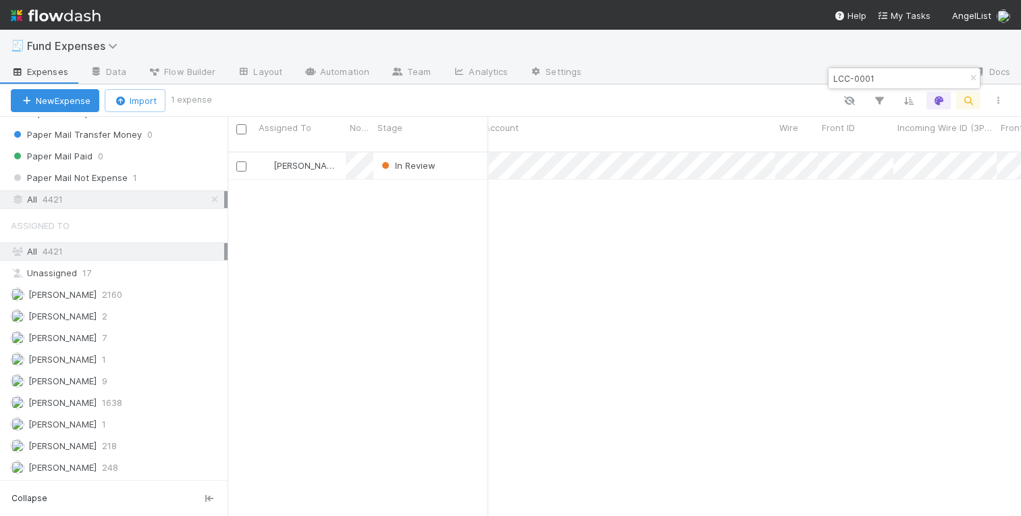
scroll to position [0, 0]
drag, startPoint x: 879, startPoint y: 82, endPoint x: 795, endPoint y: 74, distance: 84.1
click at [795, 74] on body "🧾 Fund Expenses Expenses Data Flow Builder Layout Automation Team Analytics Set…" at bounding box center [510, 258] width 1021 height 516
drag, startPoint x: 844, startPoint y: 77, endPoint x: 827, endPoint y: 77, distance: 16.9
click at [827, 77] on div "LCC-0001" at bounding box center [903, 78] width 153 height 22
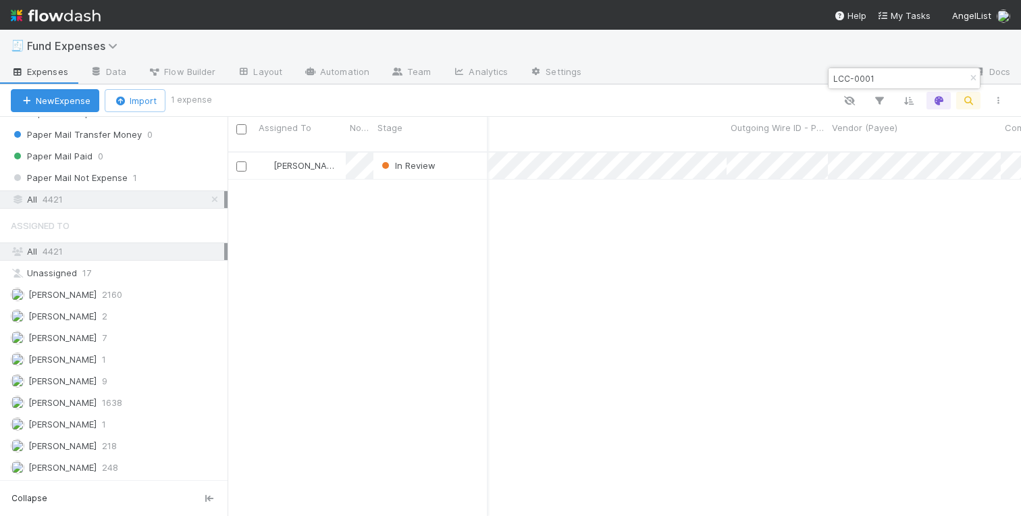
paste input "CF-13639"
click at [850, 75] on input "CF-13639" at bounding box center [897, 78] width 135 height 16
drag, startPoint x: 875, startPoint y: 82, endPoint x: 831, endPoint y: 80, distance: 43.9
click at [831, 80] on input "CF-13639" at bounding box center [897, 78] width 135 height 16
paste input "4176"
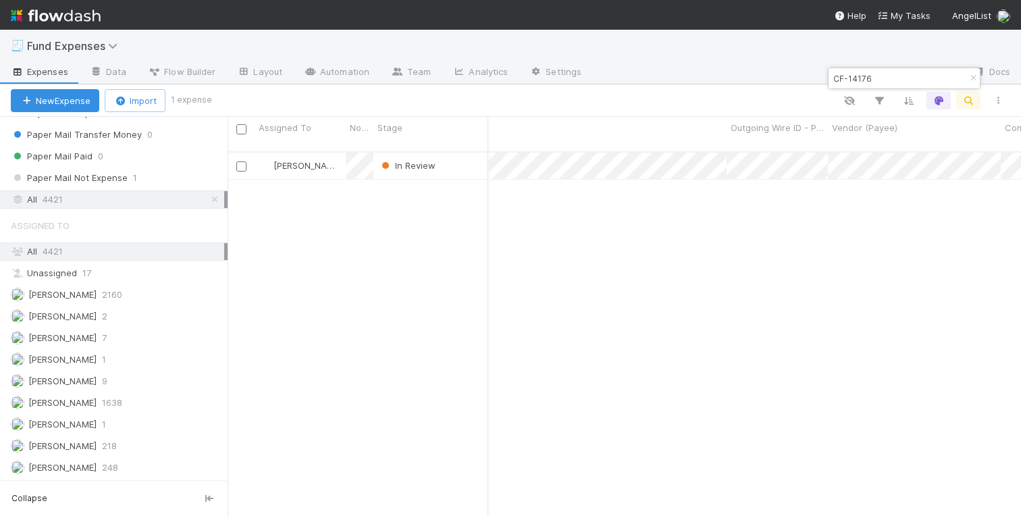
click at [833, 76] on input "CF-14176" at bounding box center [897, 78] width 135 height 16
click at [857, 76] on input "CF-14176" at bounding box center [897, 78] width 135 height 16
paste input "687"
click at [861, 78] on input "CF-14687" at bounding box center [897, 78] width 135 height 16
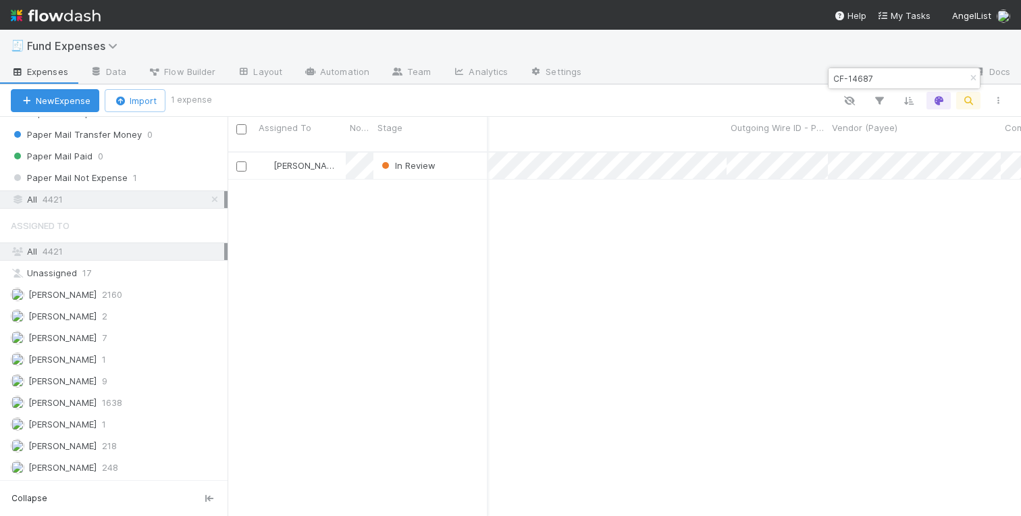
click at [861, 78] on input "CF-14687" at bounding box center [897, 78] width 135 height 16
paste input "5258"
click at [856, 76] on input "CF-15258" at bounding box center [897, 78] width 135 height 16
paste input "843"
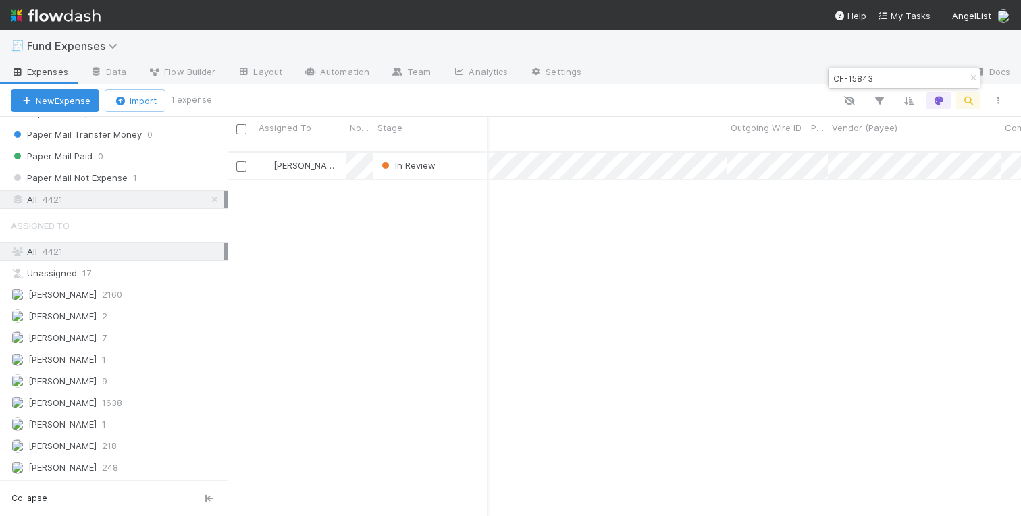
click at [863, 79] on input "CF-15843" at bounding box center [897, 78] width 135 height 16
paste input "641"
click at [861, 82] on input "CF-16413" at bounding box center [897, 78] width 135 height 16
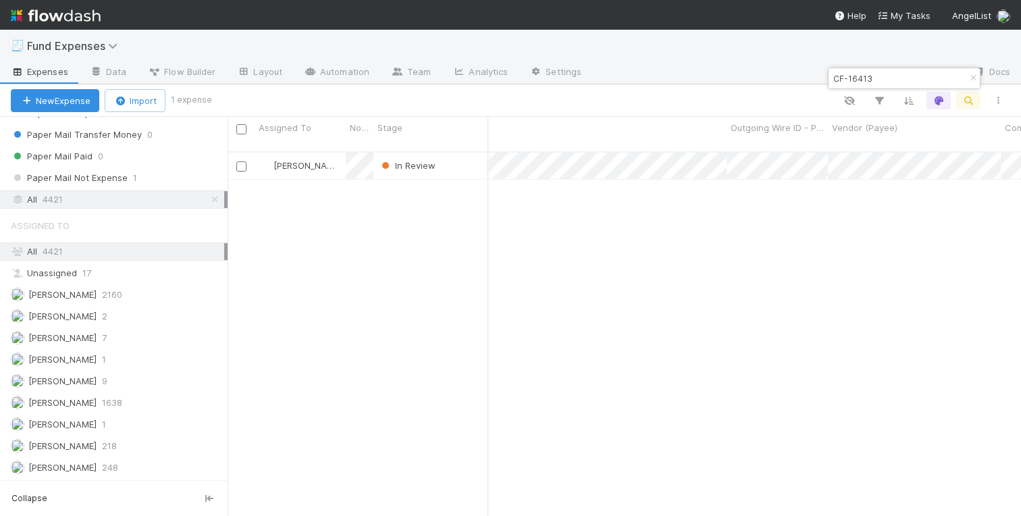
paste input "661"
drag, startPoint x: 881, startPoint y: 82, endPoint x: 827, endPoint y: 80, distance: 53.3
click at [827, 80] on div "CF-16661" at bounding box center [903, 78] width 153 height 22
paste input "ADB250100224"
click at [862, 78] on input "ADB250100224" at bounding box center [897, 78] width 135 height 16
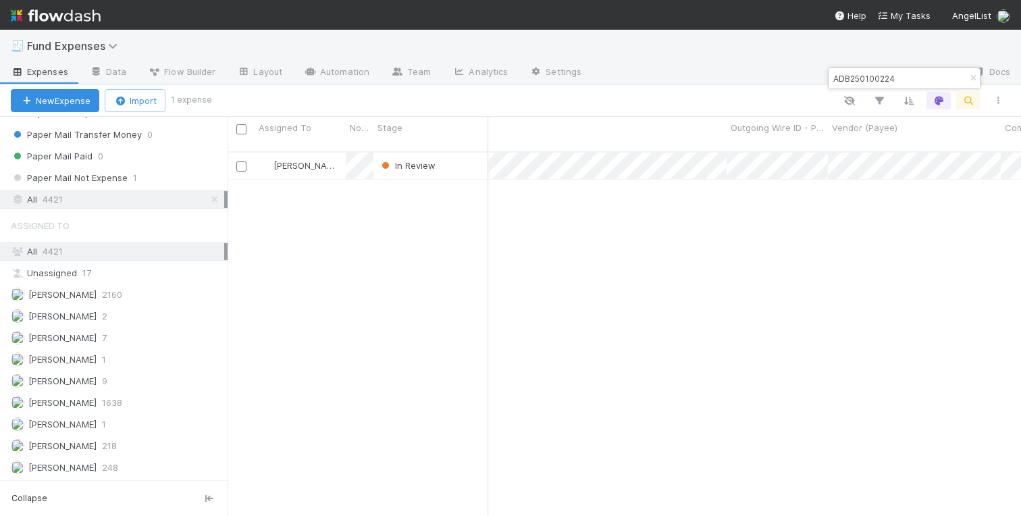
click at [862, 78] on input "ADB250100224" at bounding box center [897, 78] width 135 height 16
paste input "200609"
click at [864, 76] on input "ADB250200609" at bounding box center [897, 78] width 135 height 16
paste input "300566"
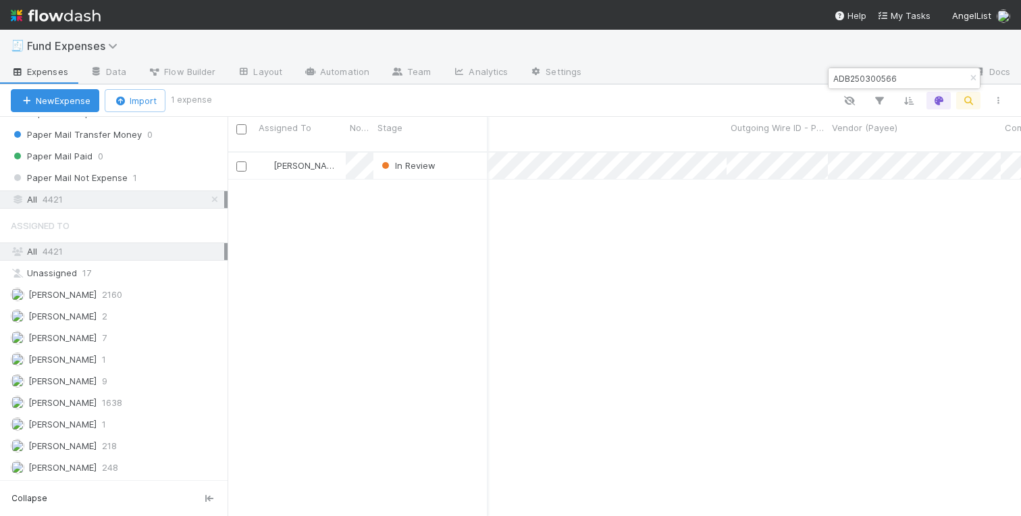
click at [868, 78] on input "ADB250300566" at bounding box center [897, 78] width 135 height 16
paste input "500552"
click at [862, 78] on input "ADB250500552" at bounding box center [897, 78] width 135 height 16
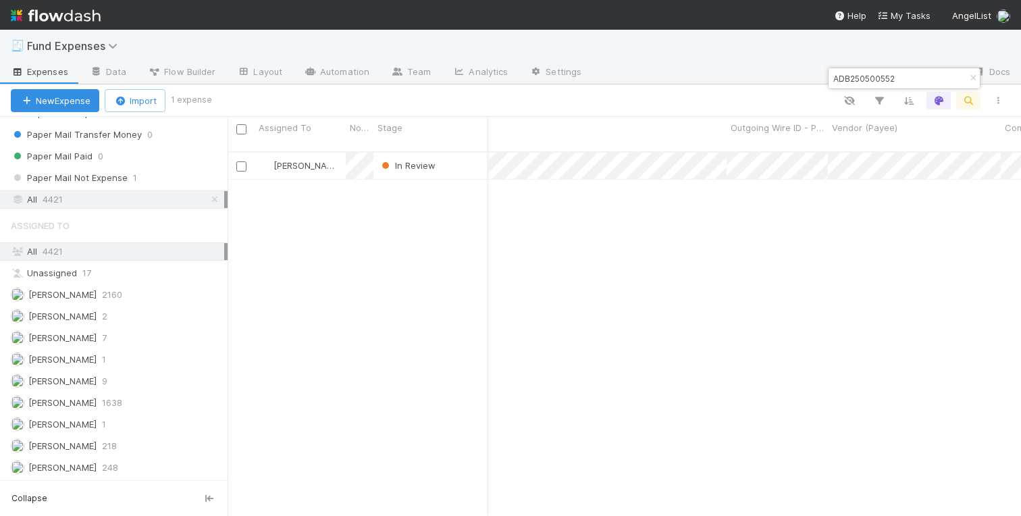
paste input "99243"
click at [864, 74] on input "ADB250599243" at bounding box center [897, 78] width 135 height 16
paste input "600242"
click at [861, 76] on input "ADB250600242" at bounding box center [897, 78] width 135 height 16
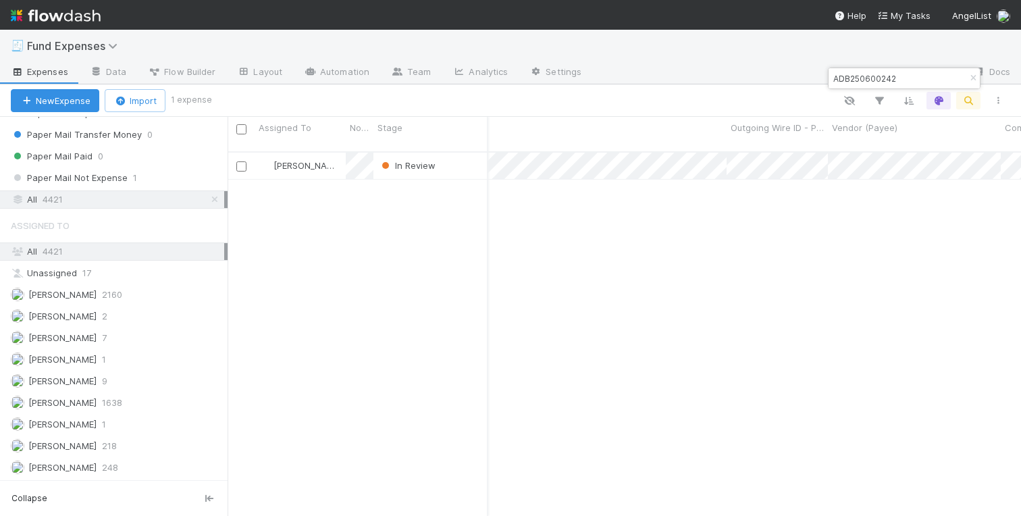
click at [861, 76] on input "ADB250600242" at bounding box center [897, 78] width 135 height 16
paste input "700038"
type input "ADB250700038"
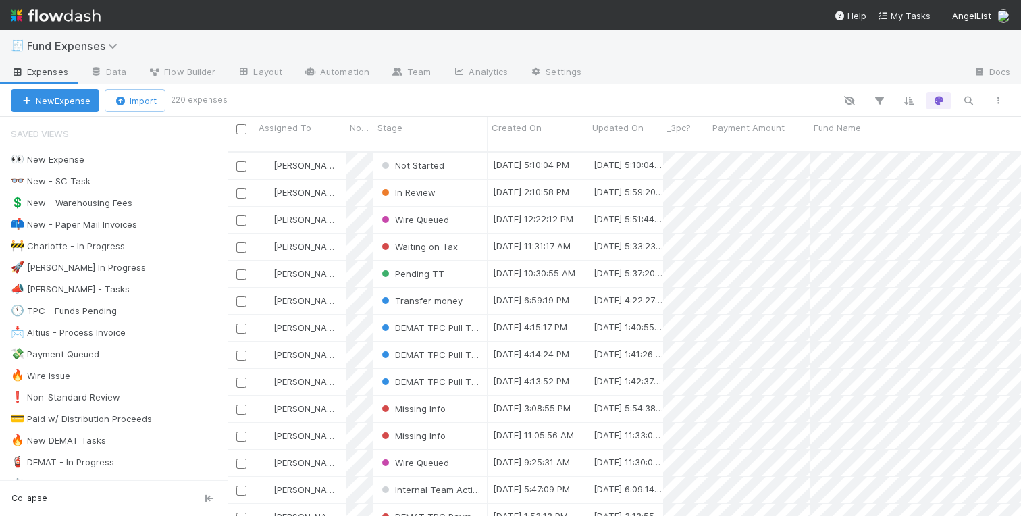
scroll to position [0, 1]
click at [457, 184] on div "In Review" at bounding box center [430, 193] width 114 height 26
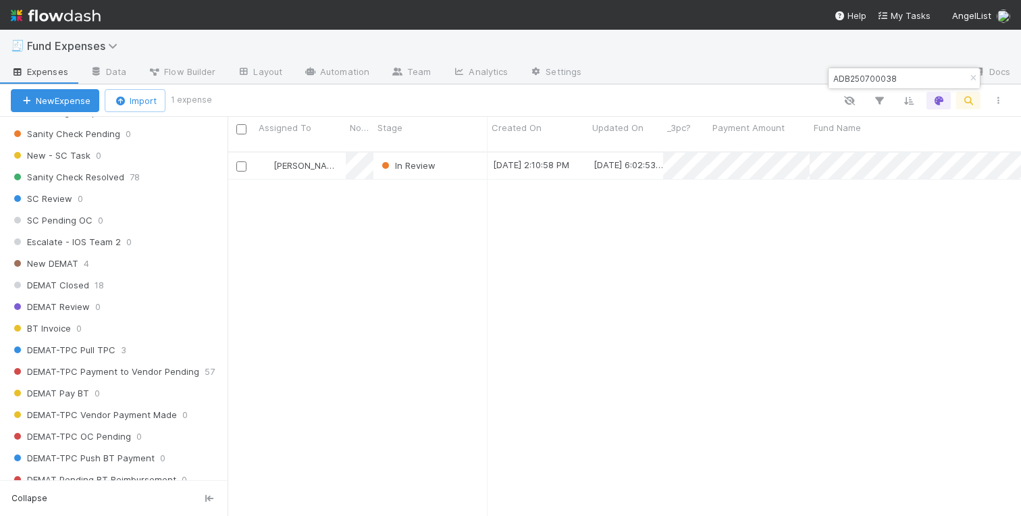
scroll to position [1589, 0]
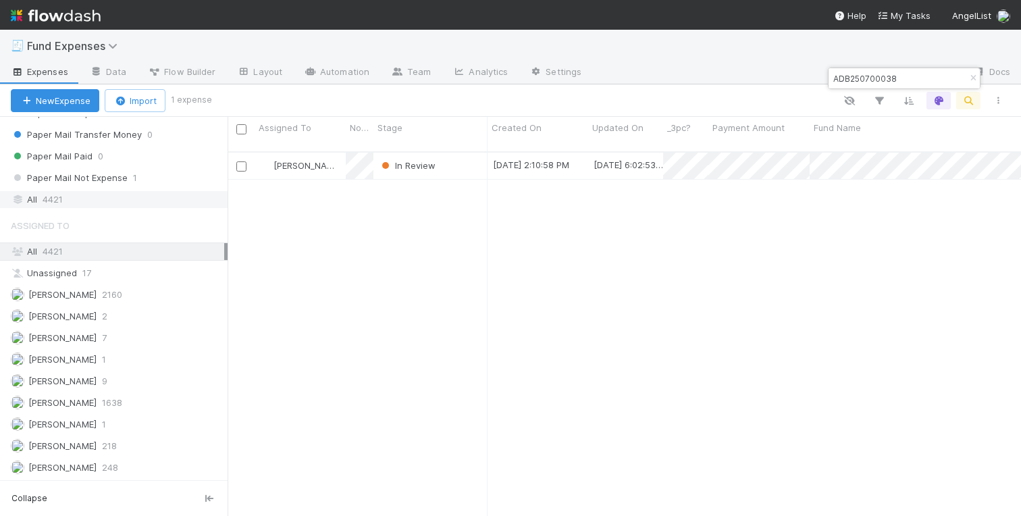
click at [90, 200] on div "All 4421" at bounding box center [117, 199] width 213 height 17
click at [969, 75] on icon "button" at bounding box center [972, 78] width 13 height 8
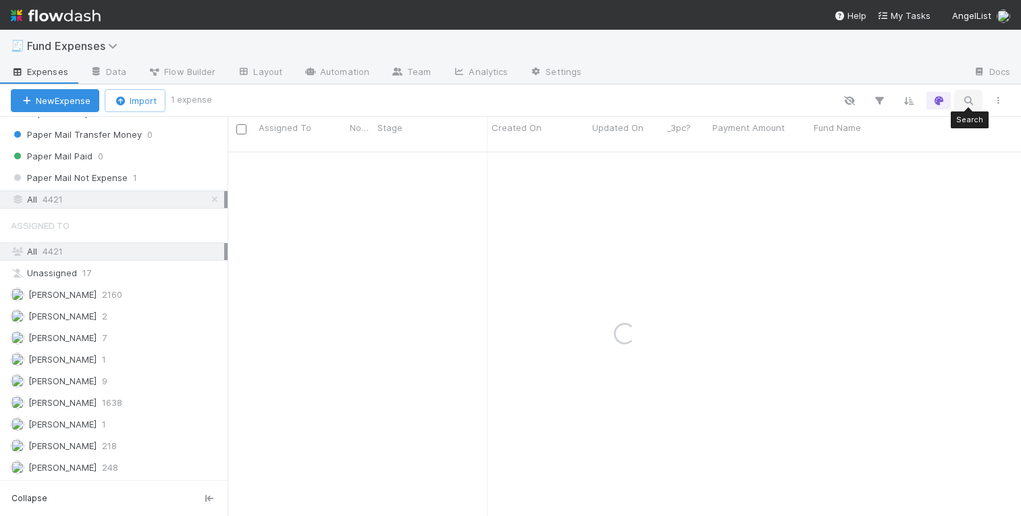
click at [969, 96] on icon "button" at bounding box center [967, 100] width 13 height 12
type input "Long Crypto Capital, LP – I"
